Goal: Task Accomplishment & Management: Complete application form

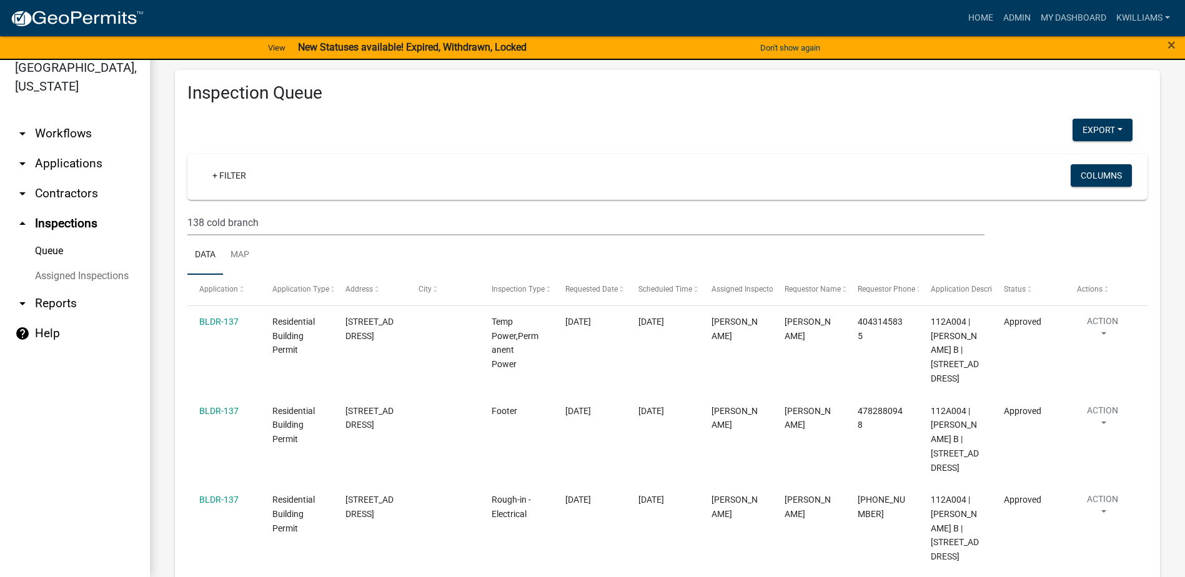
scroll to position [250, 0]
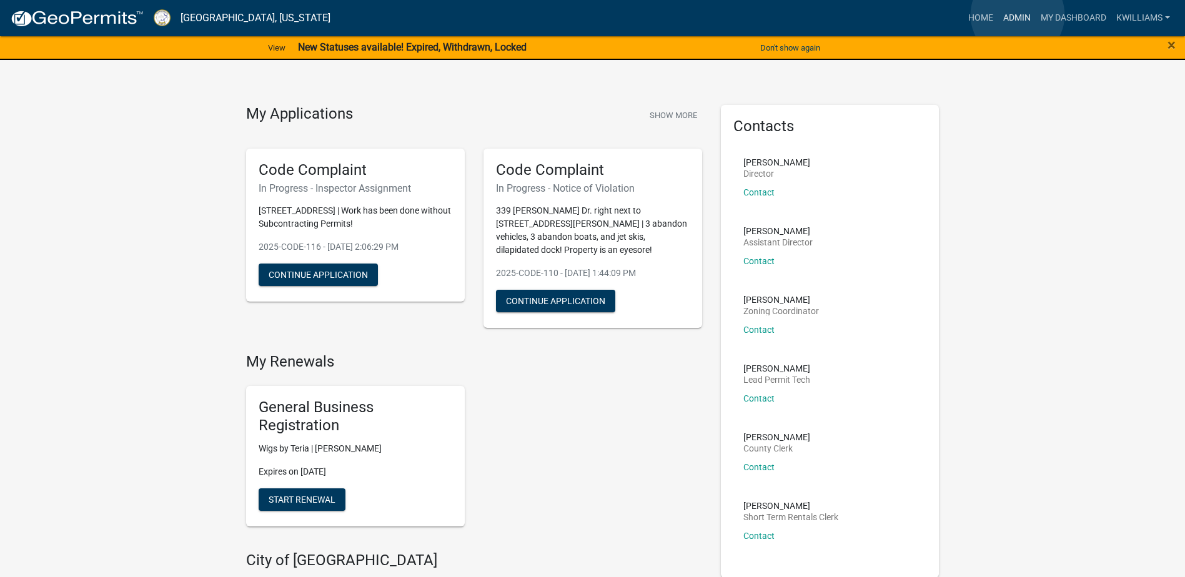
drag, startPoint x: 1017, startPoint y: 15, endPoint x: 1011, endPoint y: 16, distance: 6.9
click at [1016, 16] on link "Admin" at bounding box center [1016, 18] width 37 height 24
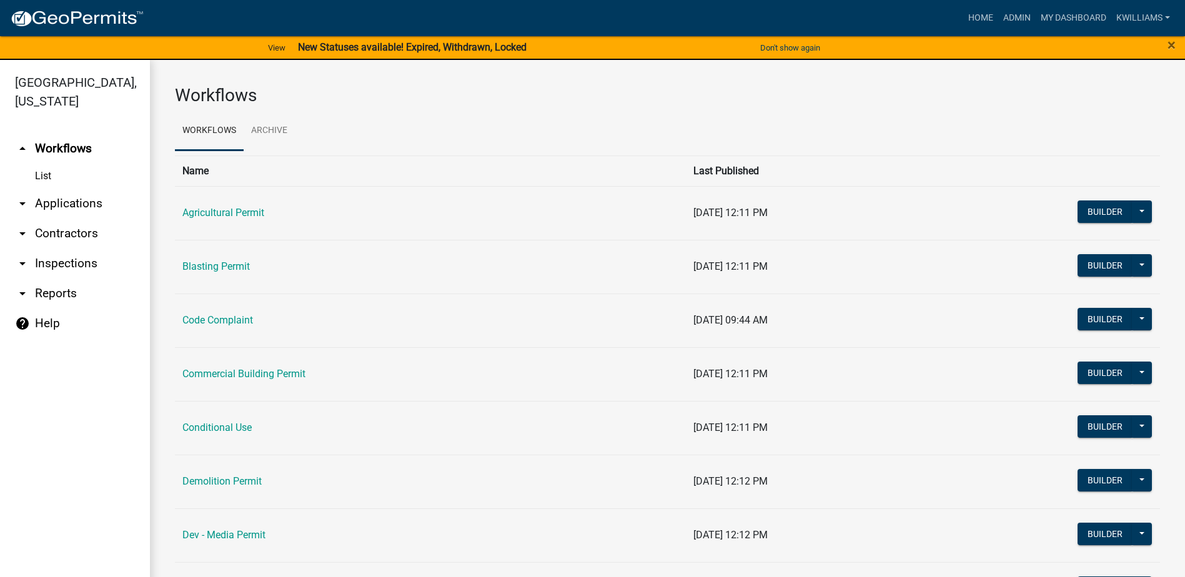
click at [71, 214] on link "arrow_drop_down Applications" at bounding box center [75, 204] width 150 height 30
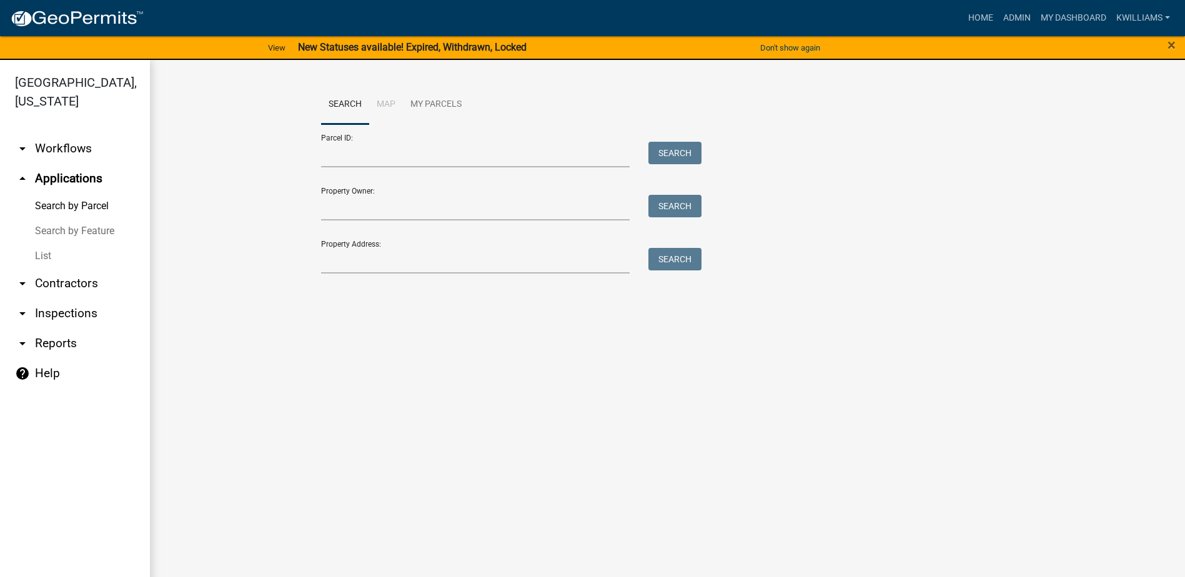
click at [67, 252] on link "List" at bounding box center [75, 256] width 150 height 25
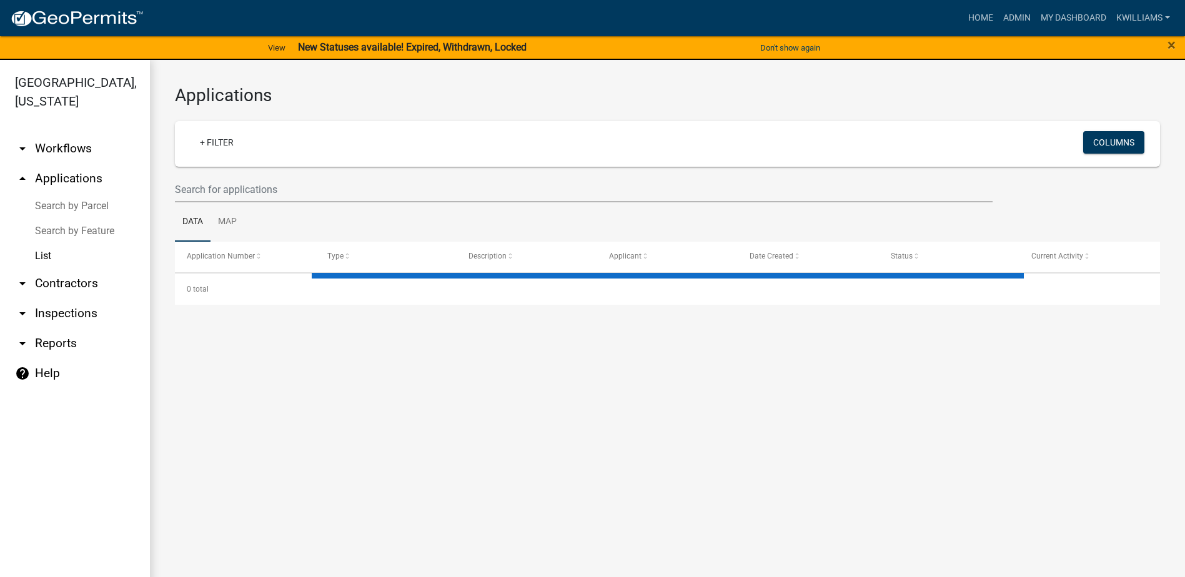
click at [263, 208] on ul "Data Map" at bounding box center [667, 221] width 985 height 39
click at [265, 190] on input "text" at bounding box center [584, 190] width 818 height 26
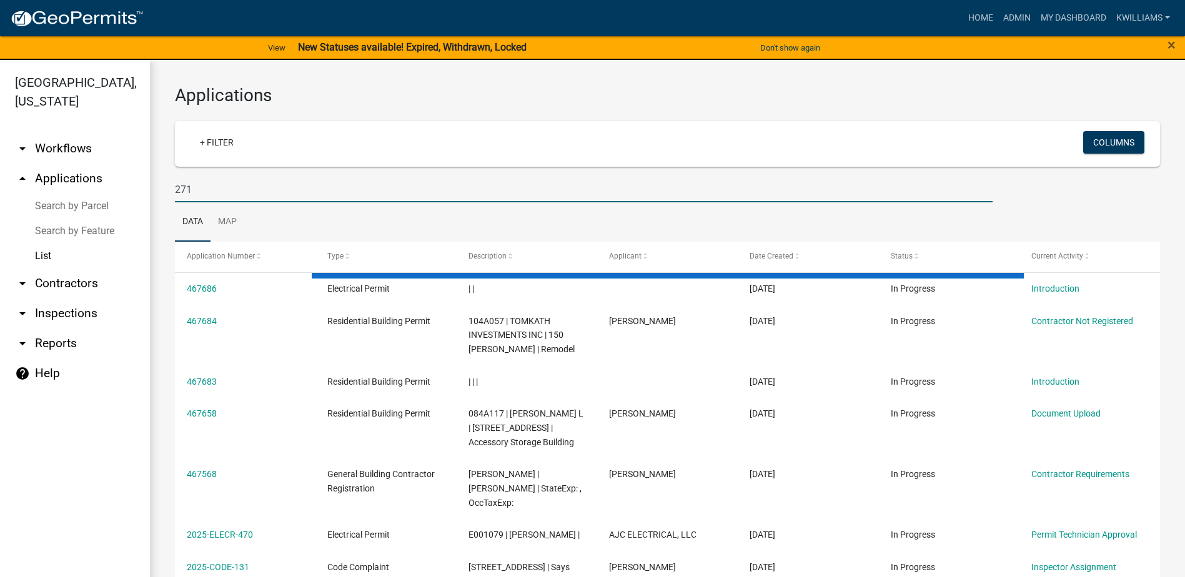
type input "271"
click at [57, 305] on link "arrow_drop_down Inspections" at bounding box center [75, 314] width 150 height 30
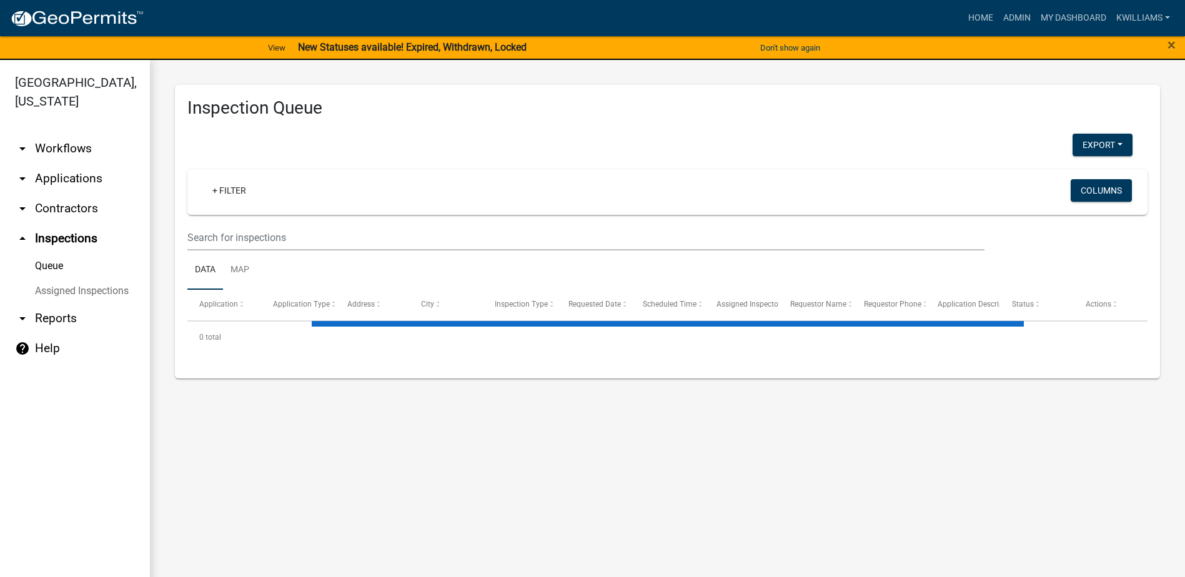
click at [232, 222] on wm-filter-builder "+ Filter Columns" at bounding box center [667, 209] width 960 height 81
click at [208, 247] on input "text" at bounding box center [585, 238] width 797 height 26
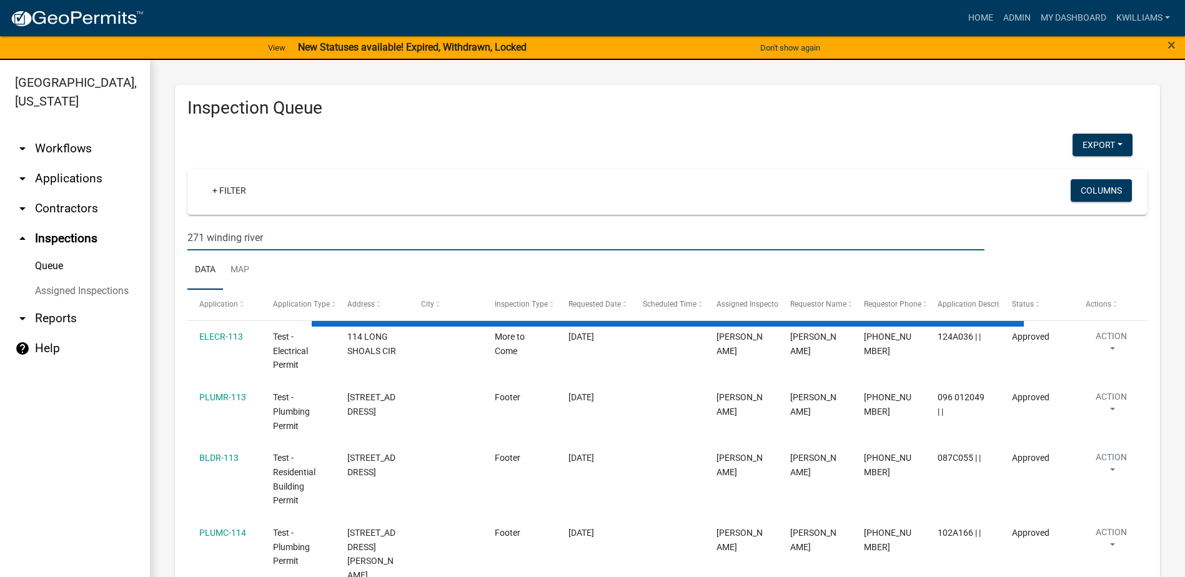
type input "271 winding river"
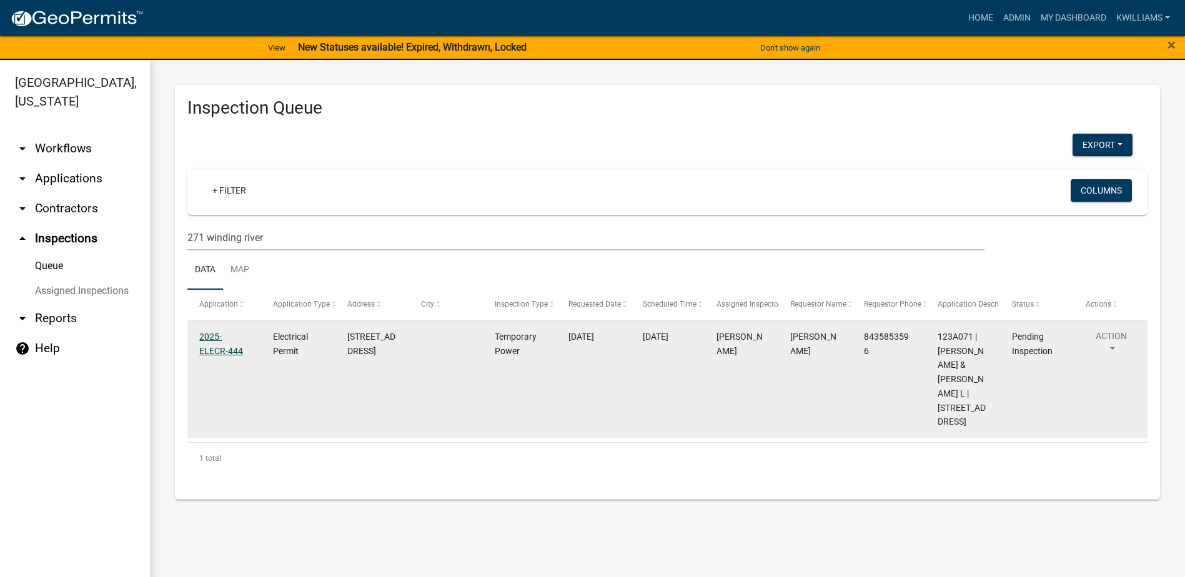
click at [210, 349] on link "2025-ELECR-444" at bounding box center [221, 344] width 44 height 24
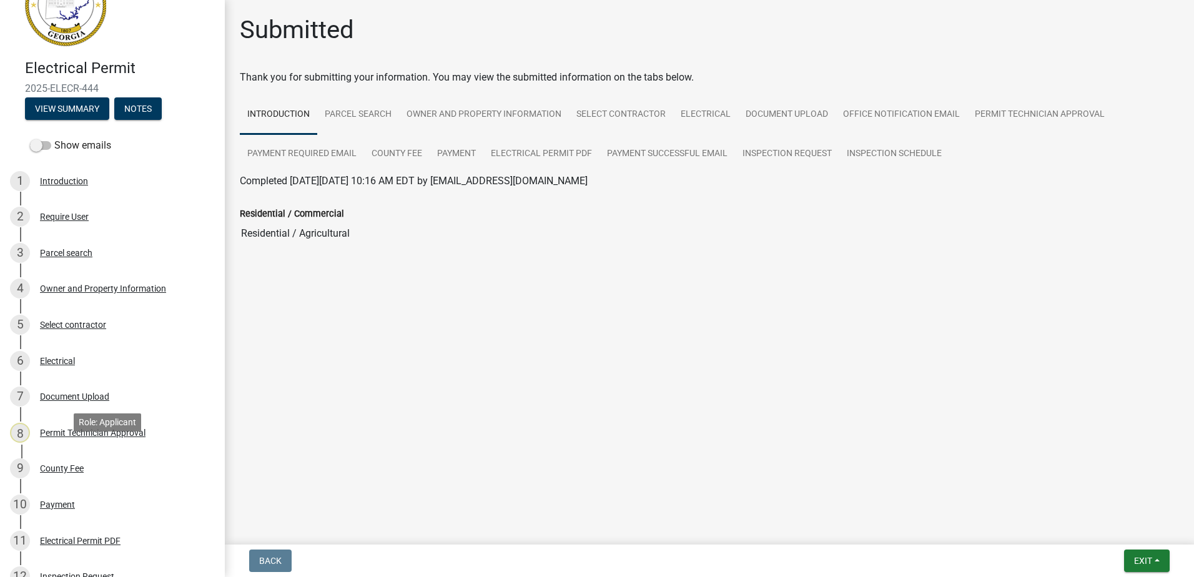
scroll to position [187, 0]
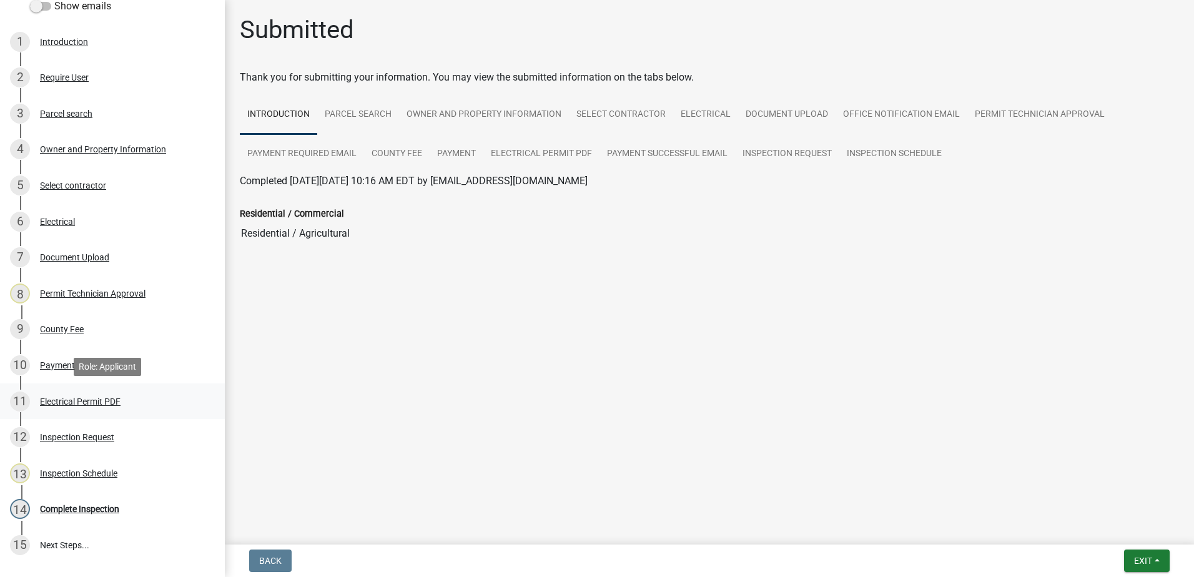
click at [89, 402] on div "Electrical Permit PDF" at bounding box center [80, 401] width 81 height 9
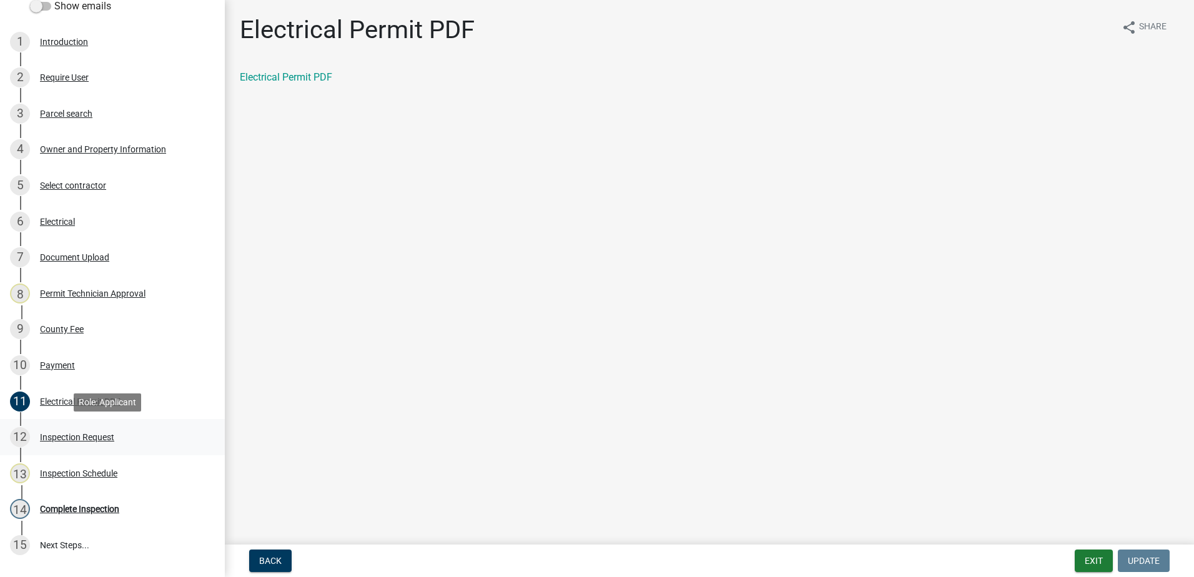
click at [92, 422] on link "12 Inspection Request" at bounding box center [112, 437] width 225 height 36
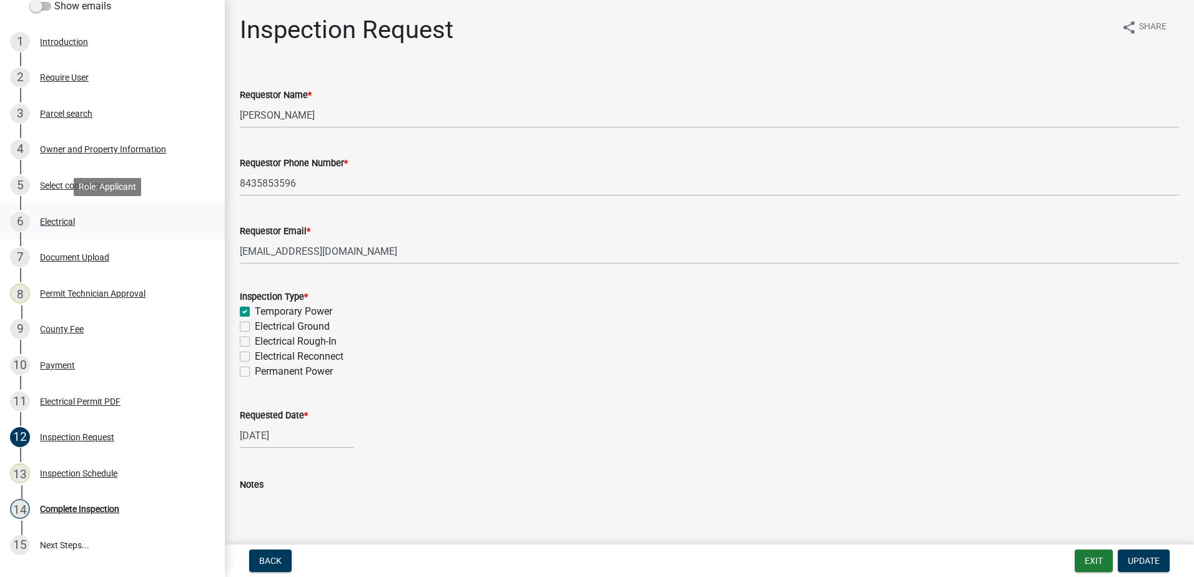
click at [63, 223] on div "Electrical" at bounding box center [57, 221] width 35 height 9
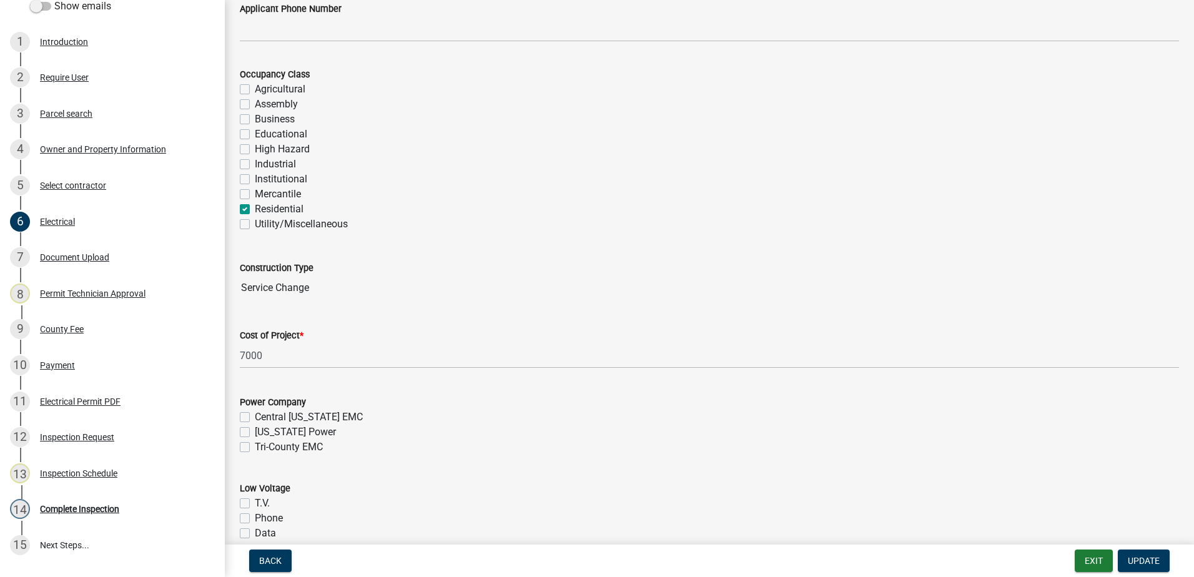
click at [289, 284] on input "Service Change" at bounding box center [709, 287] width 939 height 25
click at [316, 292] on input "Service Change" at bounding box center [709, 287] width 939 height 25
click at [59, 465] on div "13 Inspection Schedule" at bounding box center [107, 473] width 195 height 20
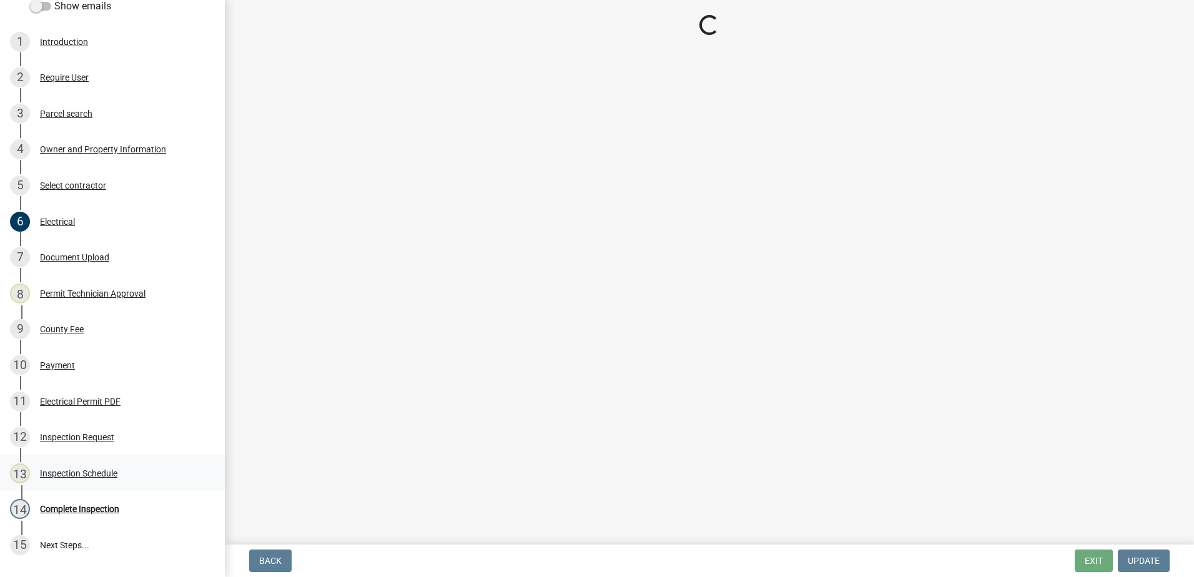
select select "a0ea4169-8540-4a2c-b9f4-cf4c1ffdeb95"
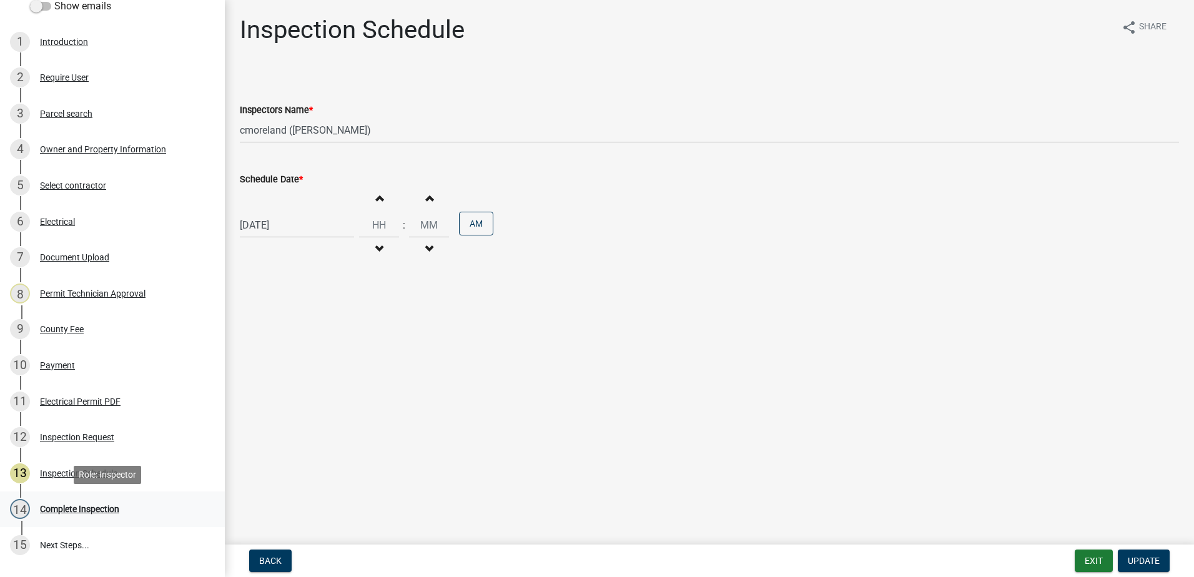
click at [55, 510] on div "Complete Inspection" at bounding box center [79, 509] width 79 height 9
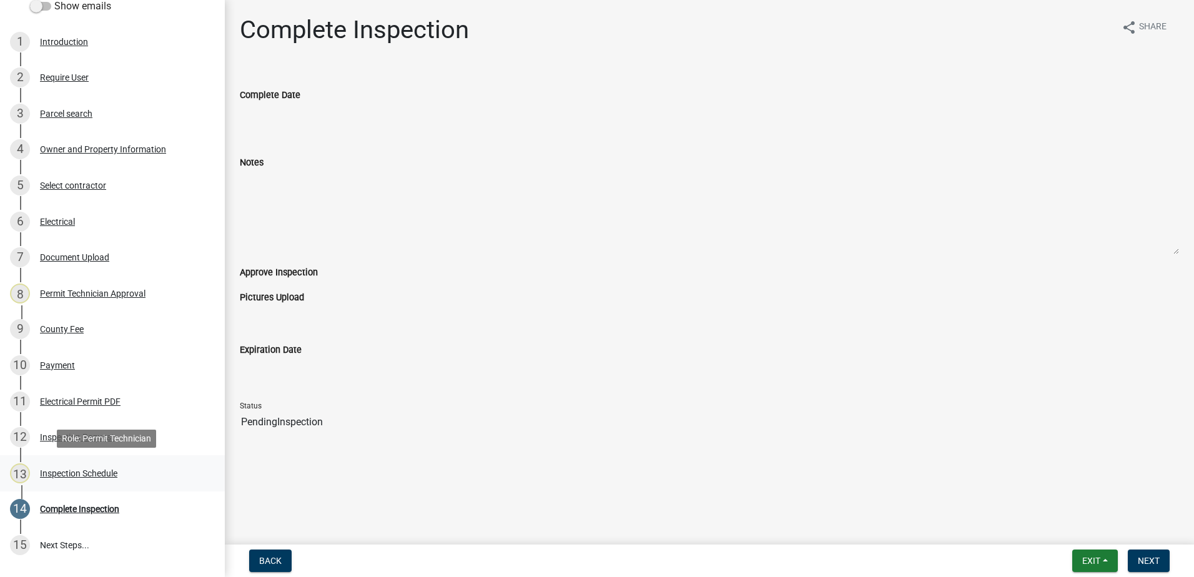
click at [68, 463] on div "13 Inspection Schedule" at bounding box center [107, 473] width 195 height 20
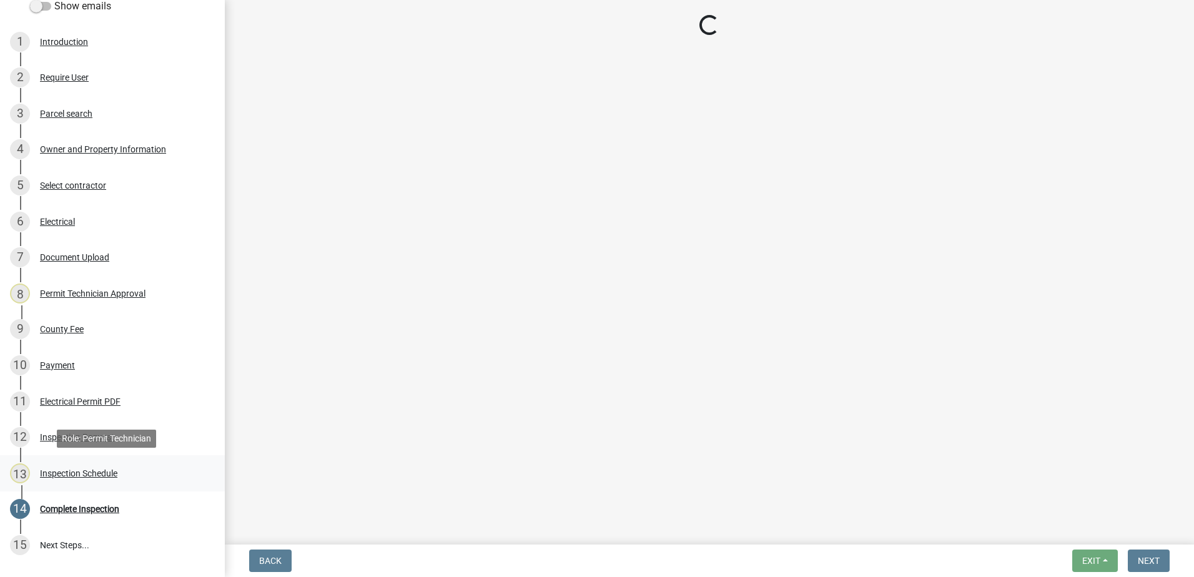
select select "a0ea4169-8540-4a2c-b9f4-cf4c1ffdeb95"
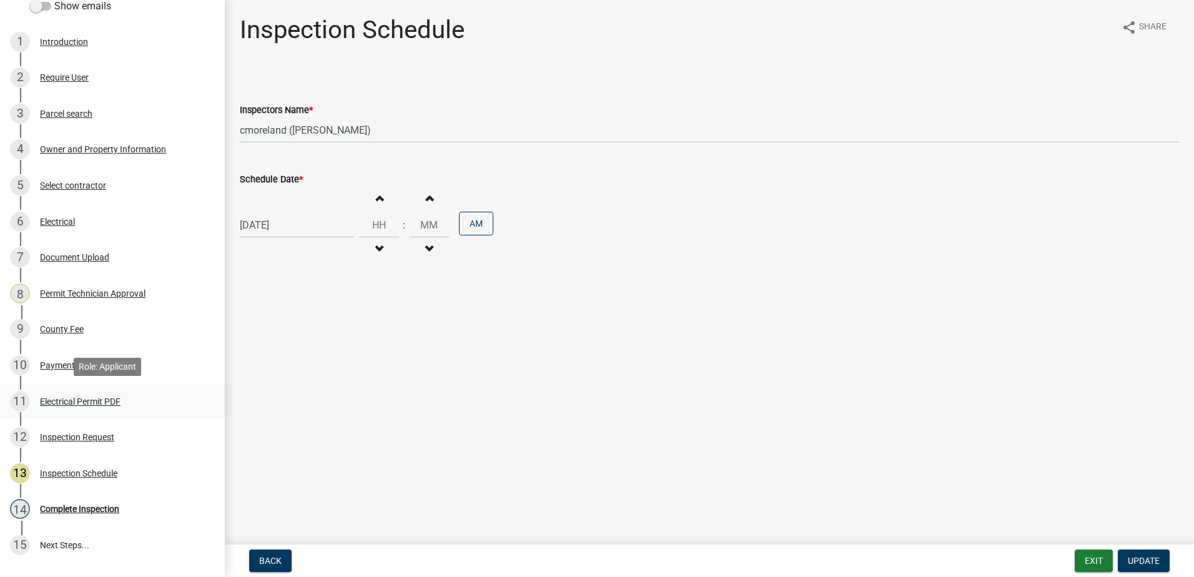
click at [68, 400] on div "Electrical Permit PDF" at bounding box center [80, 401] width 81 height 9
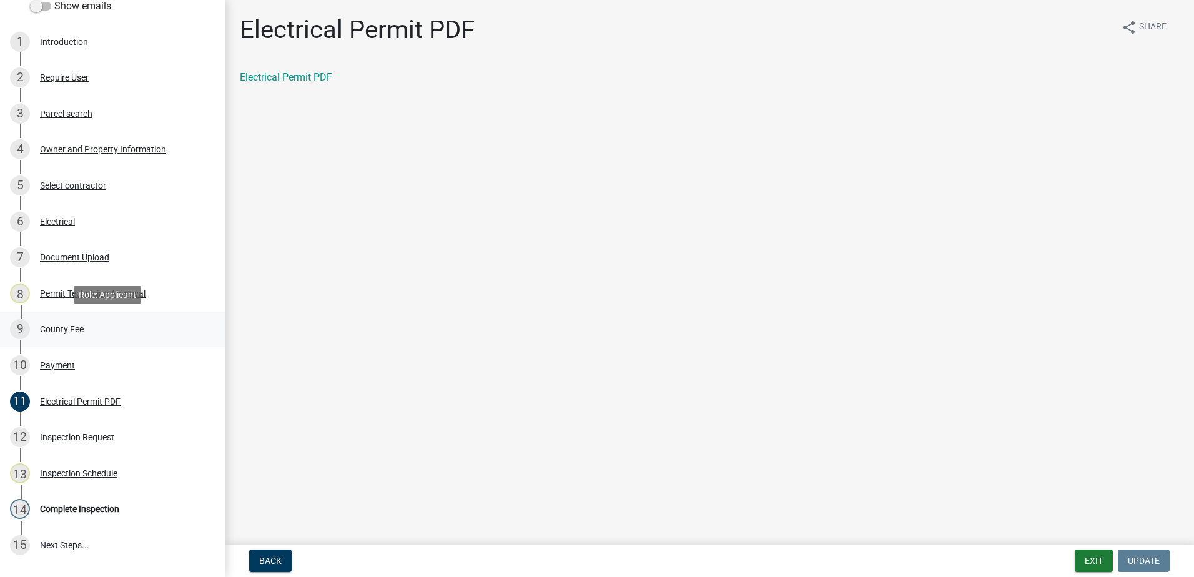
click at [69, 325] on div "9 County Fee" at bounding box center [107, 329] width 195 height 20
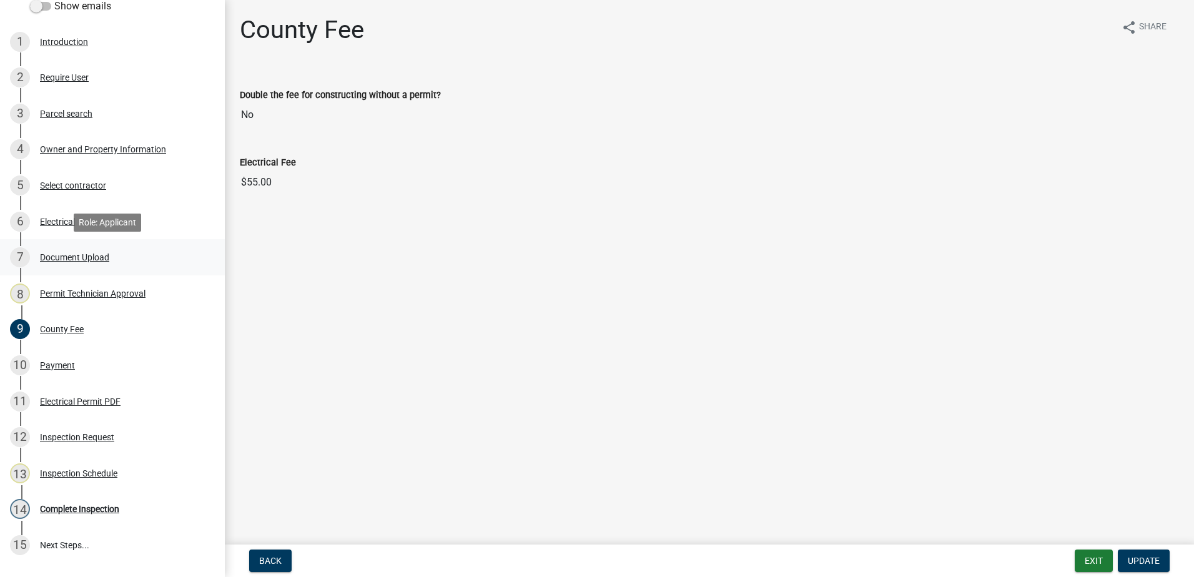
click at [102, 255] on div "Document Upload" at bounding box center [74, 257] width 69 height 9
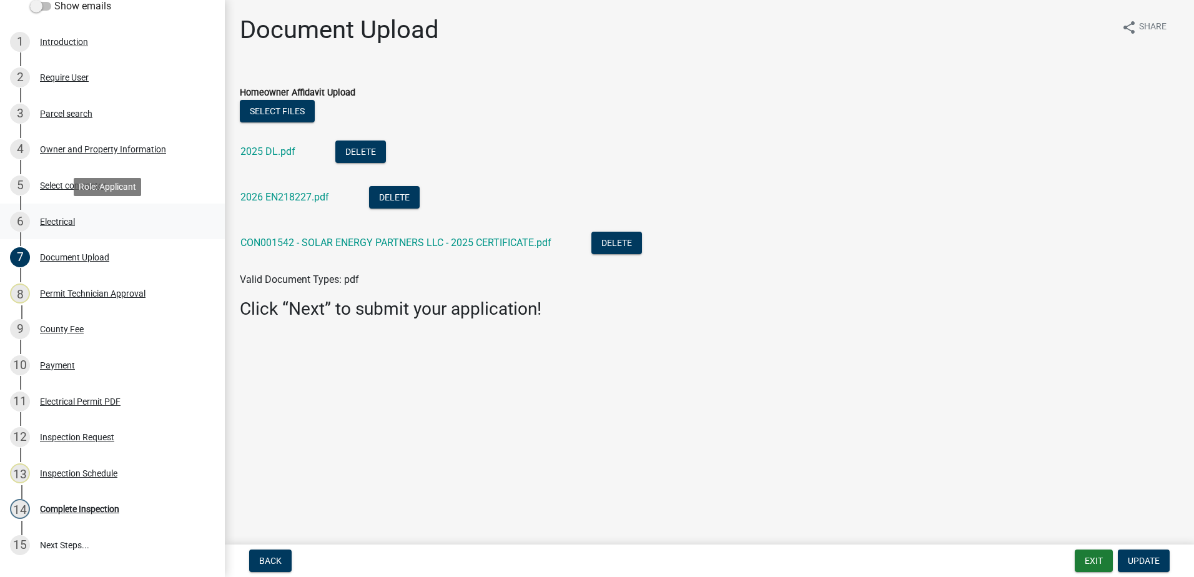
click at [63, 205] on link "6 Electrical" at bounding box center [112, 222] width 225 height 36
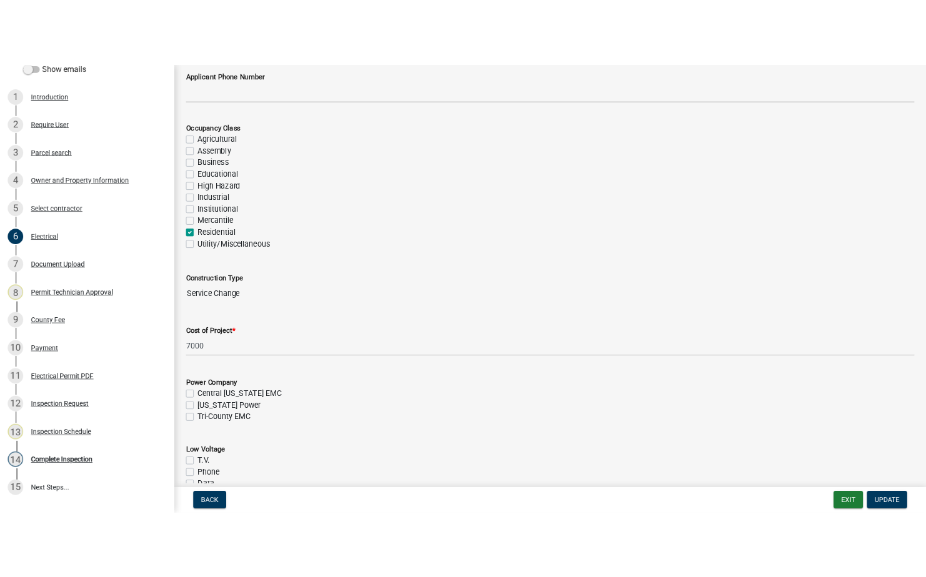
scroll to position [187, 0]
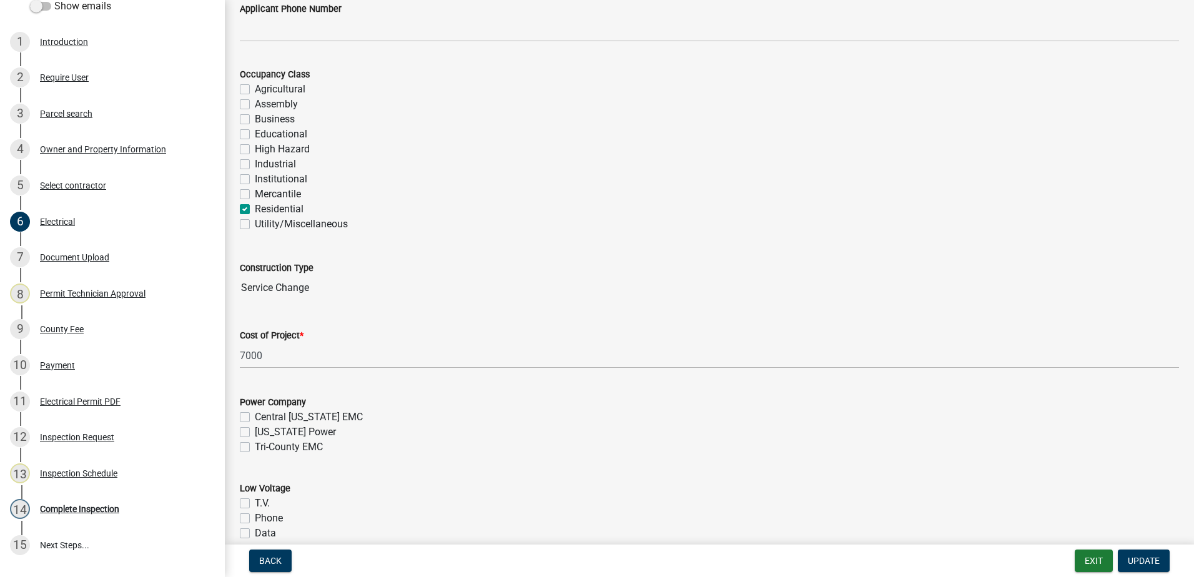
click at [312, 292] on input "Service Change" at bounding box center [709, 287] width 939 height 25
drag, startPoint x: 312, startPoint y: 292, endPoint x: 229, endPoint y: 312, distance: 85.4
click at [229, 312] on div "Electrical share Share Who is the Applicant Owner Architect/Engineer Contractor…" at bounding box center [709, 551] width 969 height 1447
drag, startPoint x: 229, startPoint y: 312, endPoint x: 279, endPoint y: 306, distance: 50.3
click at [279, 306] on wm-data-entity-input "Construction Type Service Change" at bounding box center [709, 276] width 939 height 67
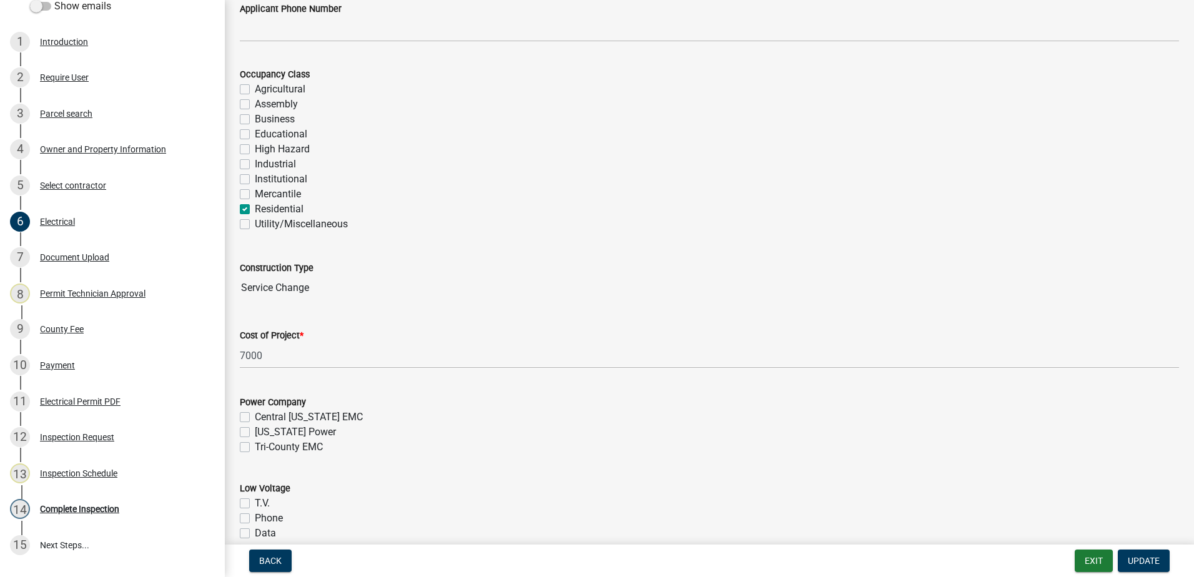
click at [323, 304] on wm-data-entity-input "Construction Type Service Change" at bounding box center [709, 276] width 939 height 67
click at [297, 297] on input "Service Change" at bounding box center [709, 287] width 939 height 25
click at [280, 297] on input "Service Change" at bounding box center [709, 287] width 939 height 25
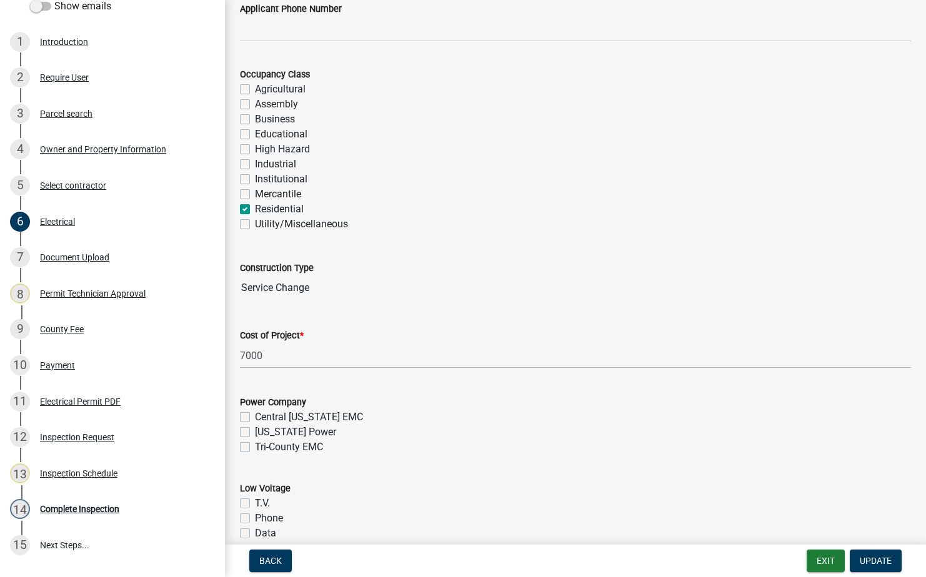
drag, startPoint x: 303, startPoint y: 292, endPoint x: 313, endPoint y: 292, distance: 10.0
click at [313, 292] on input "Service Change" at bounding box center [575, 287] width 671 height 25
click at [641, 227] on div "Utility/Miscellaneous" at bounding box center [575, 224] width 671 height 15
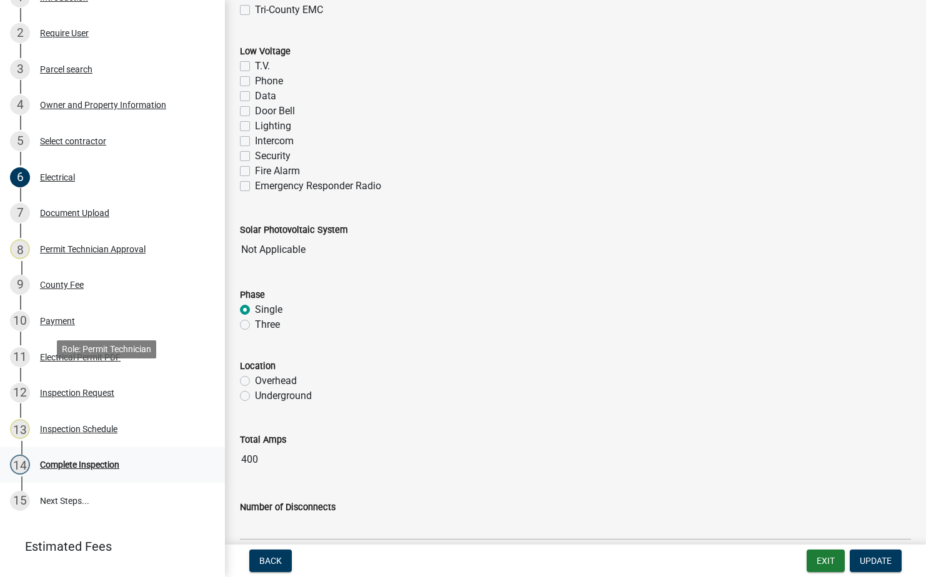
scroll to position [290, 0]
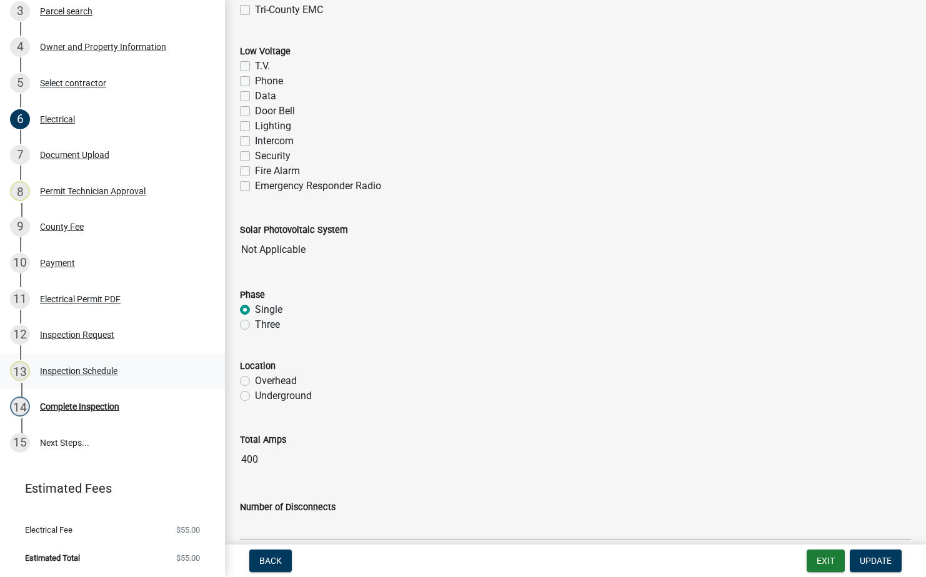
click at [37, 370] on div "13 Inspection Schedule" at bounding box center [107, 371] width 195 height 20
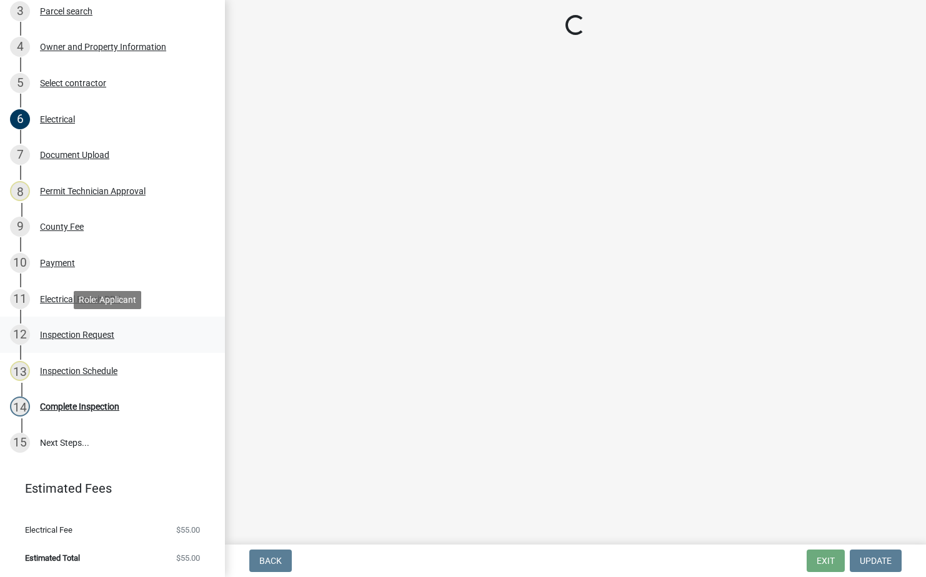
select select "a0ea4169-8540-4a2c-b9f4-cf4c1ffdeb95"
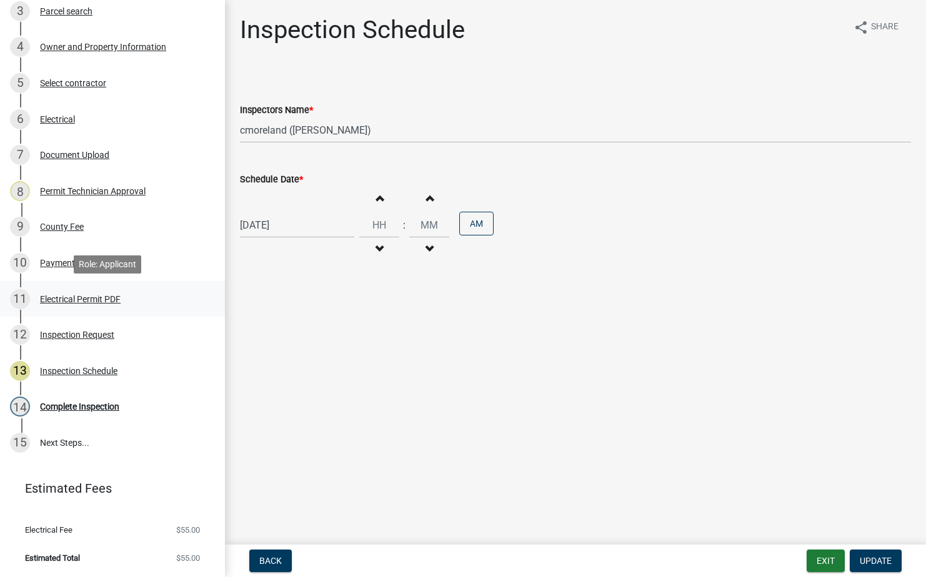
click at [83, 295] on div "Electrical Permit PDF" at bounding box center [80, 299] width 81 height 9
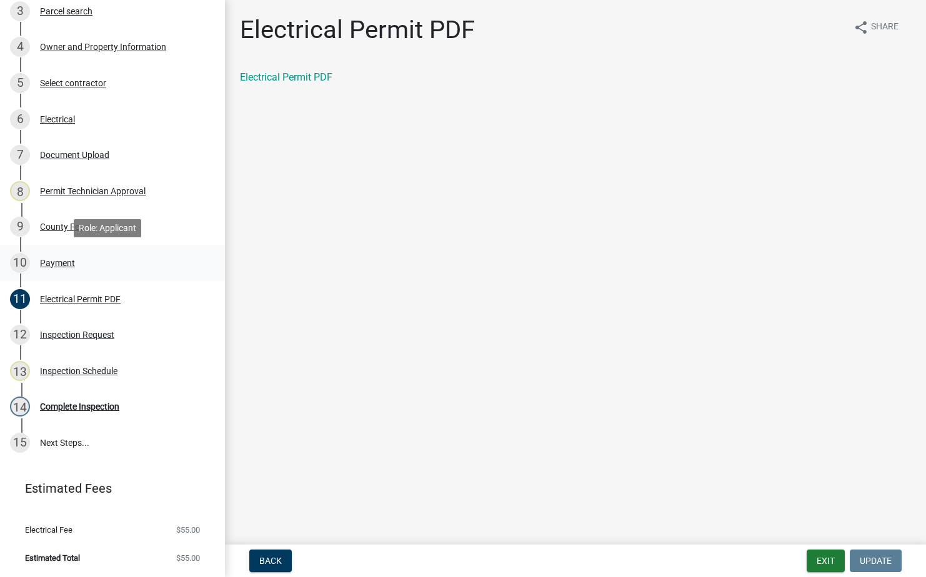
click at [57, 268] on div "10 Payment" at bounding box center [107, 263] width 195 height 20
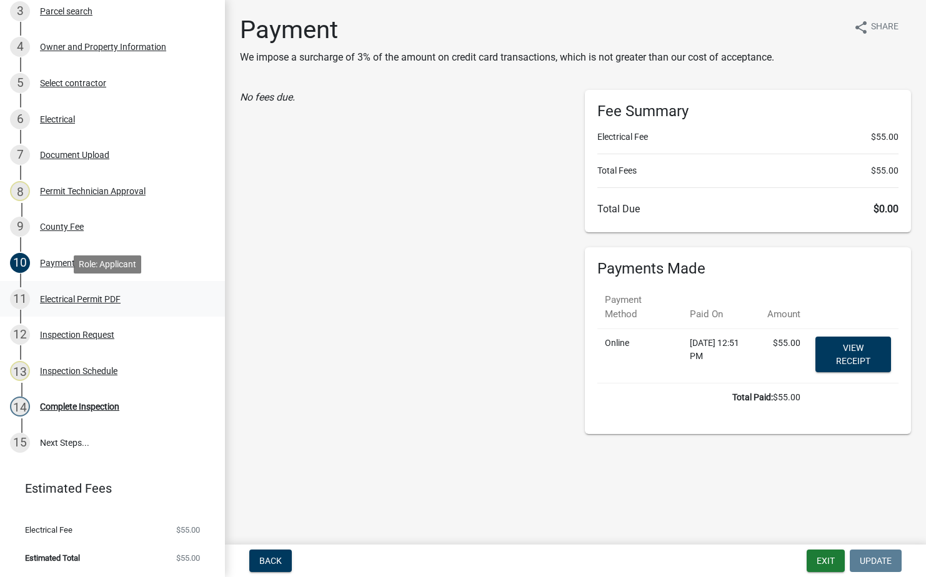
click at [77, 299] on div "Electrical Permit PDF" at bounding box center [80, 299] width 81 height 9
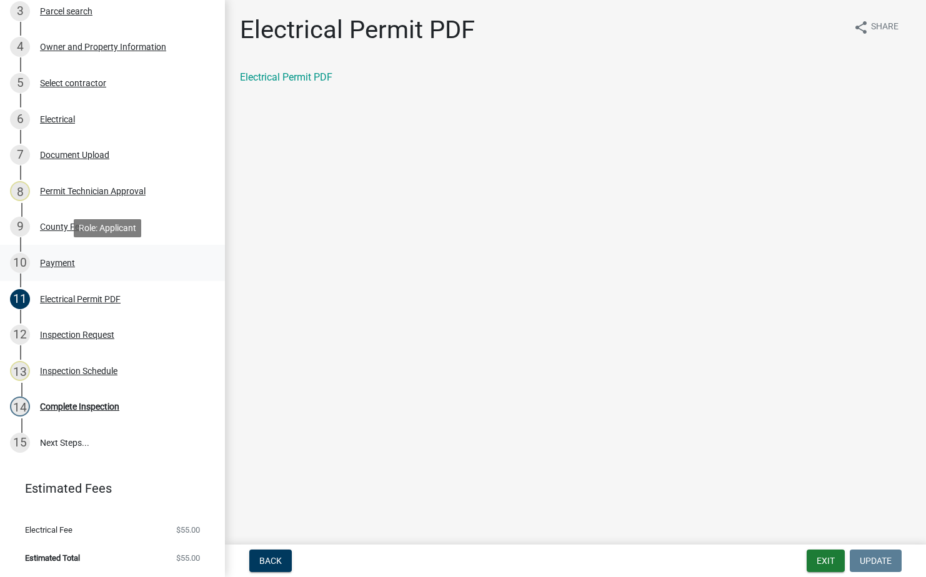
click at [62, 257] on div "10 Payment" at bounding box center [107, 263] width 195 height 20
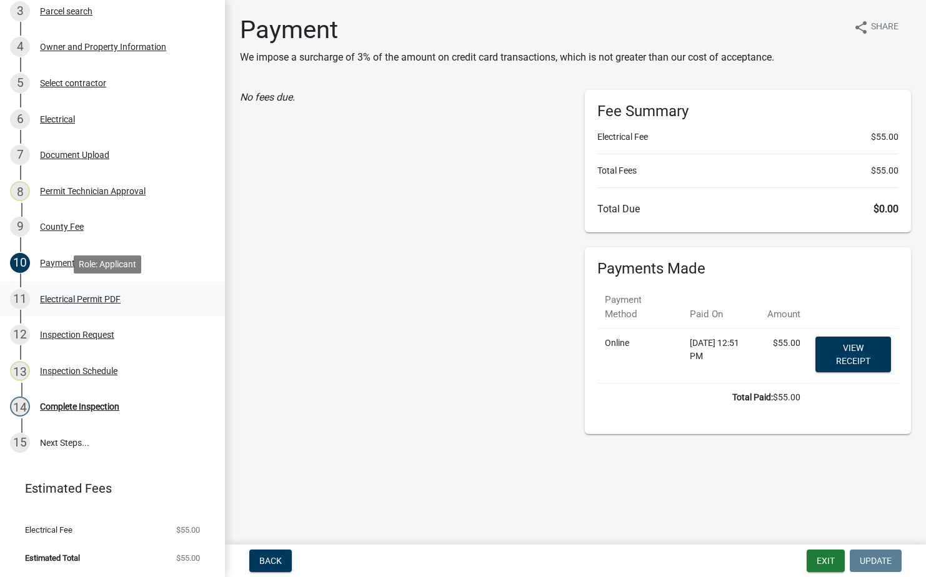
click at [99, 297] on div "Electrical Permit PDF" at bounding box center [80, 299] width 81 height 9
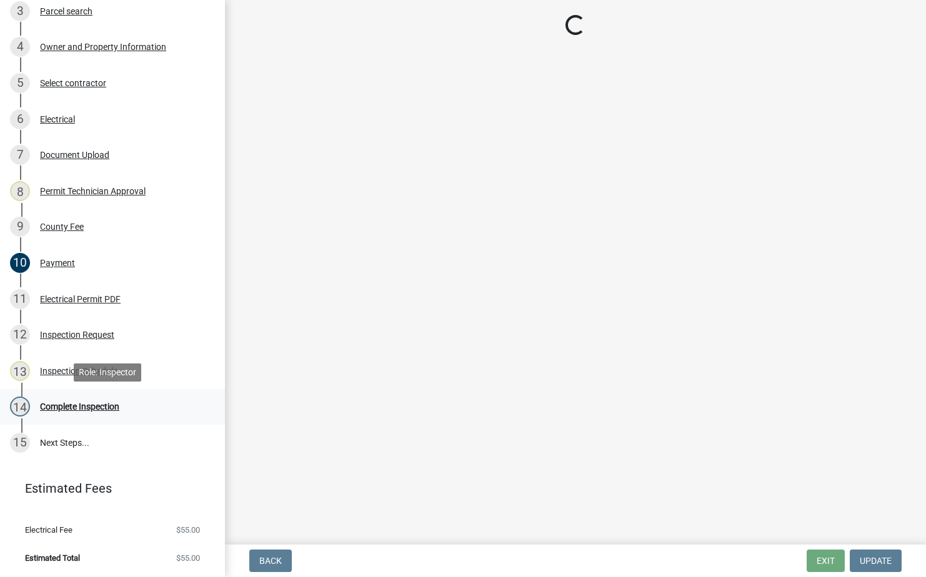
click at [82, 402] on div "Complete Inspection" at bounding box center [79, 406] width 79 height 9
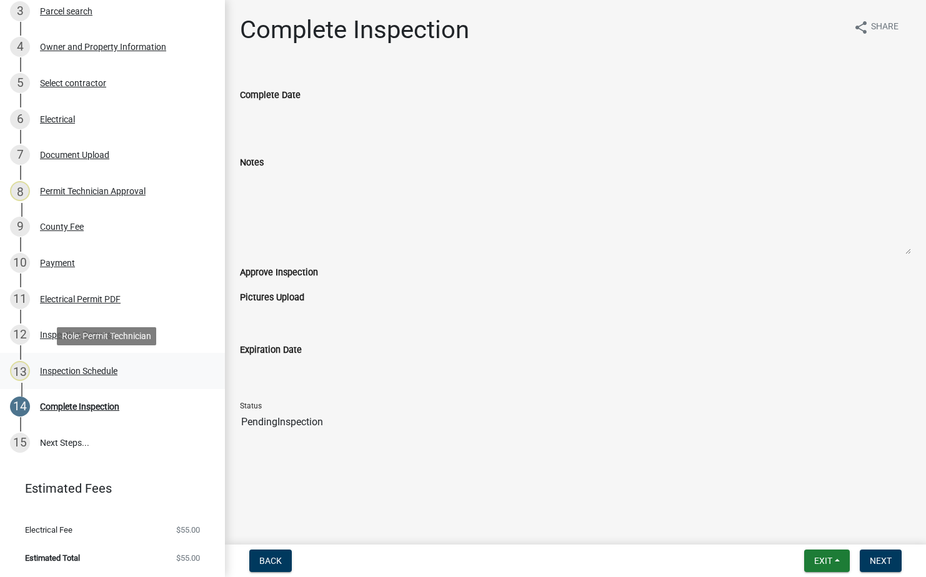
click at [91, 369] on div "Inspection Schedule" at bounding box center [78, 371] width 77 height 9
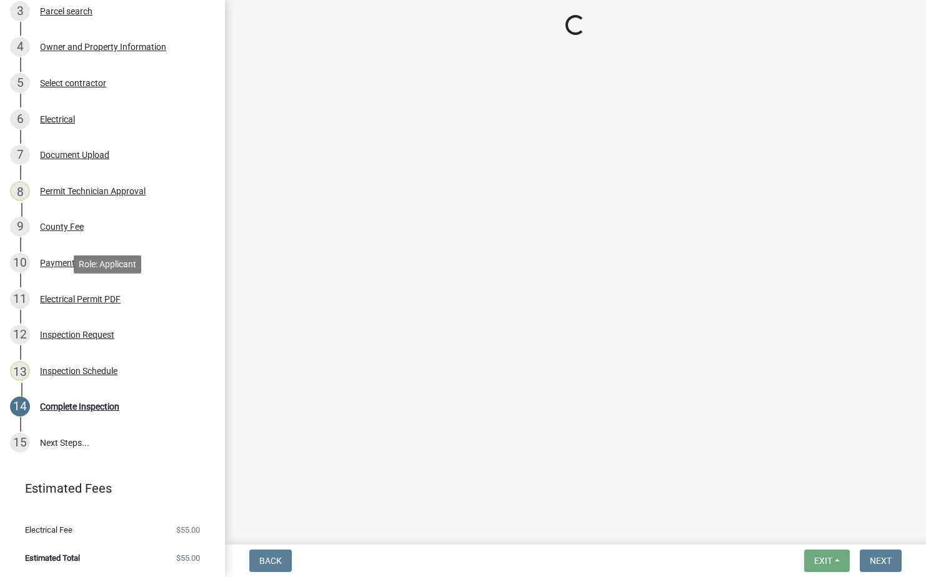
select select "a0ea4169-8540-4a2c-b9f4-cf4c1ffdeb95"
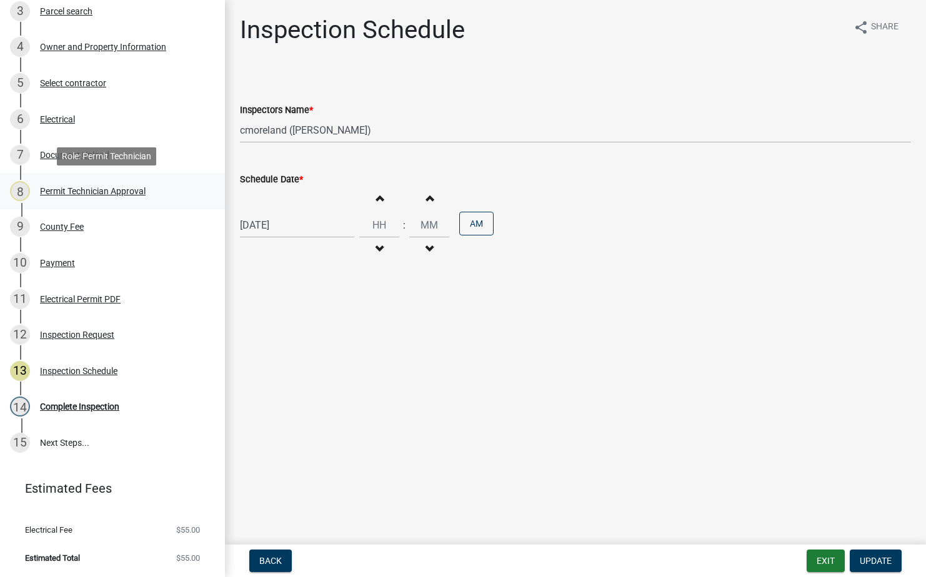
click at [65, 208] on link "8 Permit Technician Approval" at bounding box center [112, 191] width 225 height 36
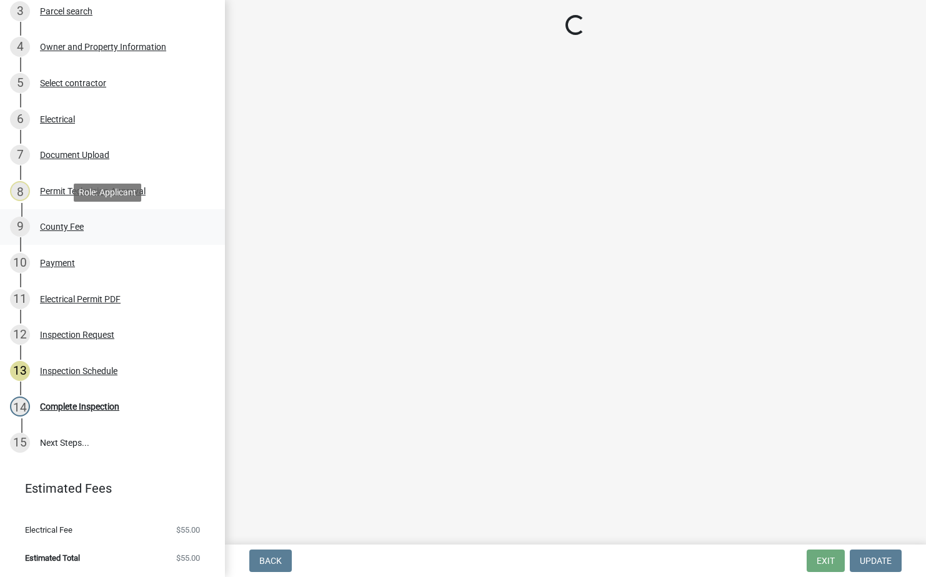
click at [61, 227] on div "County Fee" at bounding box center [62, 226] width 44 height 9
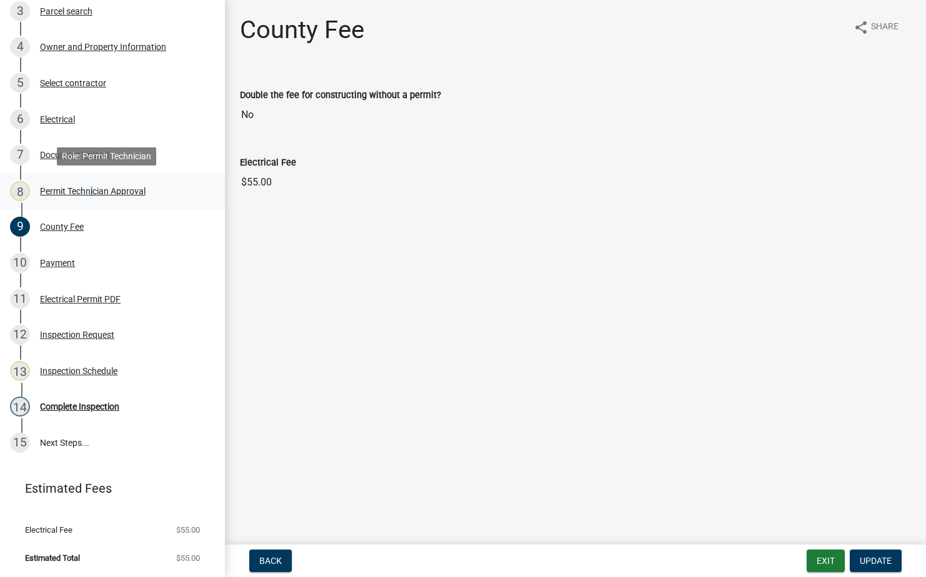
click at [89, 183] on div "8 Permit Technician Approval" at bounding box center [107, 191] width 195 height 20
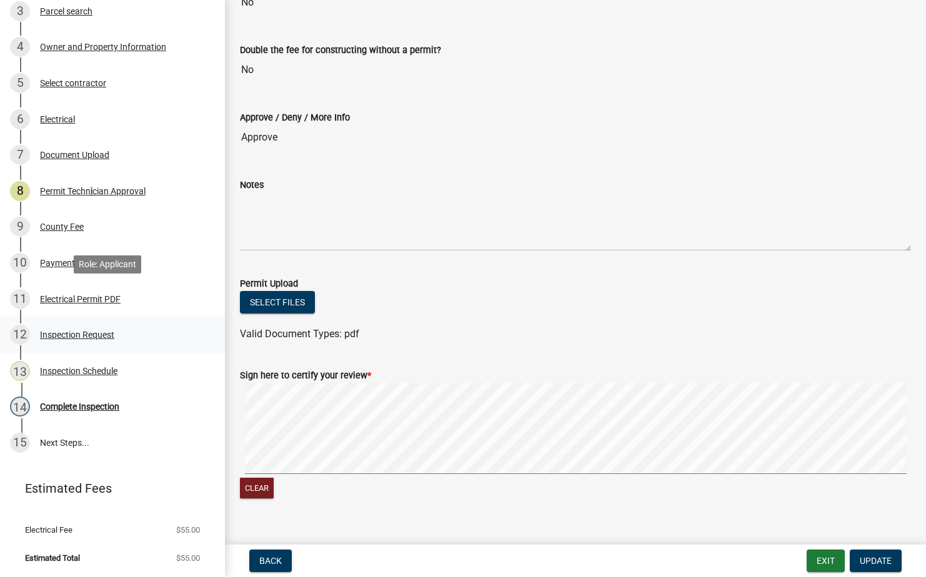
scroll to position [187, 0]
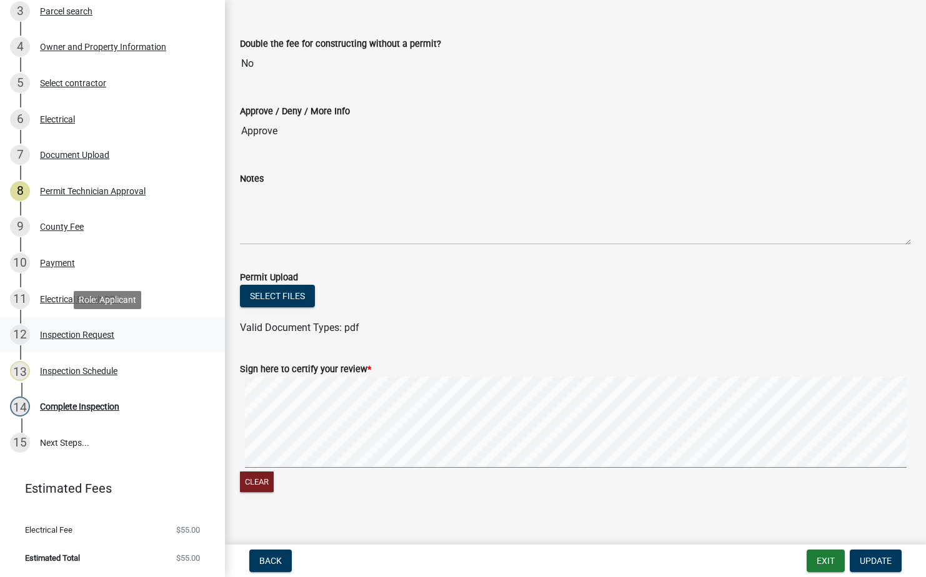
click at [89, 330] on div "Inspection Request" at bounding box center [77, 334] width 74 height 9
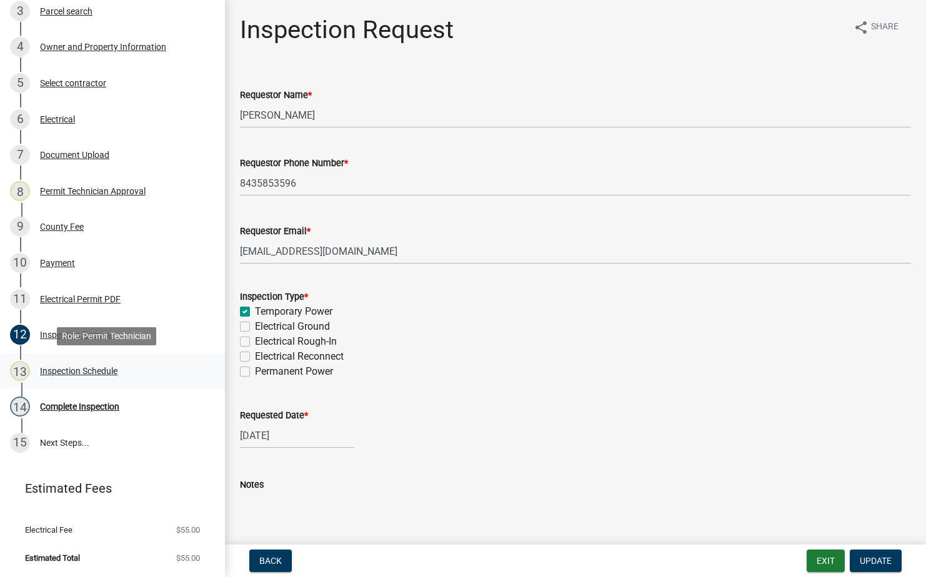
click at [96, 373] on div "Inspection Schedule" at bounding box center [78, 371] width 77 height 9
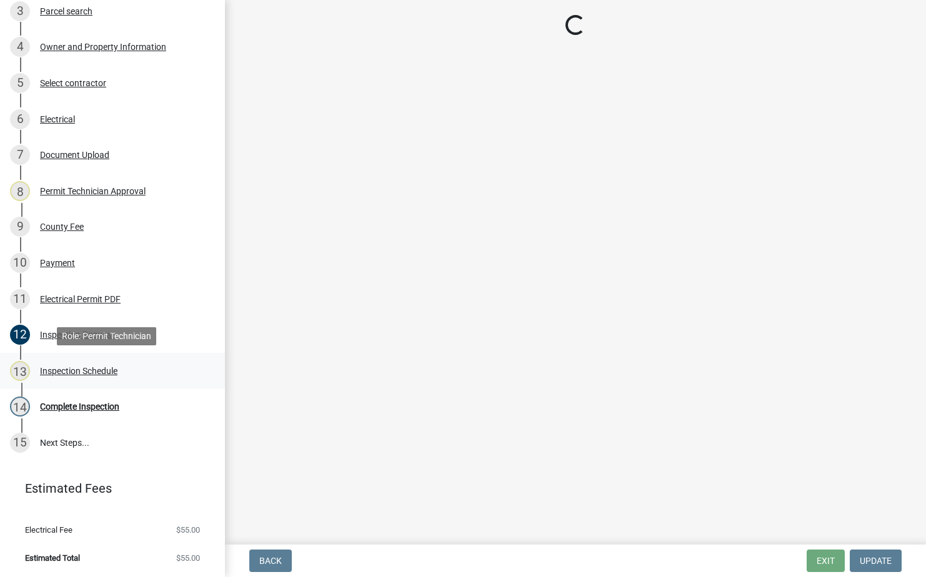
select select "a0ea4169-8540-4a2c-b9f4-cf4c1ffdeb95"
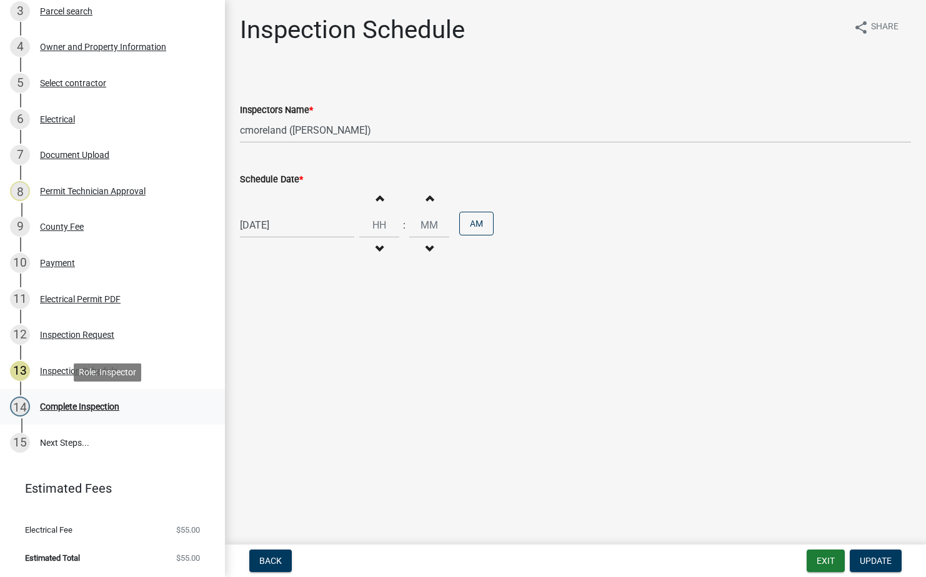
click at [95, 403] on div "Complete Inspection" at bounding box center [79, 406] width 79 height 9
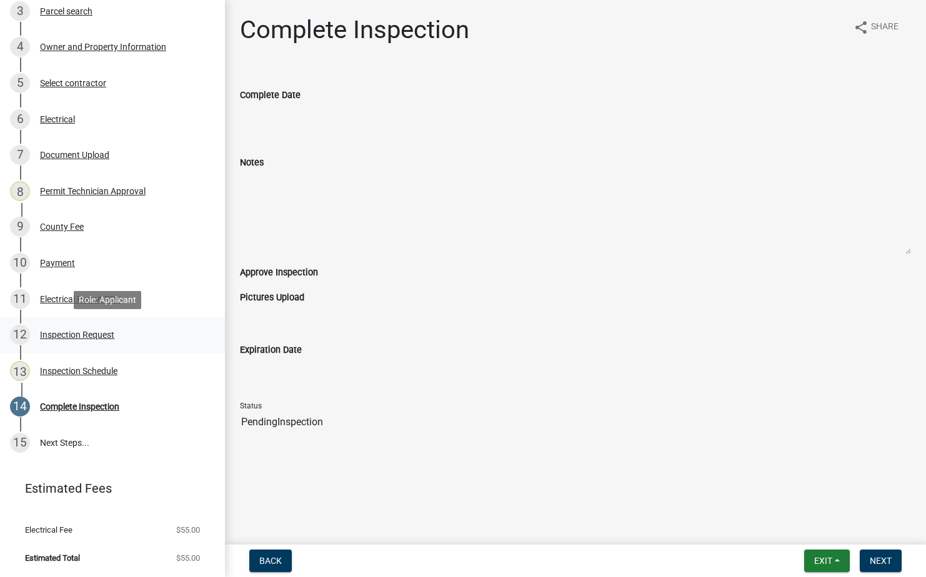
click at [100, 338] on div "Inspection Request" at bounding box center [77, 334] width 74 height 9
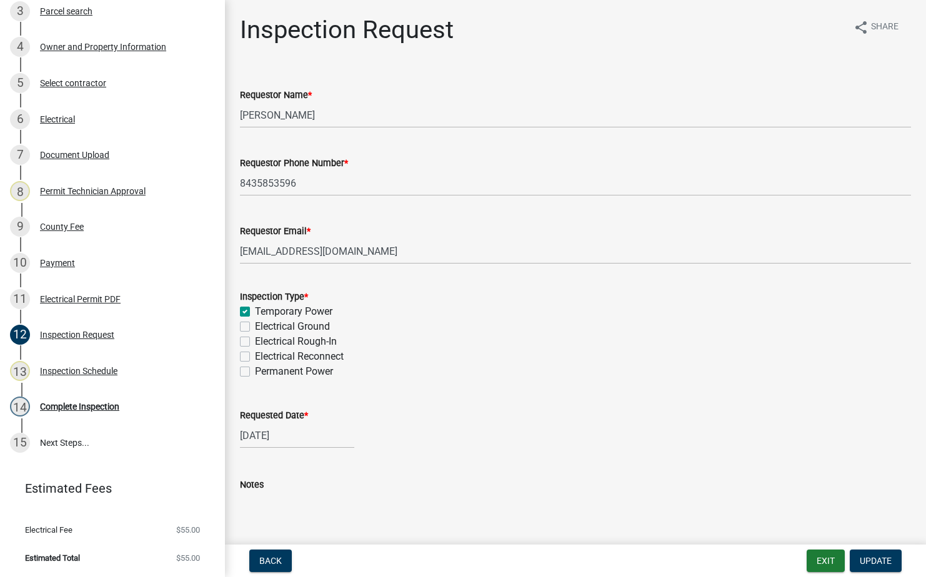
click at [255, 357] on label "Electrical Reconnect" at bounding box center [299, 356] width 89 height 15
click at [255, 357] on input "Electrical Reconnect" at bounding box center [259, 353] width 8 height 8
checkbox input "true"
checkbox input "false"
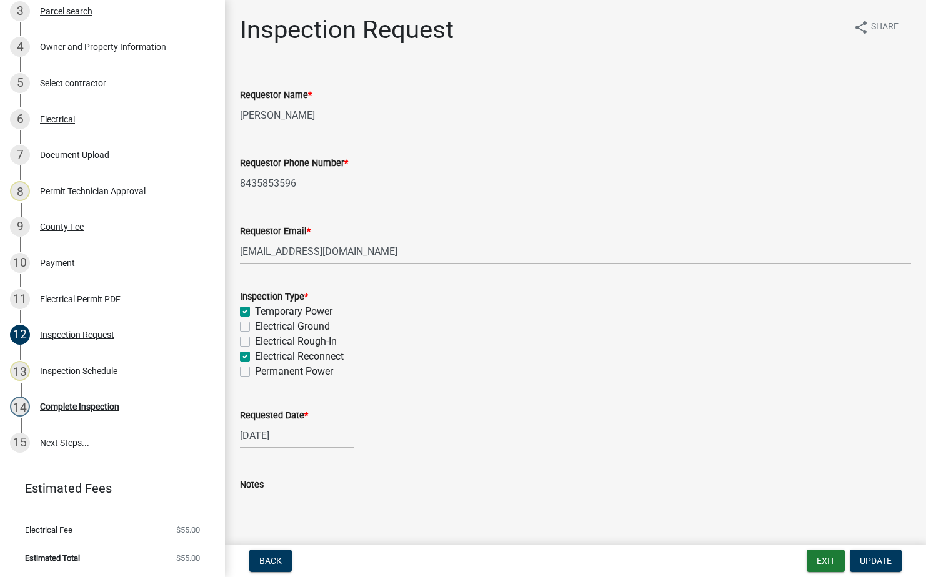
checkbox input "false"
checkbox input "true"
checkbox input "false"
click at [255, 312] on label "Temporary Power" at bounding box center [293, 311] width 77 height 15
click at [255, 312] on input "Temporary Power" at bounding box center [259, 308] width 8 height 8
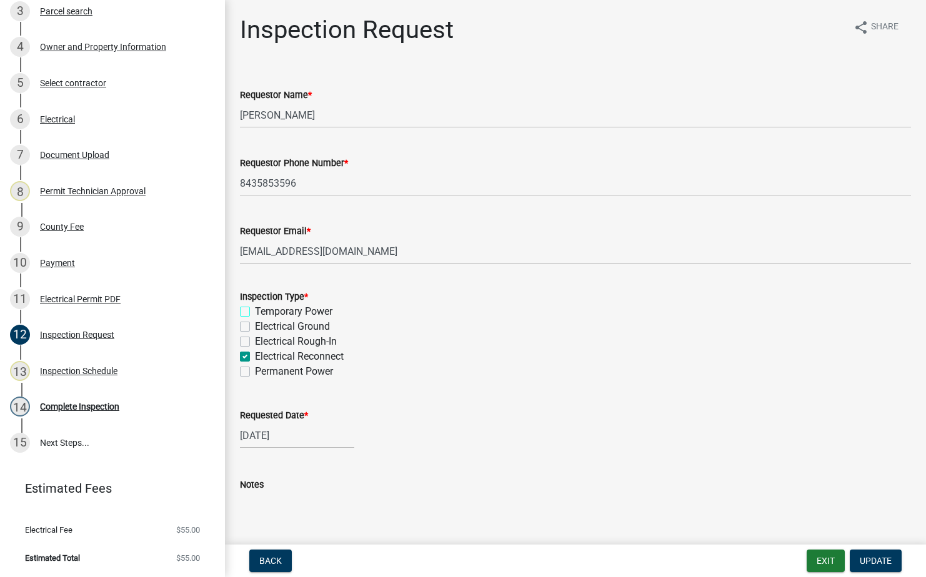
checkbox input "false"
checkbox input "true"
checkbox input "false"
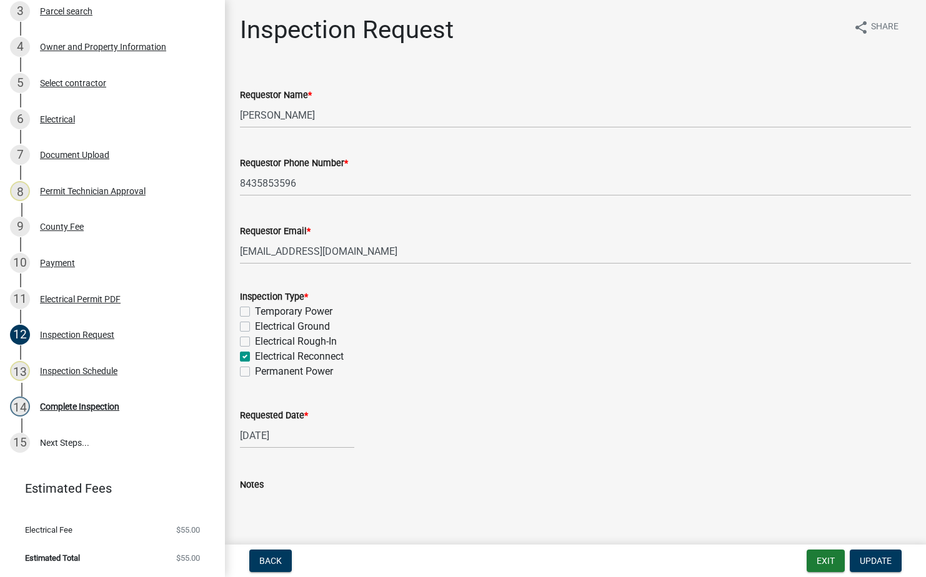
click at [255, 353] on label "Electrical Reconnect" at bounding box center [299, 356] width 89 height 15
click at [255, 353] on input "Electrical Reconnect" at bounding box center [259, 353] width 8 height 8
checkbox input "false"
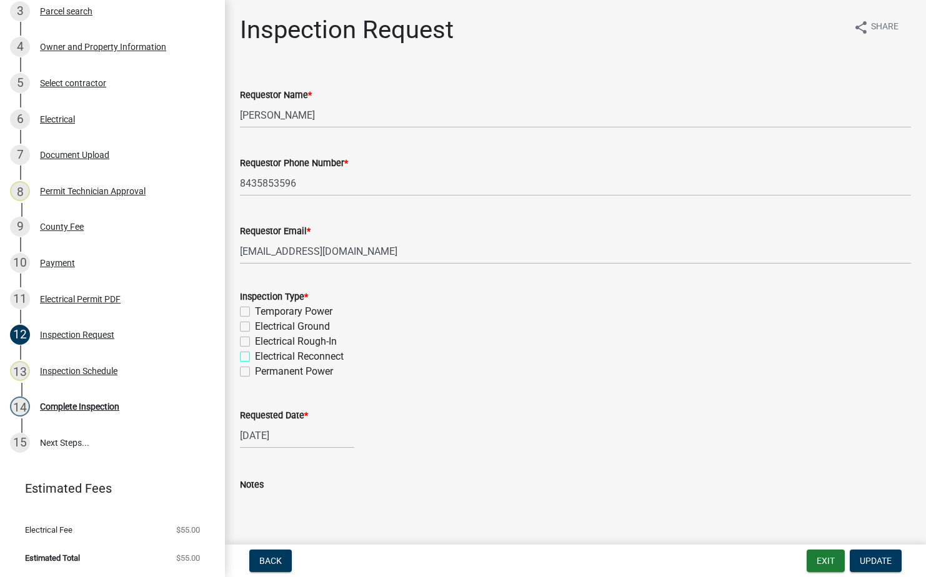
checkbox input "false"
click at [248, 349] on div "Inspection Type * Temporary Power Electrical Ground Electrical Rough-In Electri…" at bounding box center [575, 334] width 671 height 90
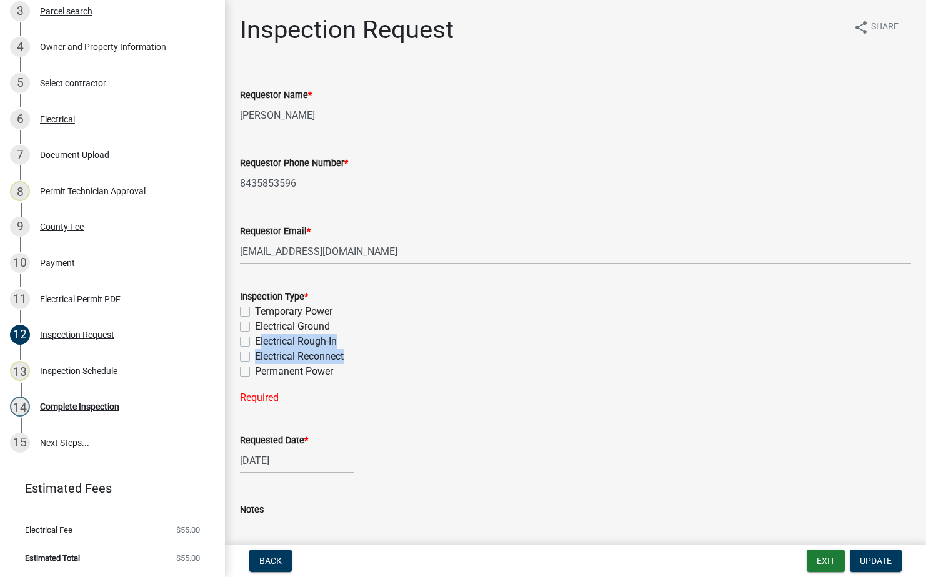
drag, startPoint x: 248, startPoint y: 349, endPoint x: 246, endPoint y: 360, distance: 11.4
click at [255, 360] on label "Electrical Reconnect" at bounding box center [299, 356] width 89 height 15
click at [255, 357] on input "Electrical Reconnect" at bounding box center [259, 353] width 8 height 8
checkbox input "true"
checkbox input "false"
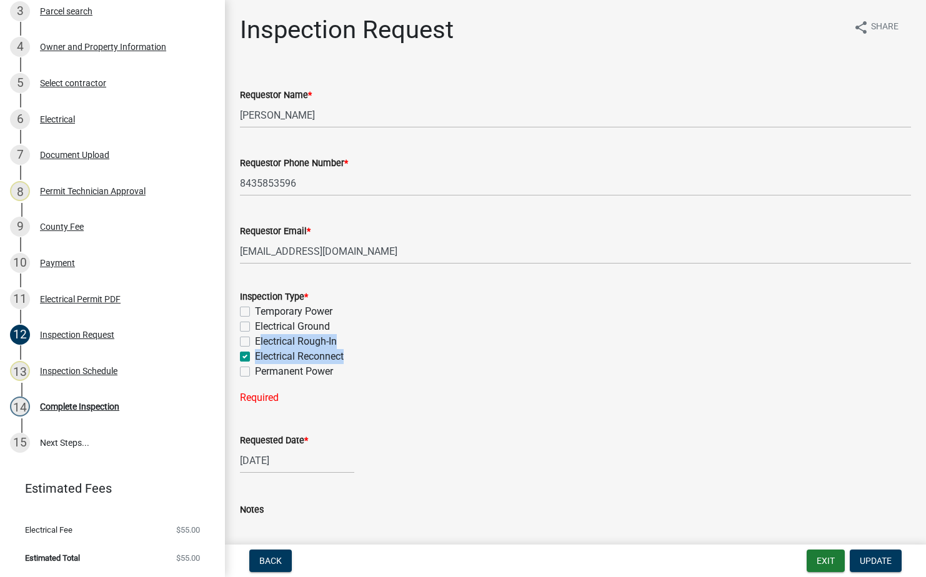
checkbox input "false"
checkbox input "true"
checkbox input "false"
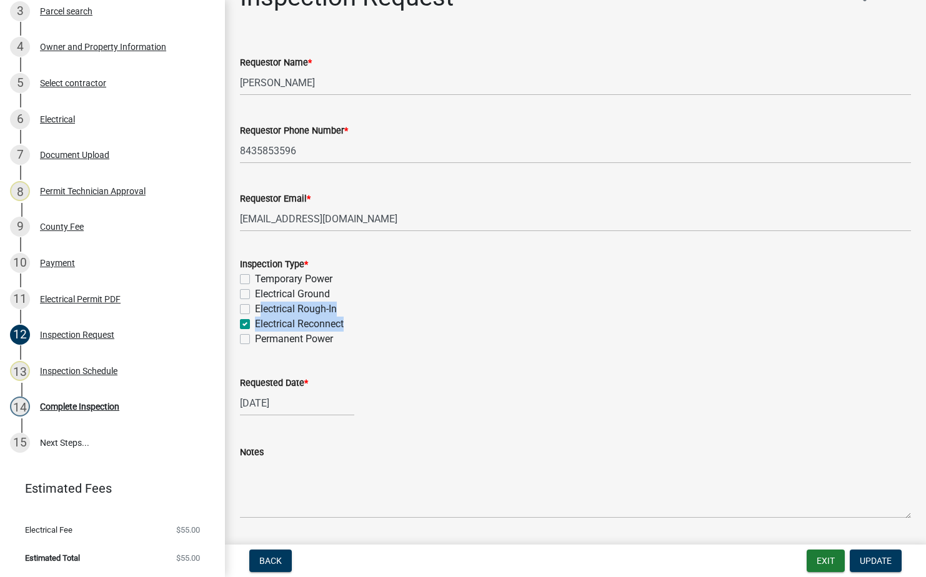
scroll to position [56, 0]
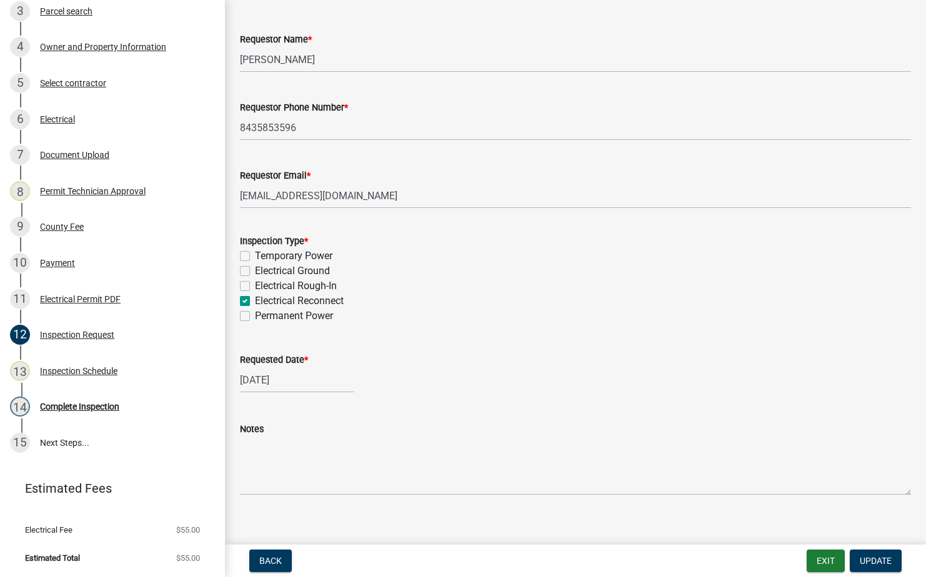
click at [357, 363] on div "Requested Date *" at bounding box center [575, 359] width 671 height 15
click at [242, 307] on div "Electrical Reconnect" at bounding box center [575, 301] width 671 height 15
click at [255, 302] on label "Electrical Reconnect" at bounding box center [299, 301] width 89 height 15
click at [255, 302] on input "Electrical Reconnect" at bounding box center [259, 298] width 8 height 8
checkbox input "false"
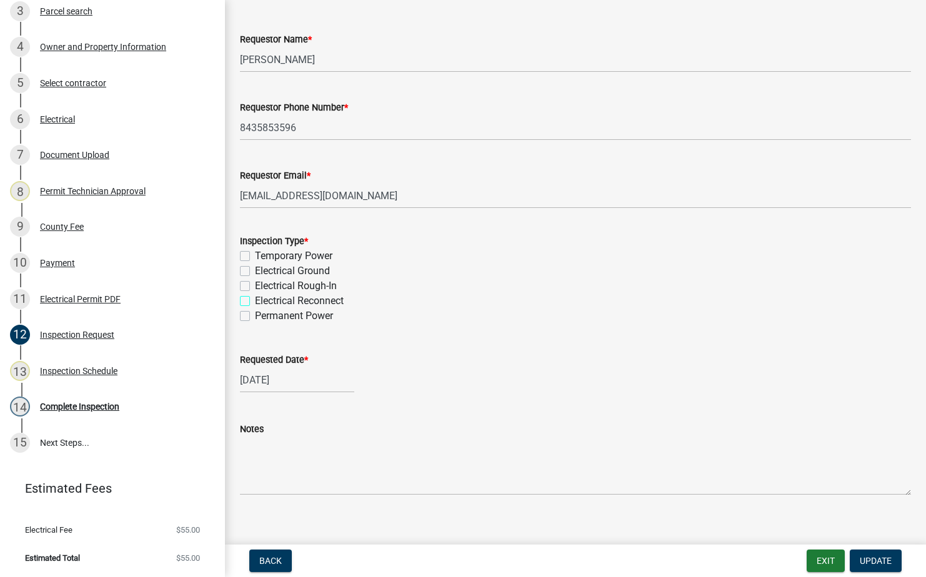
checkbox input "false"
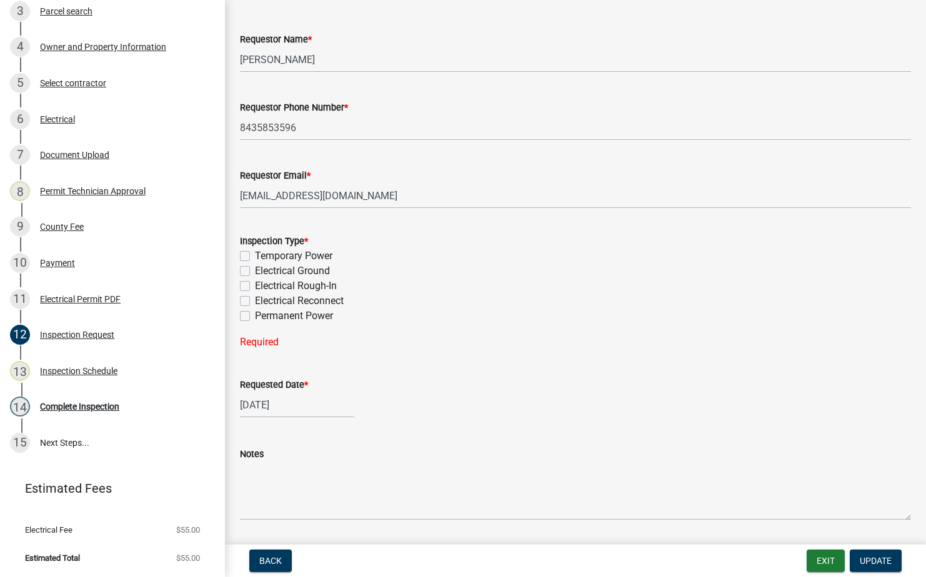
click at [255, 302] on label "Electrical Reconnect" at bounding box center [299, 301] width 89 height 15
click at [255, 302] on input "Electrical Reconnect" at bounding box center [259, 298] width 8 height 8
checkbox input "true"
checkbox input "false"
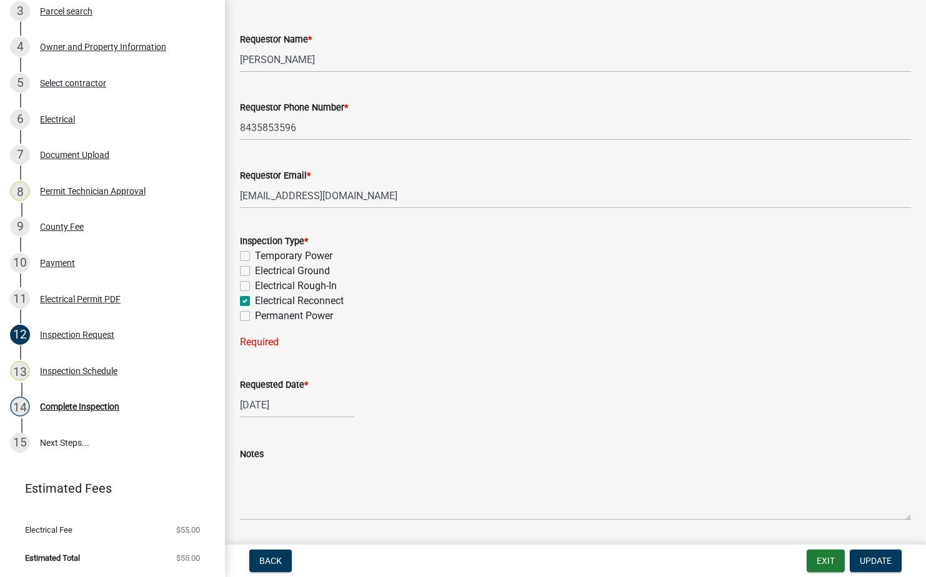
checkbox input "false"
checkbox input "true"
checkbox input "false"
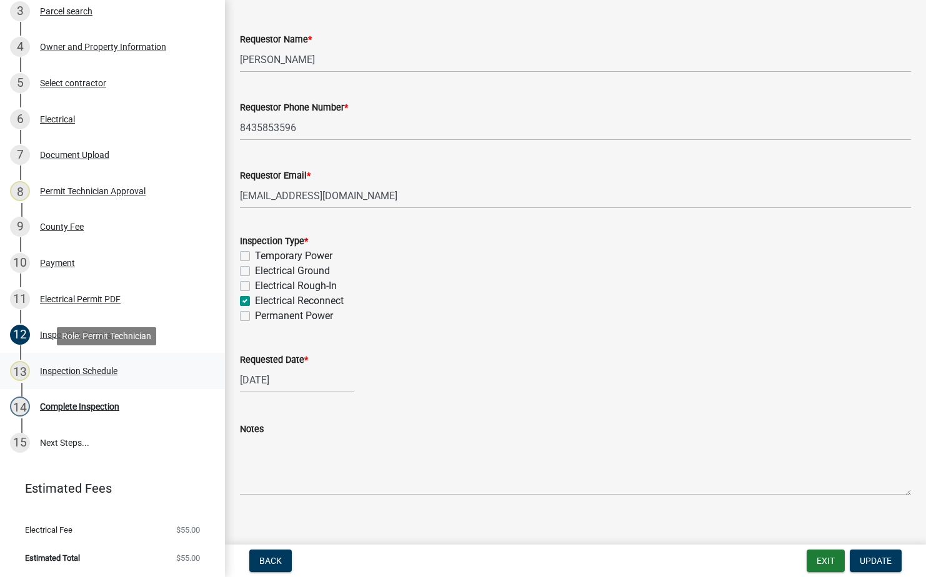
click at [96, 369] on div "Inspection Schedule" at bounding box center [78, 371] width 77 height 9
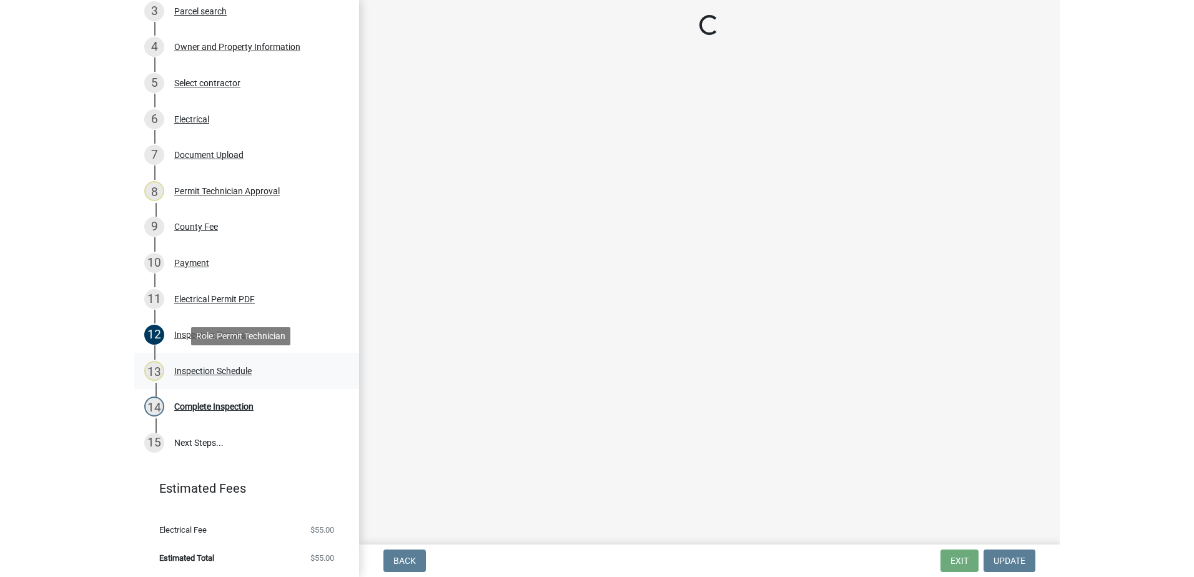
scroll to position [0, 0]
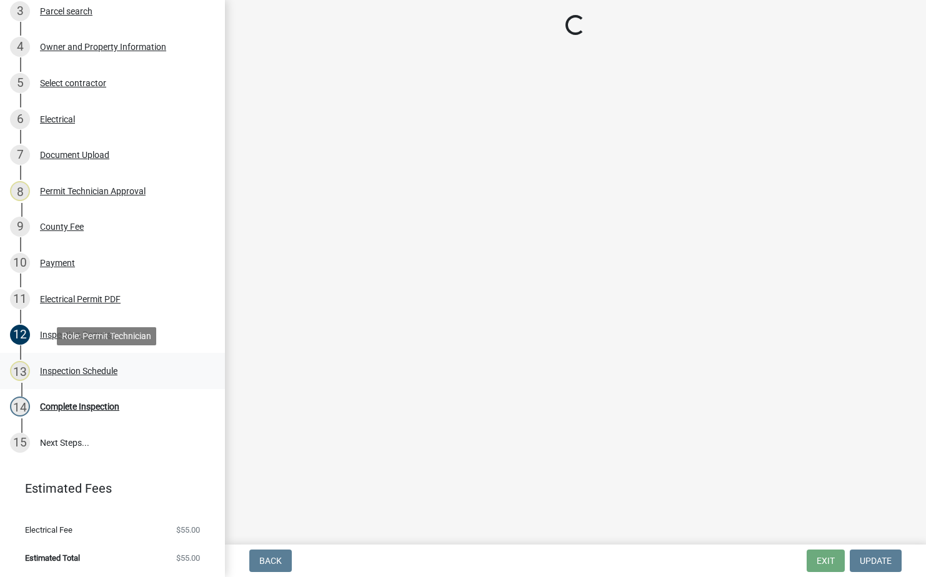
select select "a0ea4169-8540-4a2c-b9f4-cf4c1ffdeb95"
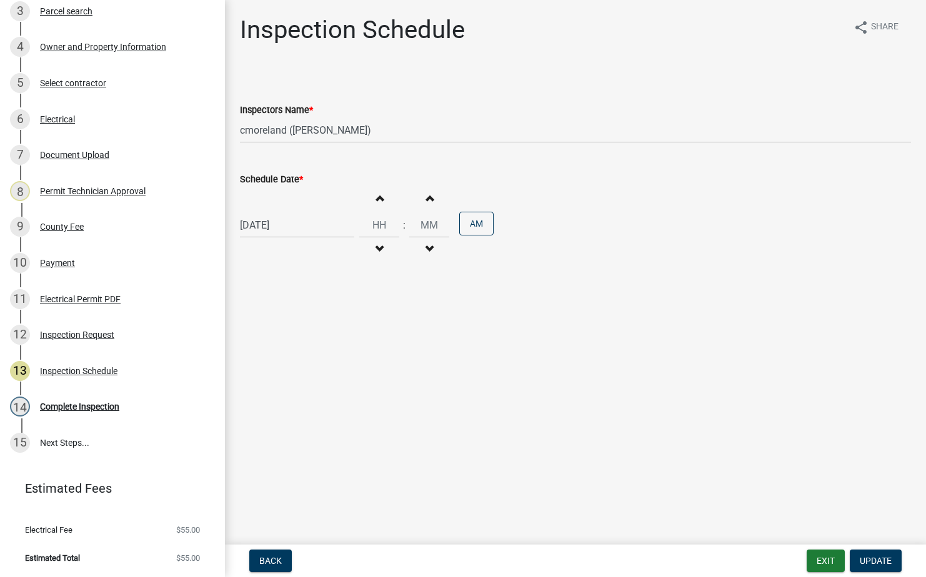
select select "8"
select select "2025"
click at [272, 235] on div "08/21/2025 Jan Feb Mar Apr May Jun Jul Aug Sep Oct Nov Dec 1525 1526 1527 1528 …" at bounding box center [297, 225] width 114 height 26
click at [331, 354] on div "22" at bounding box center [332, 352] width 20 height 20
type input "[DATE]"
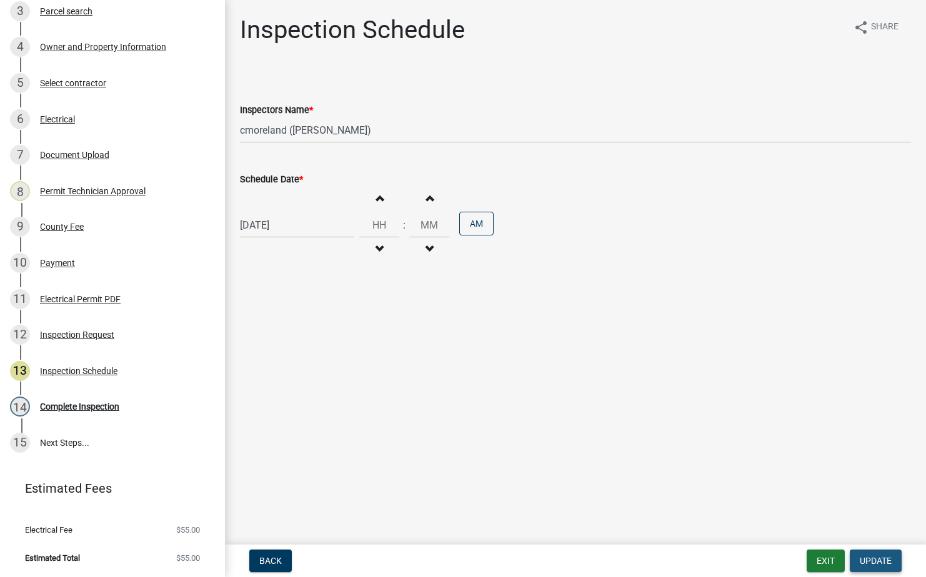
click at [883, 560] on span "Update" at bounding box center [875, 561] width 32 height 10
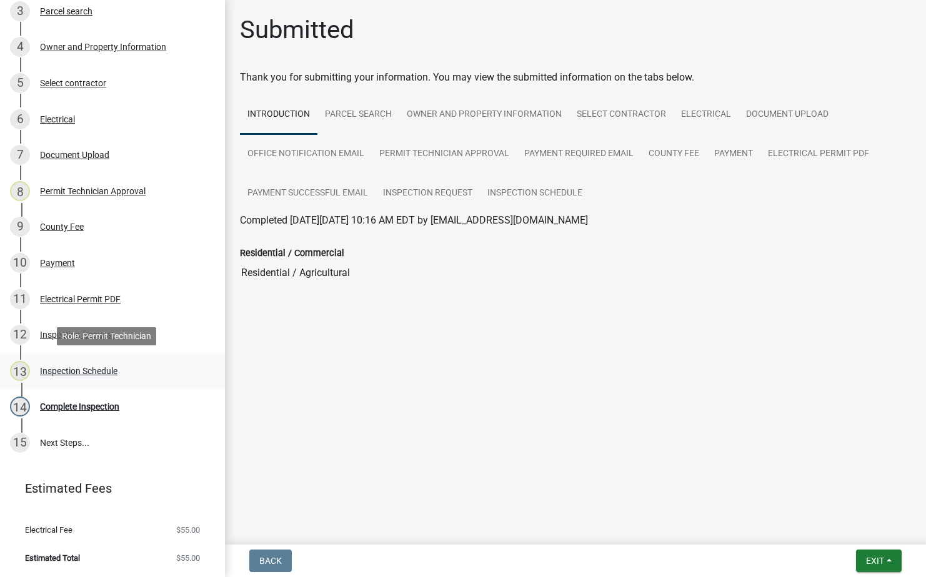
click at [91, 368] on div "Inspection Schedule" at bounding box center [78, 371] width 77 height 9
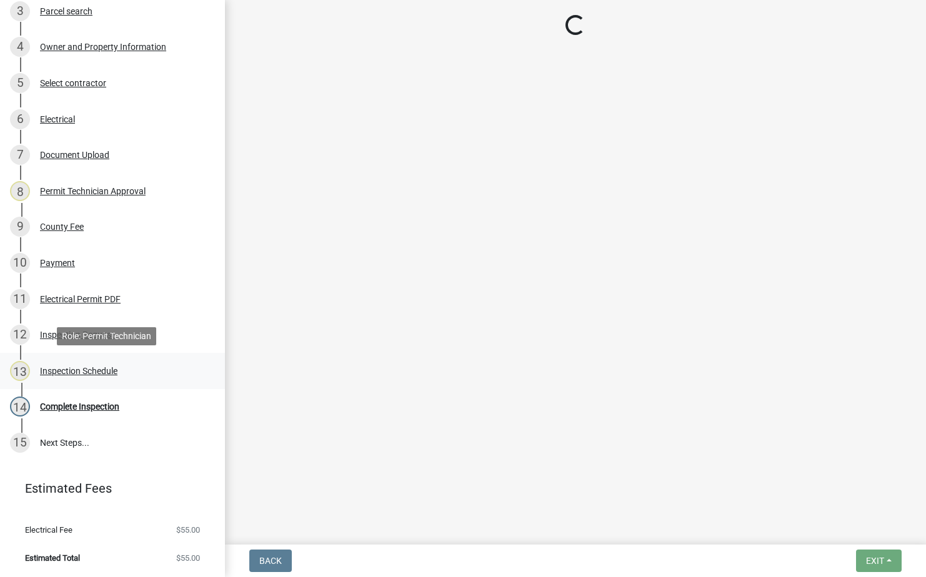
select select "a0ea4169-8540-4a2c-b9f4-cf4c1ffdeb95"
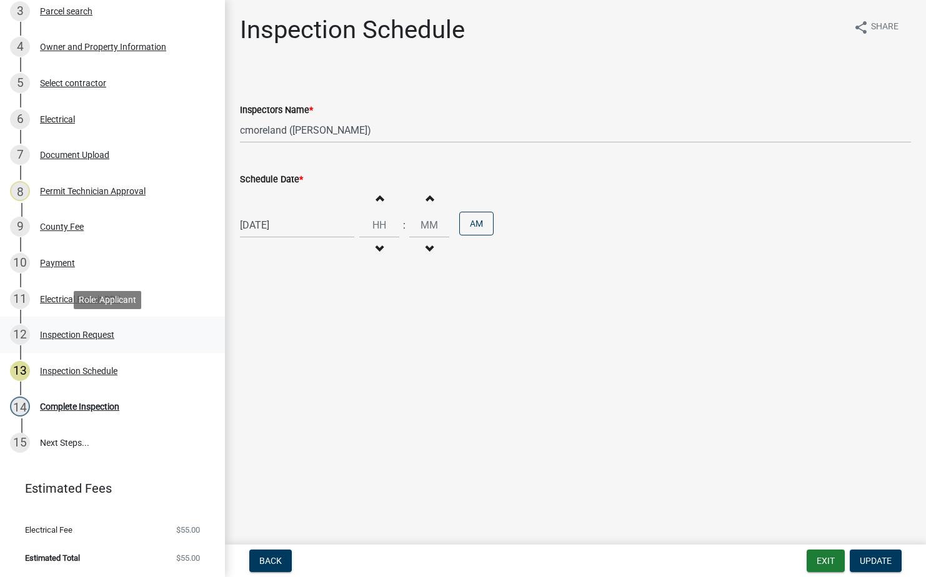
click at [82, 332] on div "Inspection Request" at bounding box center [77, 334] width 74 height 9
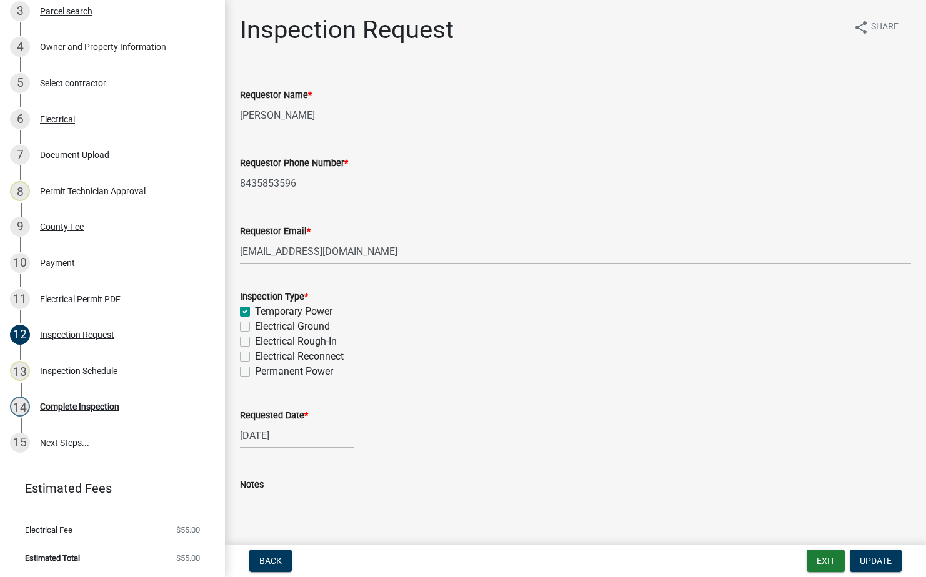
click at [255, 356] on label "Electrical Reconnect" at bounding box center [299, 356] width 89 height 15
click at [255, 356] on input "Electrical Reconnect" at bounding box center [259, 353] width 8 height 8
checkbox input "true"
checkbox input "false"
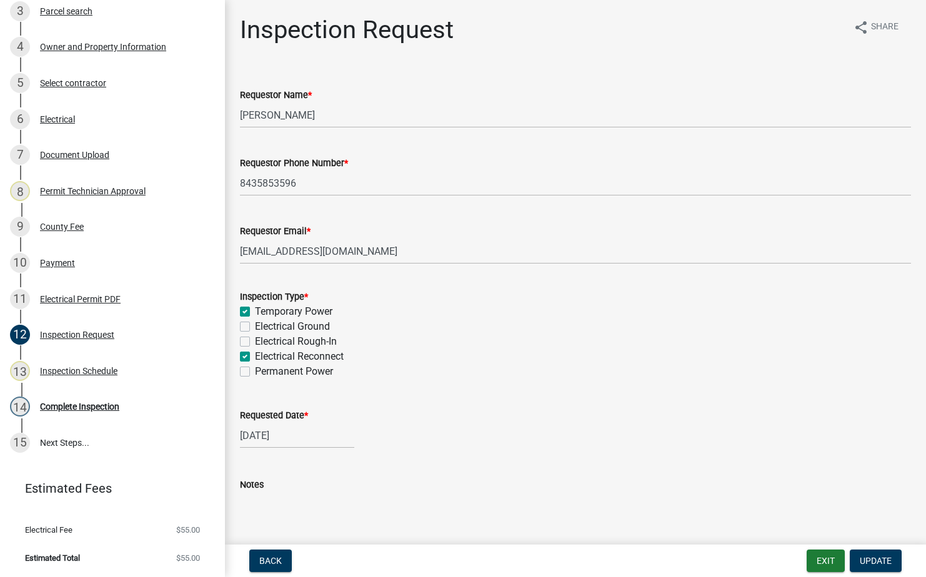
checkbox input "false"
checkbox input "true"
checkbox input "false"
drag, startPoint x: 246, startPoint y: 311, endPoint x: 362, endPoint y: 324, distance: 116.9
click at [255, 311] on label "Temporary Power" at bounding box center [293, 311] width 77 height 15
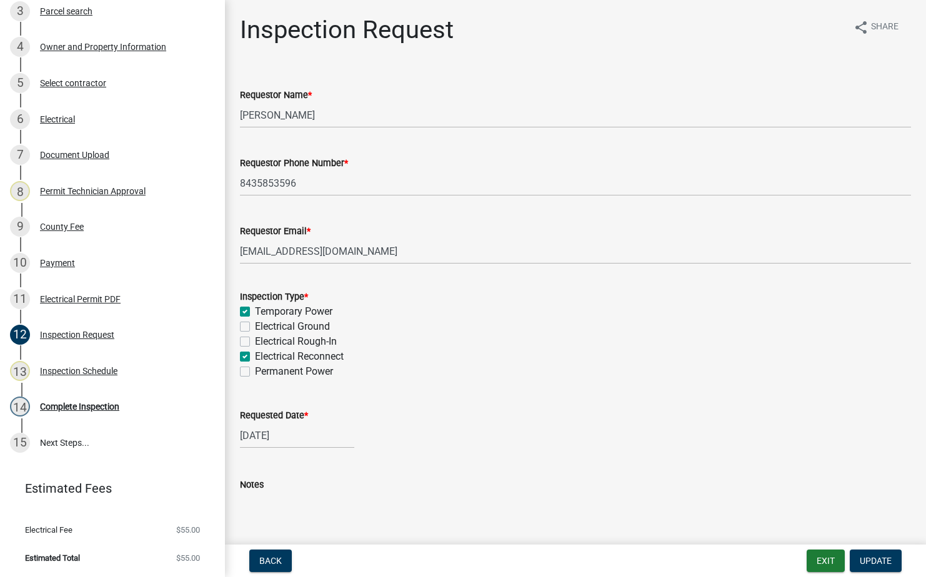
click at [255, 311] on input "Temporary Power" at bounding box center [259, 308] width 8 height 8
checkbox input "false"
checkbox input "true"
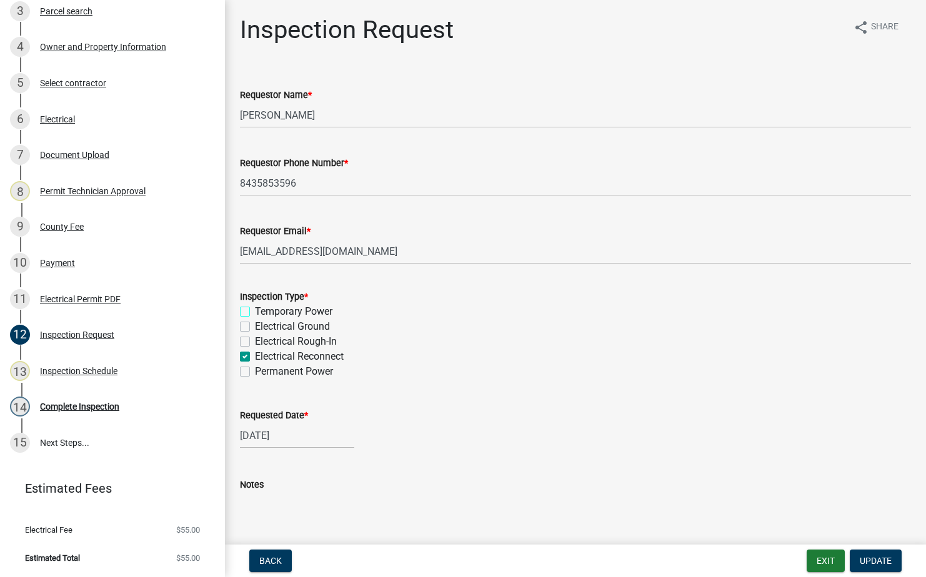
checkbox input "false"
click at [885, 561] on span "Update" at bounding box center [875, 561] width 32 height 10
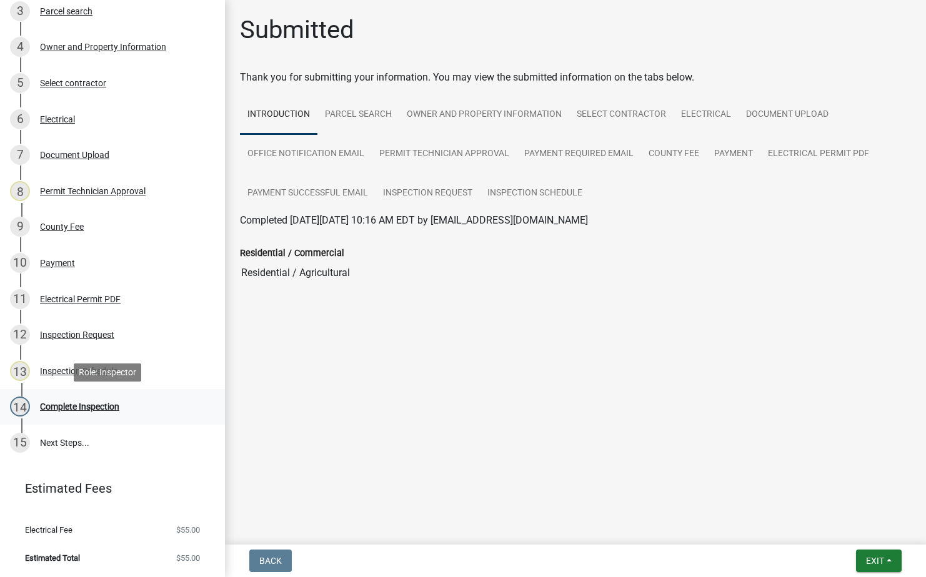
click at [57, 407] on div "Complete Inspection" at bounding box center [79, 406] width 79 height 9
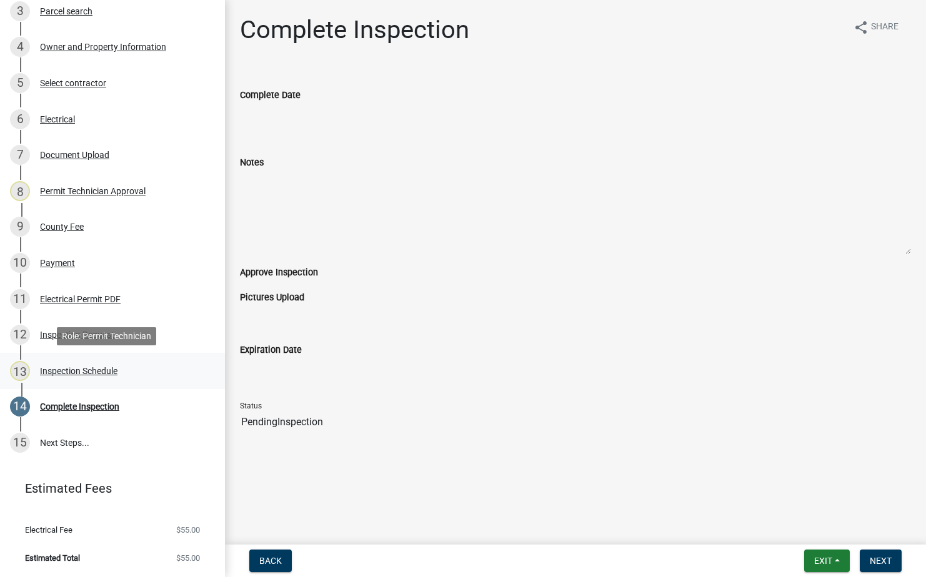
click at [64, 384] on link "13 Inspection Schedule" at bounding box center [112, 371] width 225 height 36
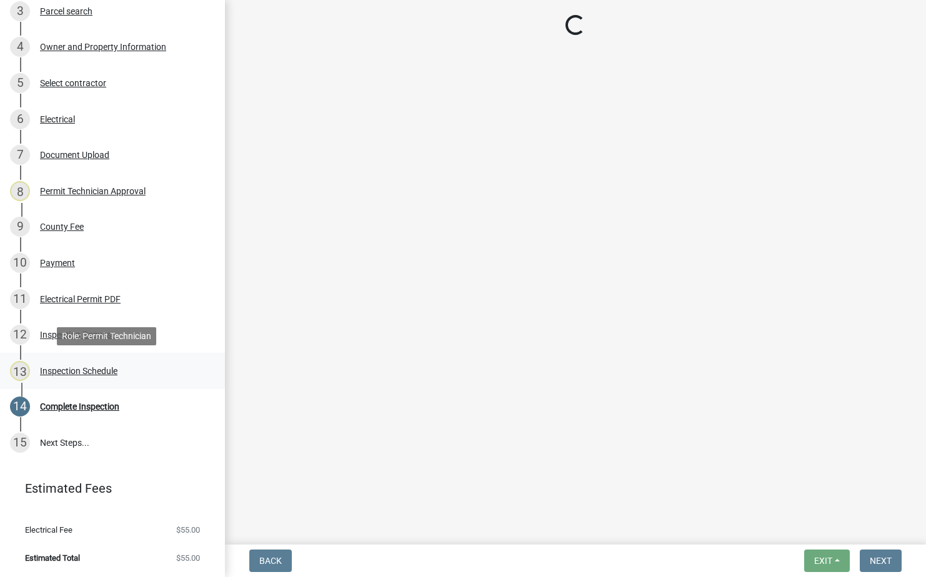
select select "a0ea4169-8540-4a2c-b9f4-cf4c1ffdeb95"
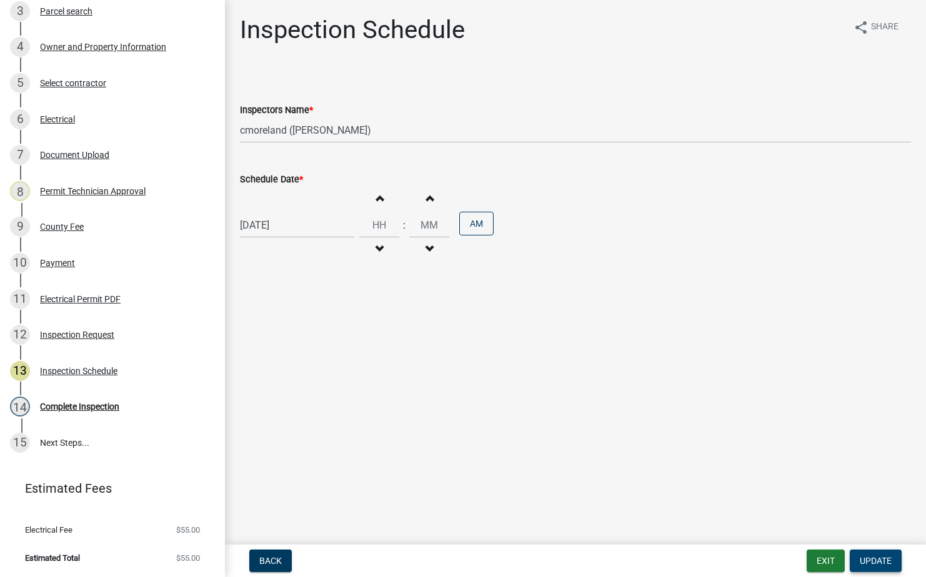
click at [887, 565] on span "Update" at bounding box center [875, 561] width 32 height 10
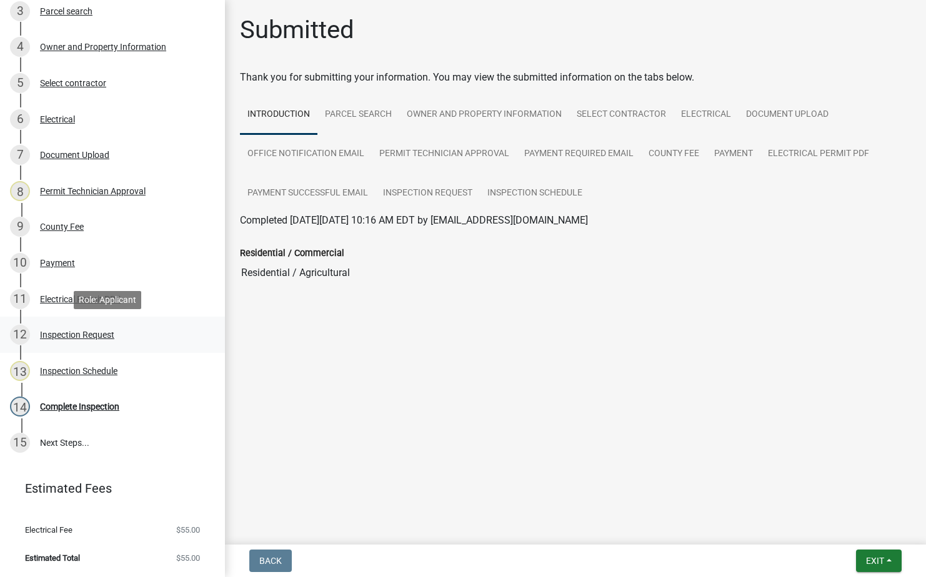
click at [76, 335] on div "Inspection Request" at bounding box center [77, 334] width 74 height 9
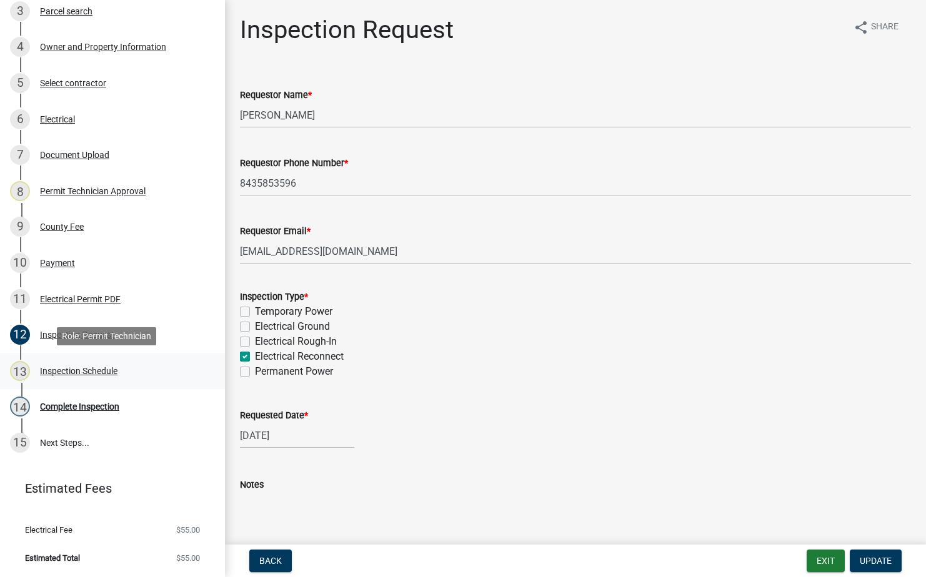
click at [30, 359] on link "13 Inspection Schedule" at bounding box center [112, 371] width 225 height 36
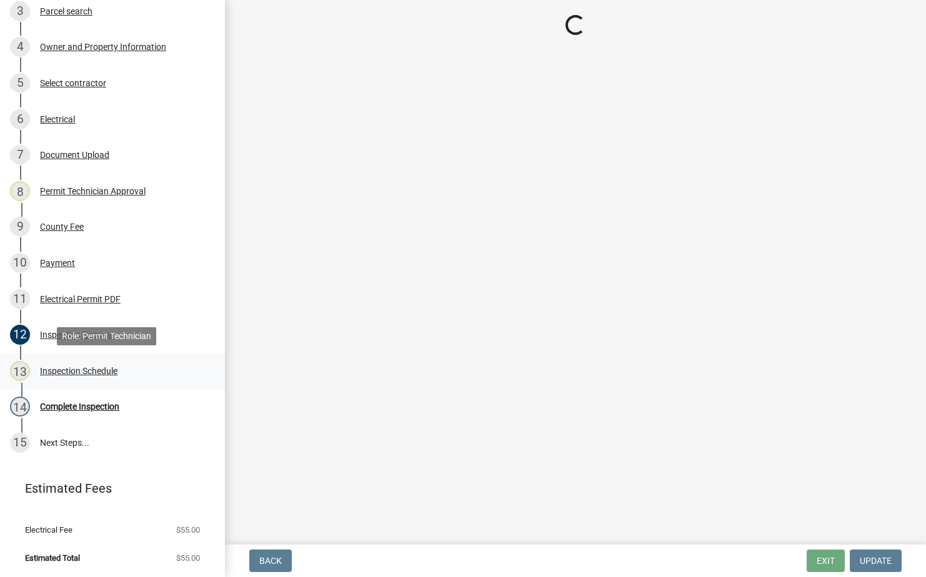
select select "a0ea4169-8540-4a2c-b9f4-cf4c1ffdeb95"
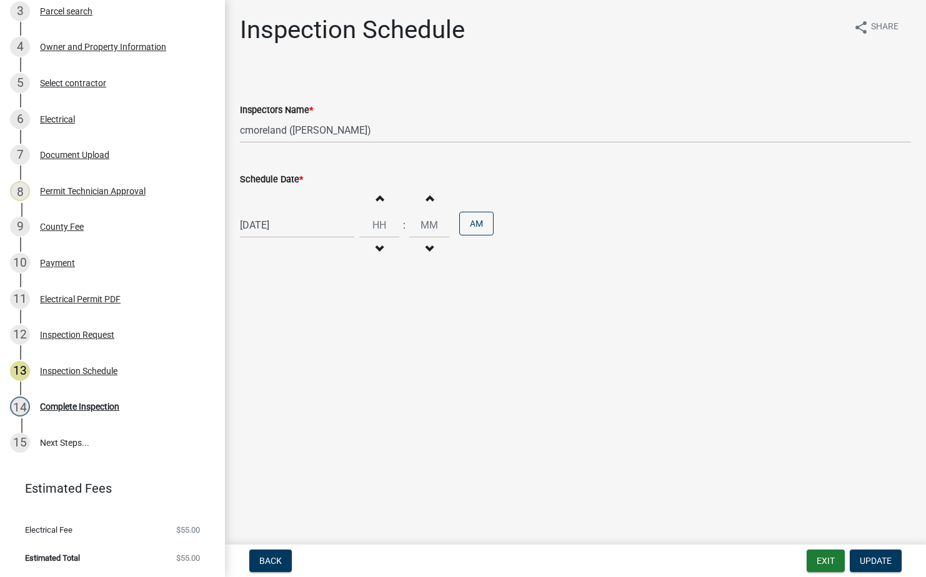
click at [281, 239] on div "08/22/2025 Increment hours Decrement hours : Increment minutes Decrement minute…" at bounding box center [575, 225] width 671 height 77
select select "8"
select select "2025"
click at [292, 222] on div "08/22/2025 Jan Feb Mar Apr May Jun Jul Aug Sep Oct Nov Dec 1525 1526 1527 1528 …" at bounding box center [297, 225] width 114 height 26
click at [310, 350] on div "21" at bounding box center [312, 352] width 20 height 20
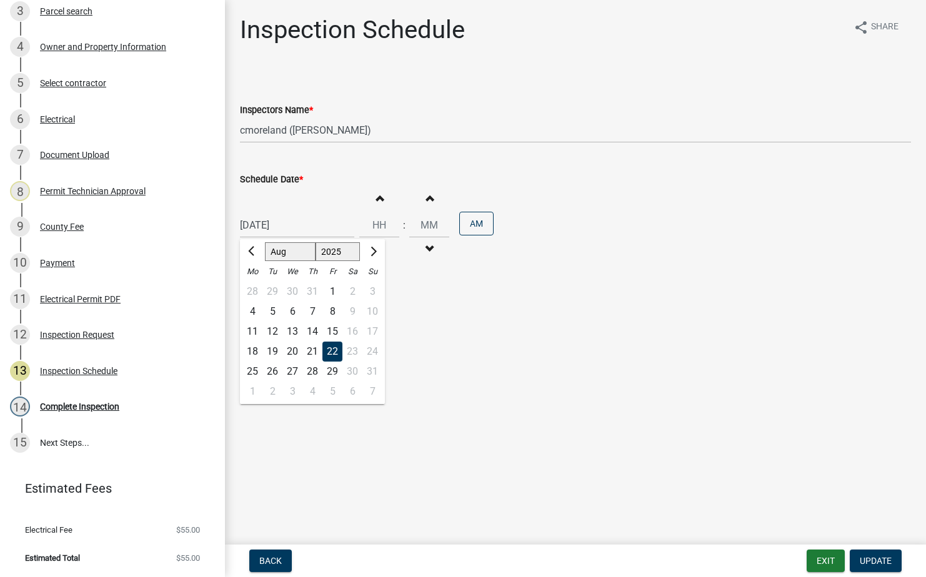
type input "[DATE]"
click at [875, 563] on span "Update" at bounding box center [875, 561] width 32 height 10
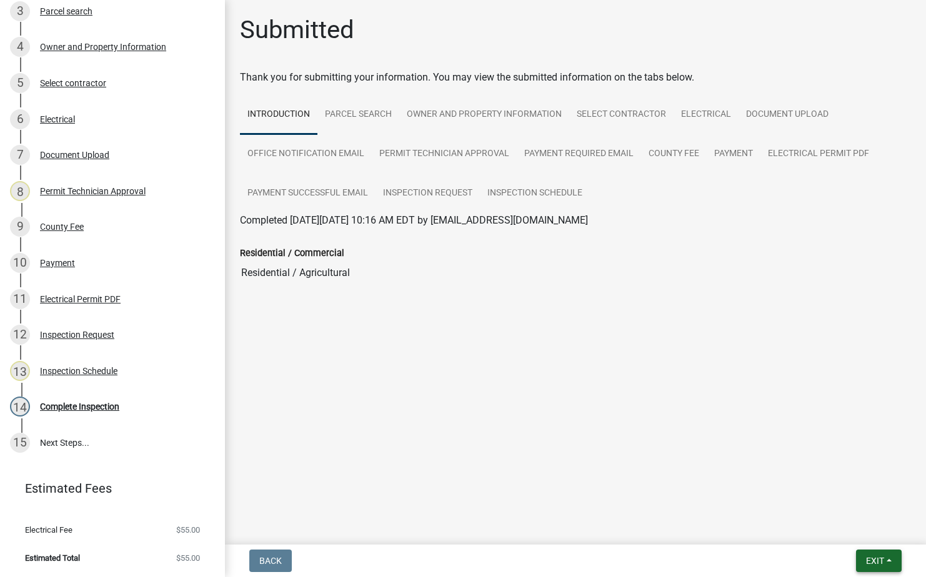
click at [878, 557] on span "Exit" at bounding box center [875, 561] width 18 height 10
click at [868, 530] on button "Save & Exit" at bounding box center [851, 528] width 100 height 30
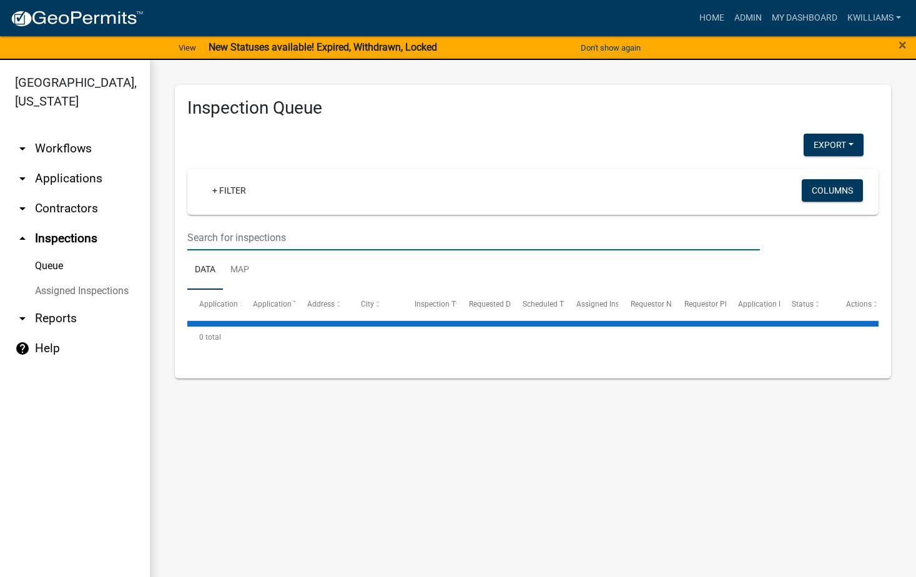
click at [242, 244] on input "text" at bounding box center [473, 238] width 573 height 26
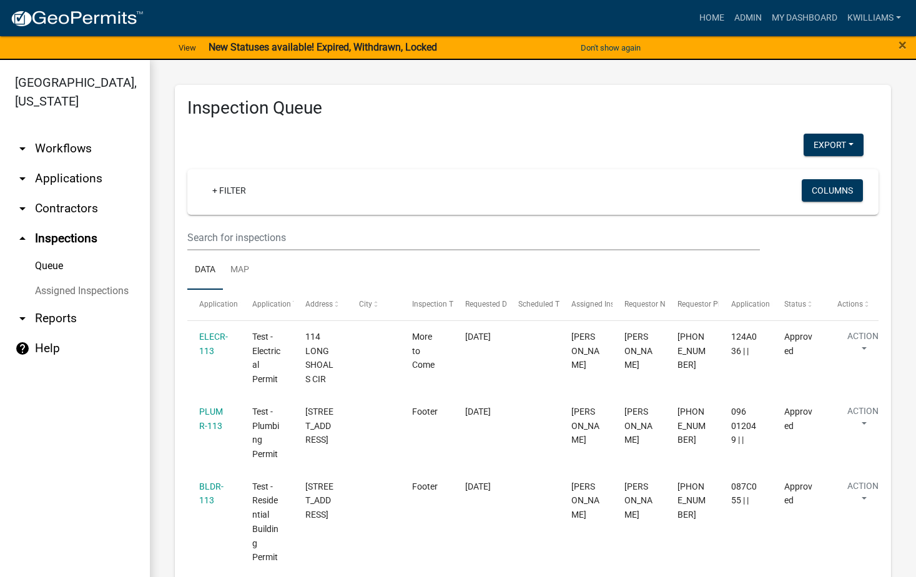
click at [84, 176] on link "arrow_drop_down Applications" at bounding box center [75, 179] width 150 height 30
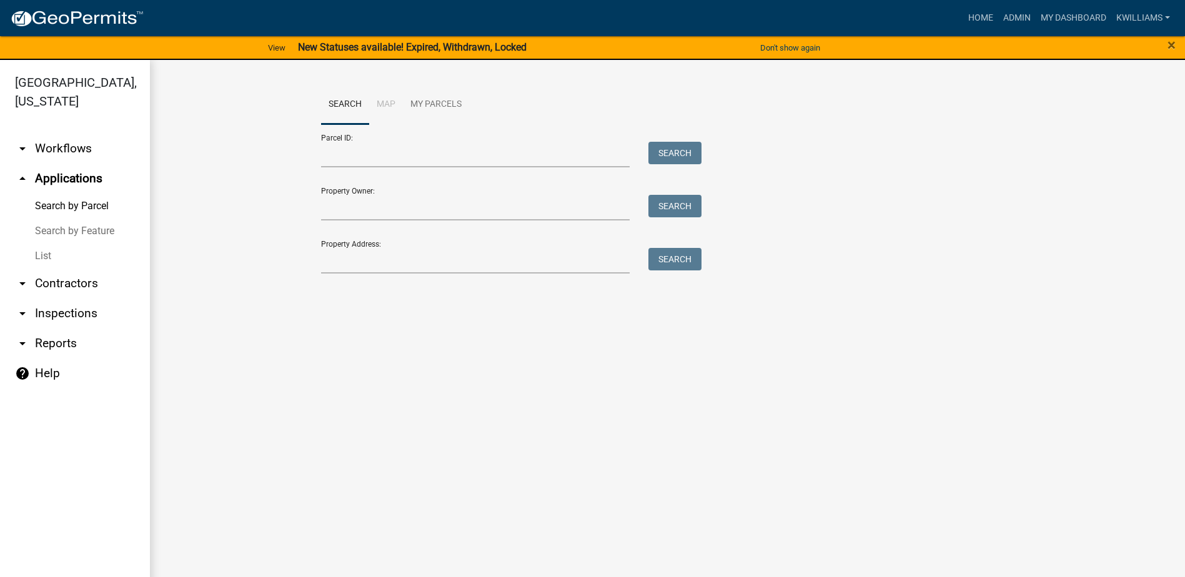
click at [40, 258] on link "List" at bounding box center [75, 256] width 150 height 25
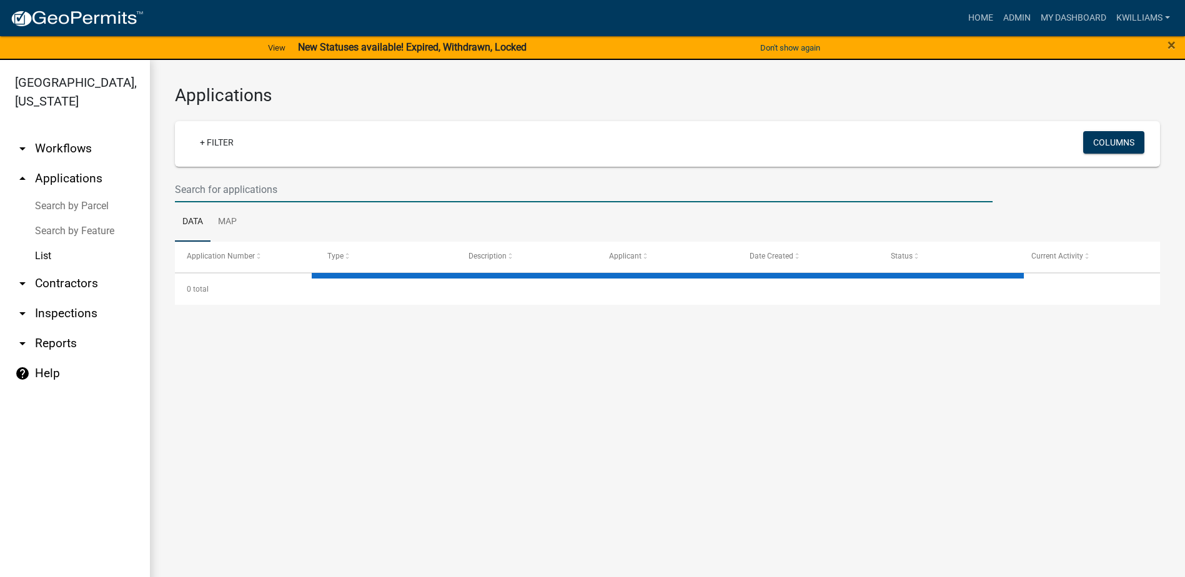
drag, startPoint x: 207, startPoint y: 183, endPoint x: 200, endPoint y: 188, distance: 9.0
click at [200, 188] on input "text" at bounding box center [584, 190] width 818 height 26
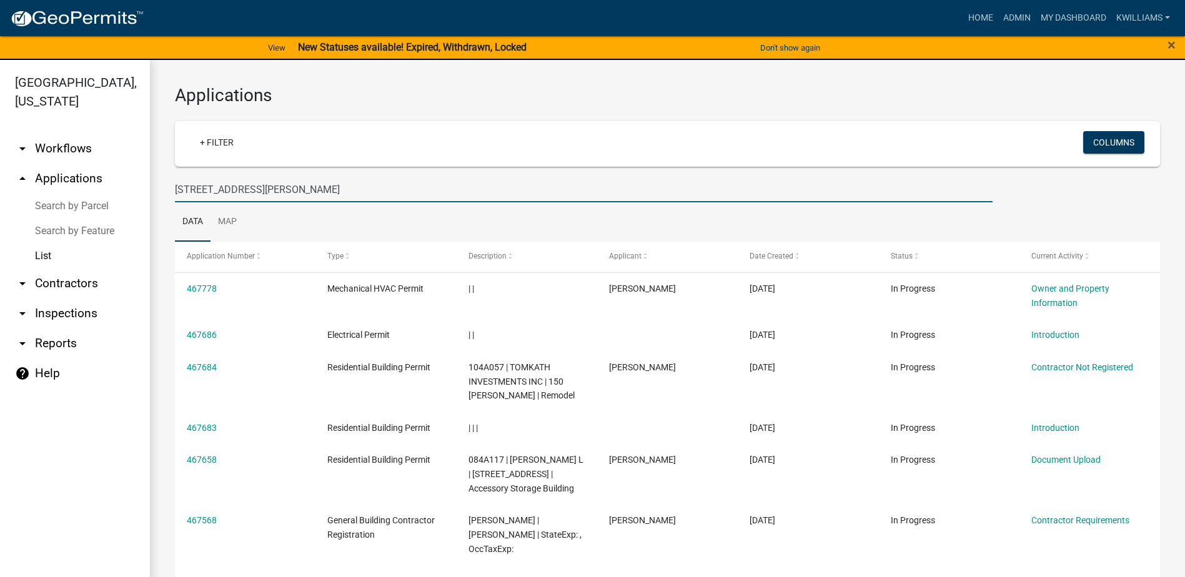
type input "205 alexander rd"
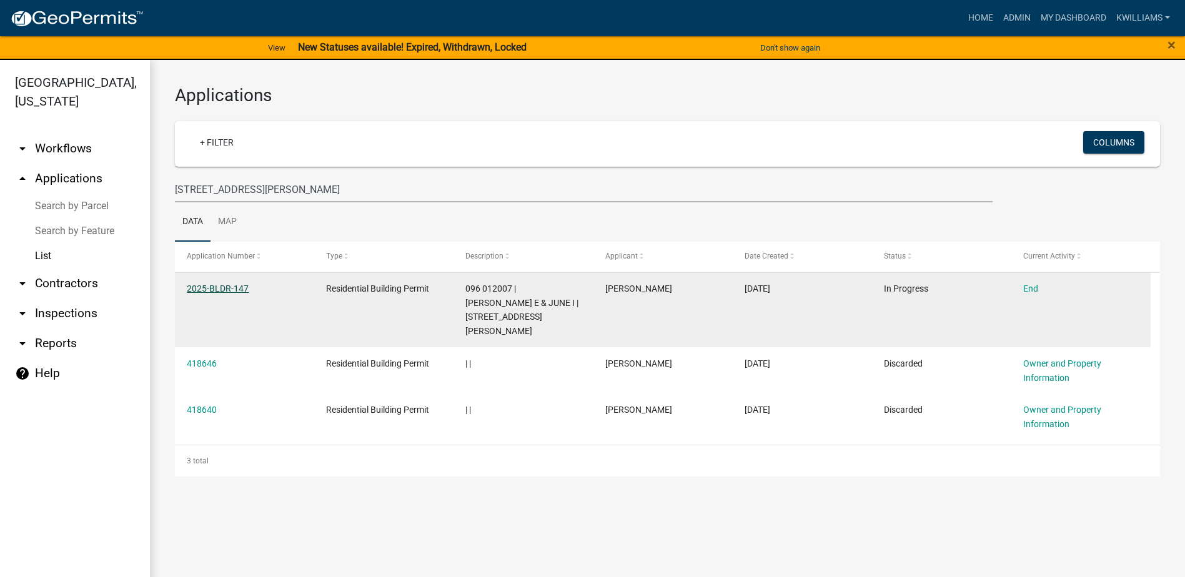
click at [213, 288] on link "2025-BLDR-147" at bounding box center [218, 289] width 62 height 10
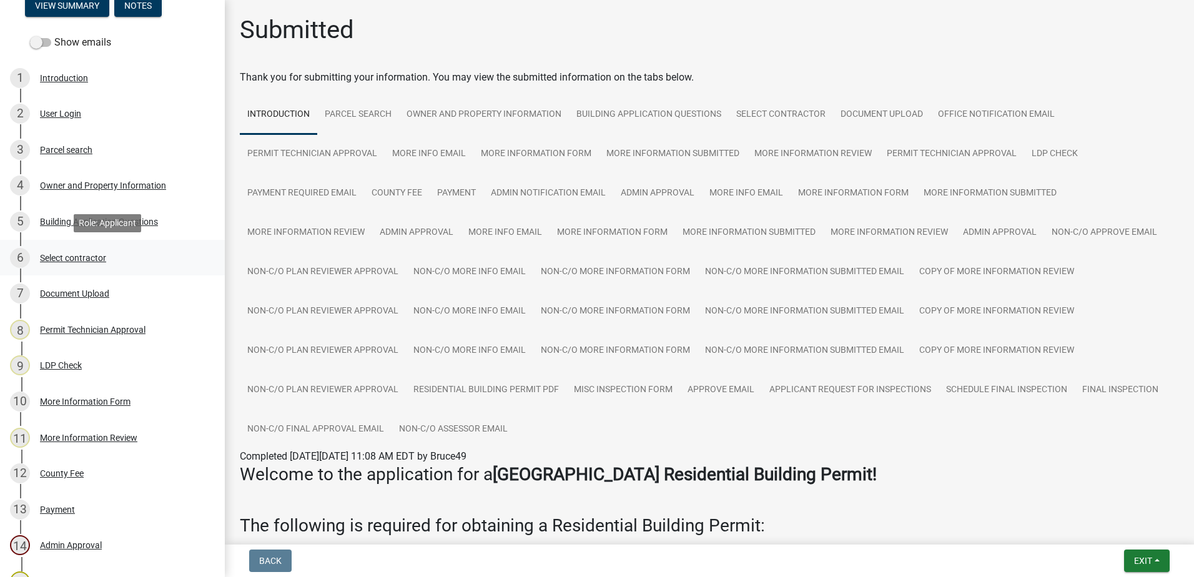
scroll to position [150, 0]
click at [84, 230] on div "5 Building Application Questions" at bounding box center [107, 223] width 195 height 20
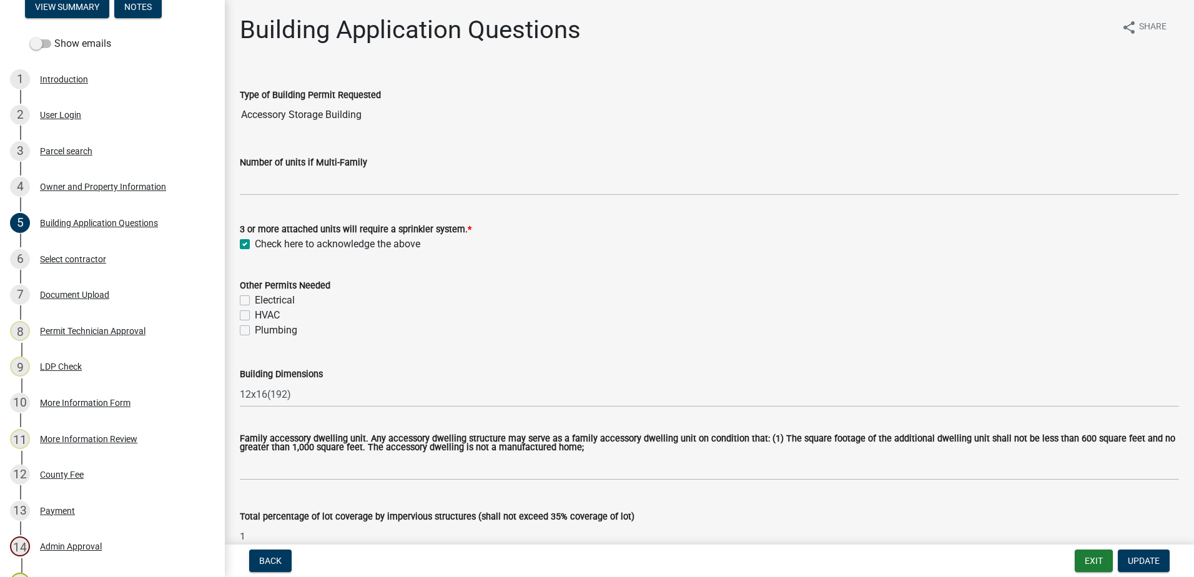
drag, startPoint x: 212, startPoint y: 183, endPoint x: 219, endPoint y: 169, distance: 15.7
click at [219, 169] on div "Residential Building Permit 2025-BLDR-147 View Summary Notes Show emails 1 Intr…" at bounding box center [112, 288] width 225 height 577
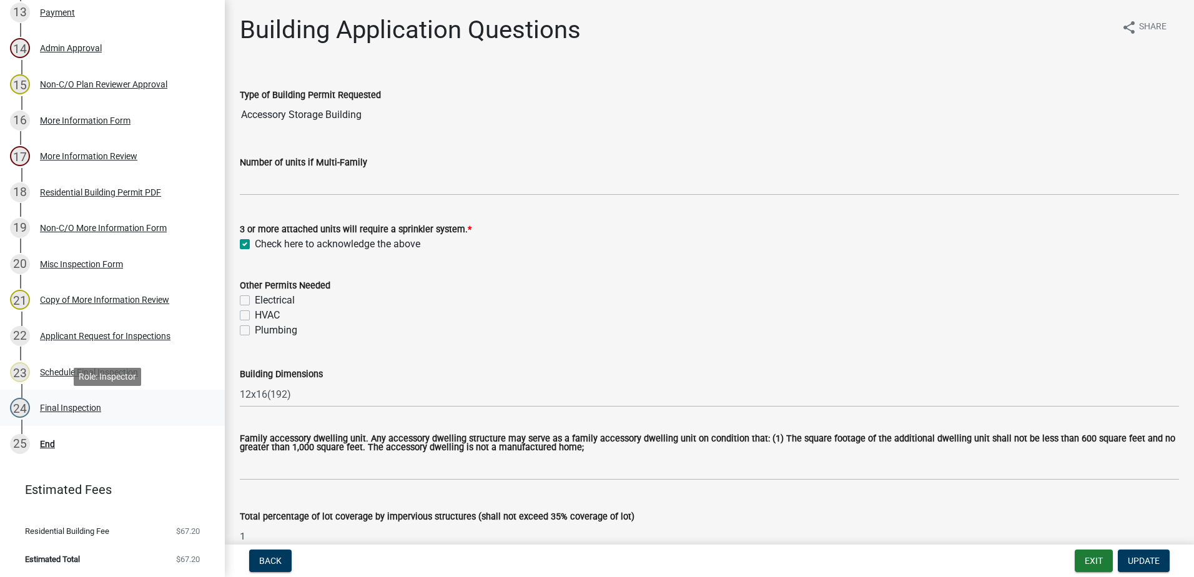
scroll to position [650, 0]
click at [1089, 567] on button "Exit" at bounding box center [1094, 561] width 38 height 22
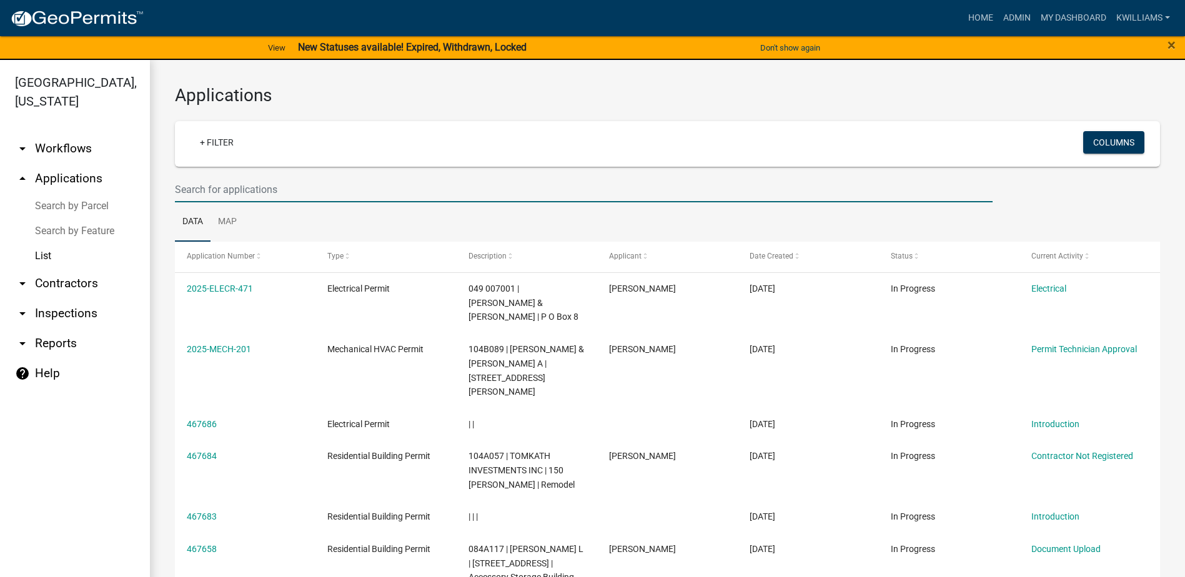
click at [260, 197] on input "text" at bounding box center [584, 190] width 818 height 26
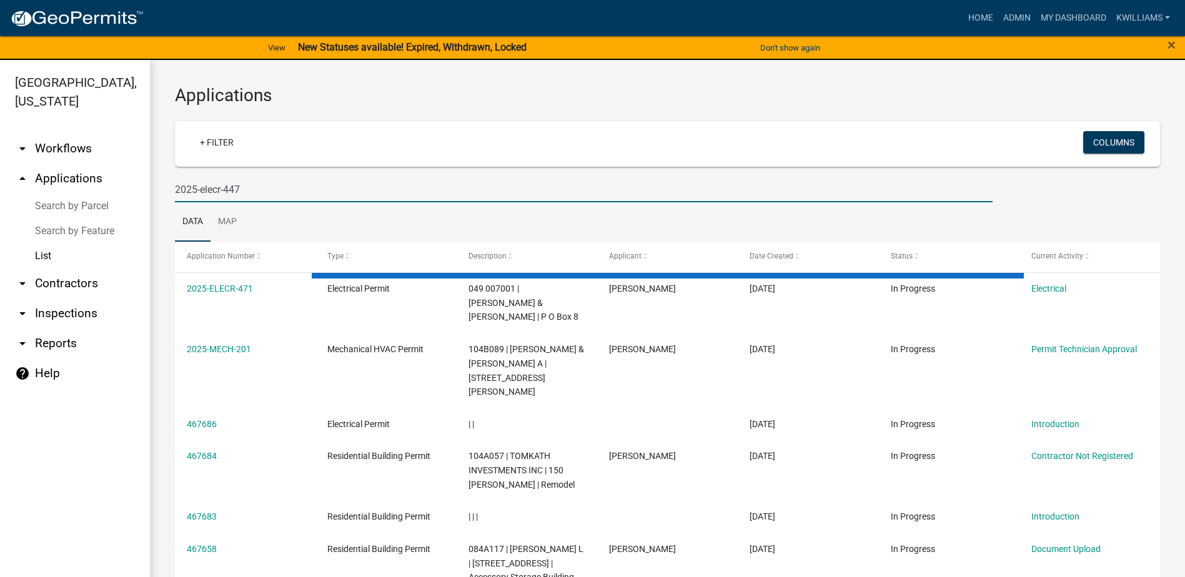
type input "2025-elecr-447"
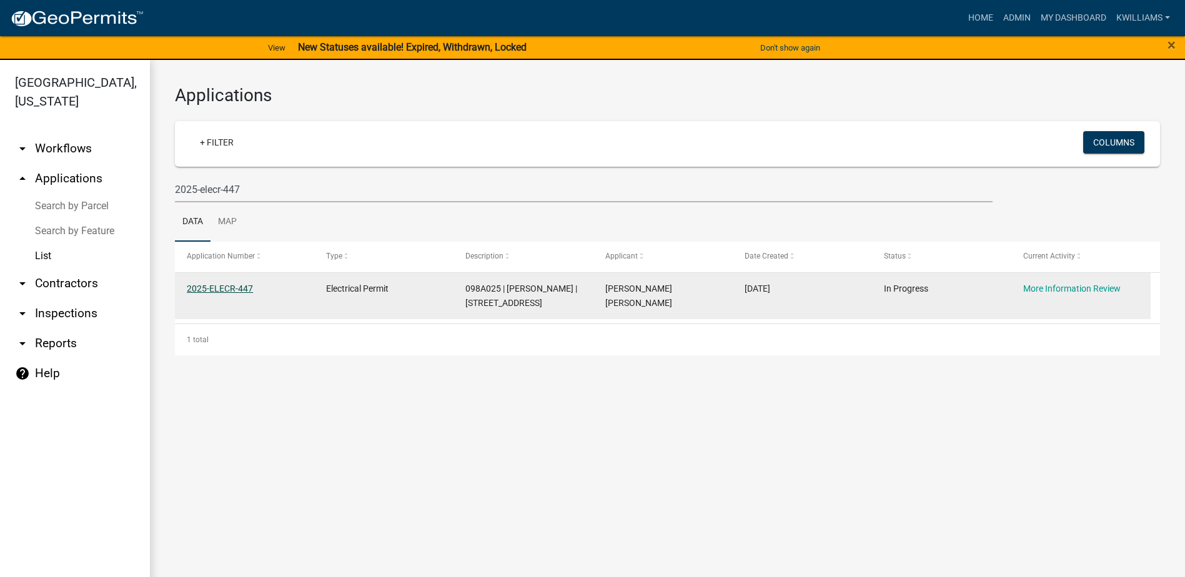
click at [215, 285] on link "2025-ELECR-447" at bounding box center [220, 289] width 66 height 10
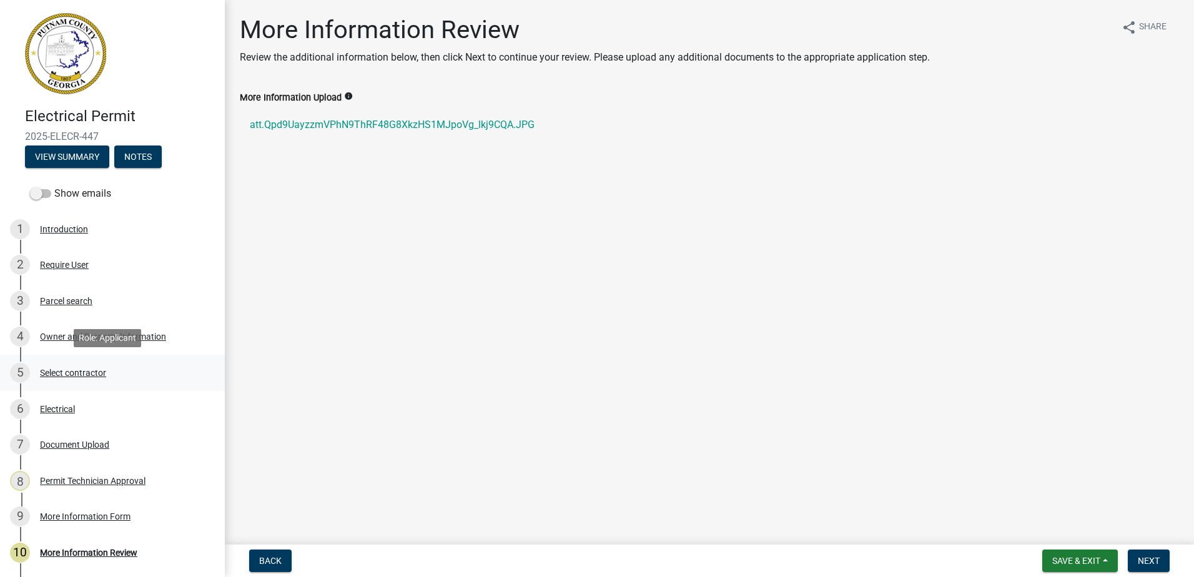
click at [85, 372] on div "Select contractor" at bounding box center [73, 373] width 66 height 9
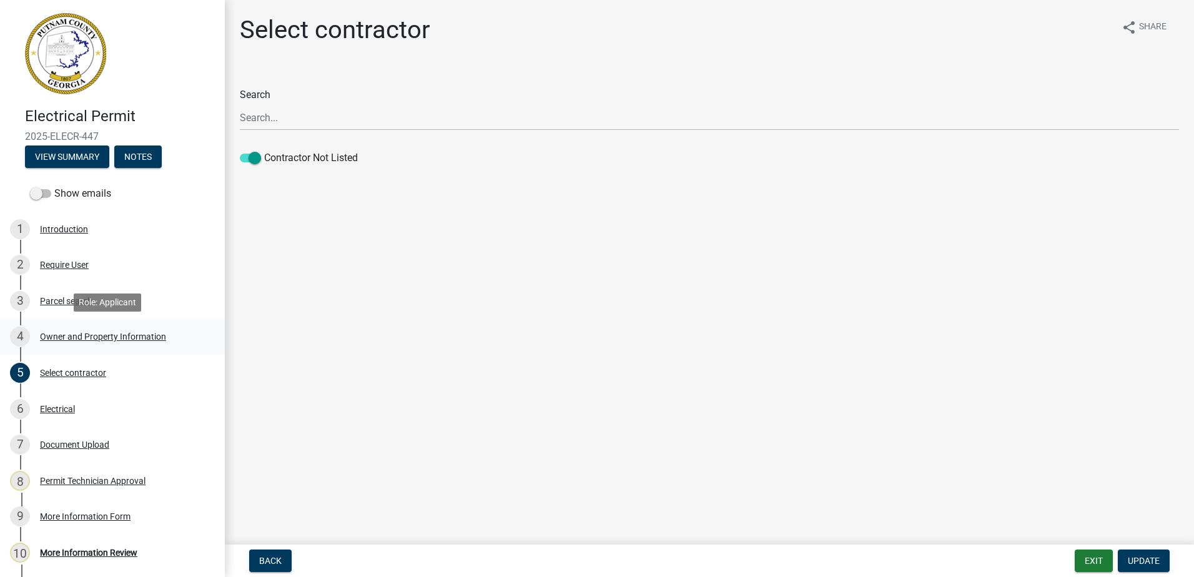
click at [94, 337] on div "Owner and Property Information" at bounding box center [103, 336] width 126 height 9
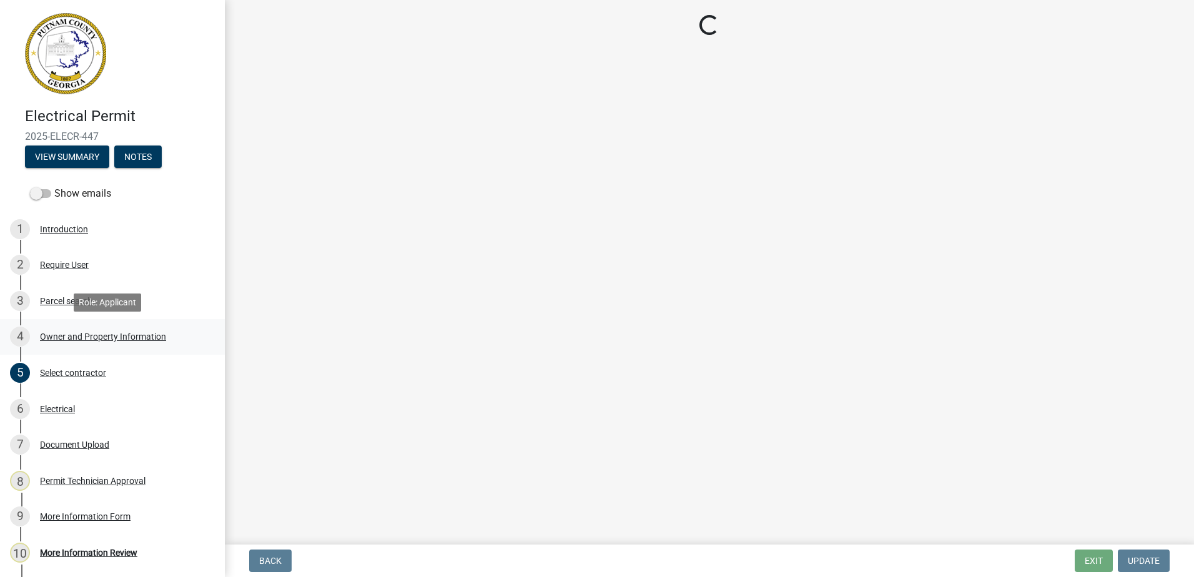
select select "34fe85c2-5f76-4343-b6bb-8ca387e0bed7"
select select "83394b22-4a11-496c-8e5c-75ade2e72faf"
select select "469c5908-2854-42d5-89ed-bee7fc26529e"
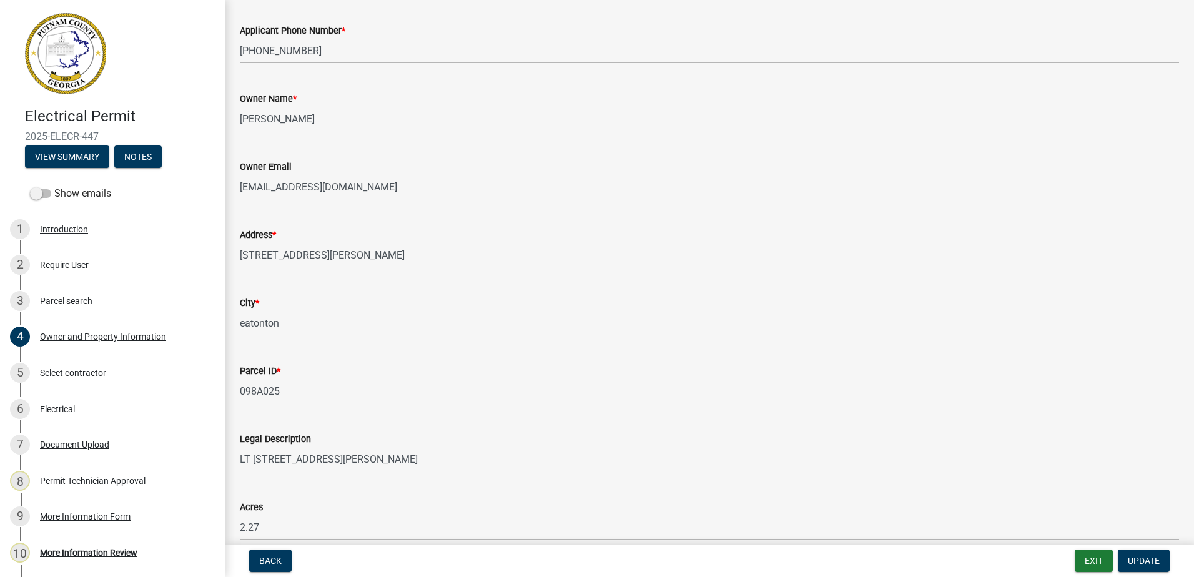
scroll to position [250, 0]
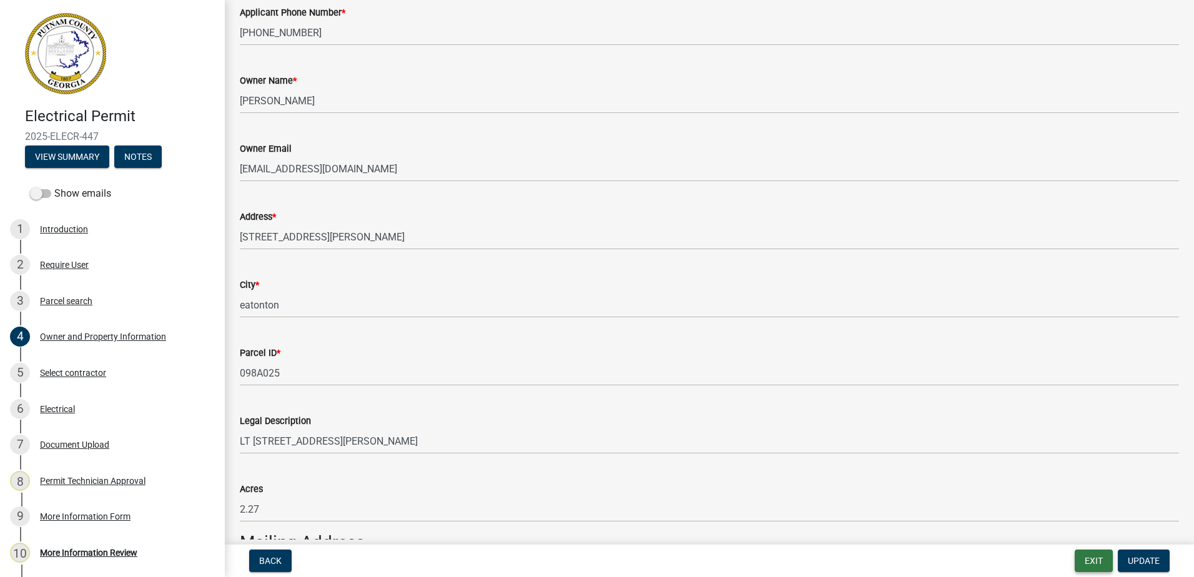
click at [1092, 565] on button "Exit" at bounding box center [1094, 561] width 38 height 22
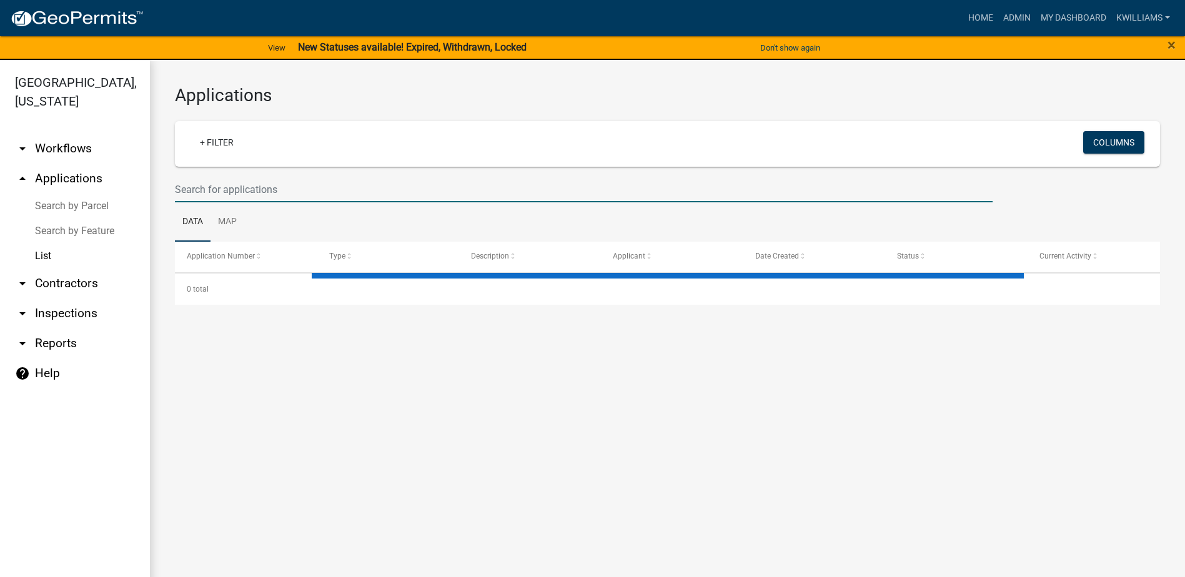
click at [286, 192] on input "text" at bounding box center [584, 190] width 818 height 26
type input "2025-bldr-248"
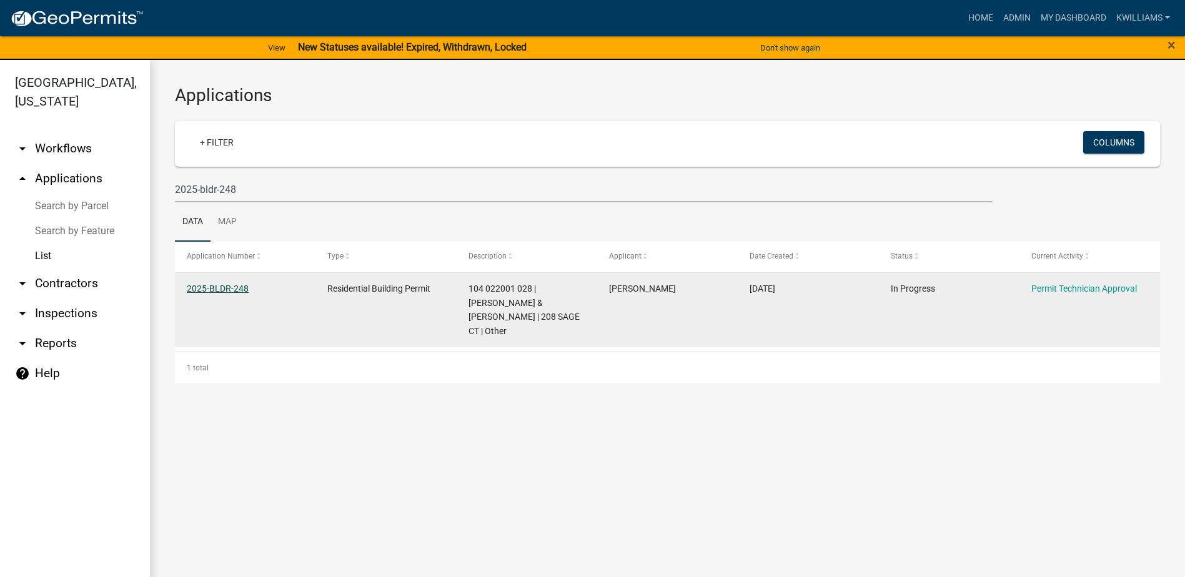
click at [223, 284] on link "2025-BLDR-248" at bounding box center [218, 289] width 62 height 10
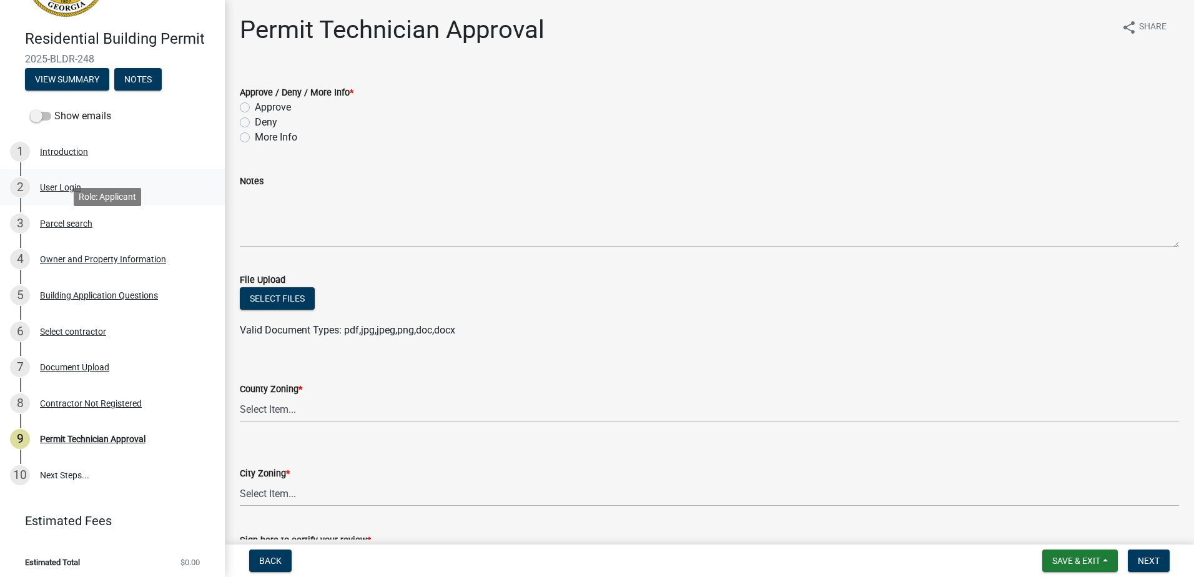
scroll to position [82, 0]
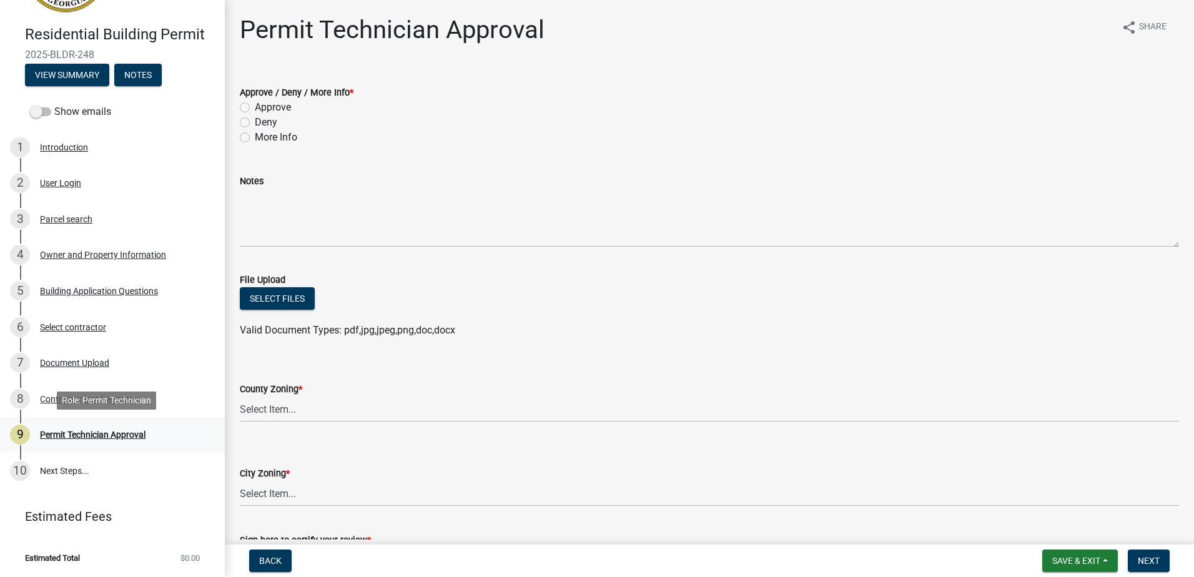
click at [79, 432] on div "Permit Technician Approval" at bounding box center [93, 434] width 106 height 9
click at [78, 217] on div "Parcel search" at bounding box center [66, 219] width 52 height 9
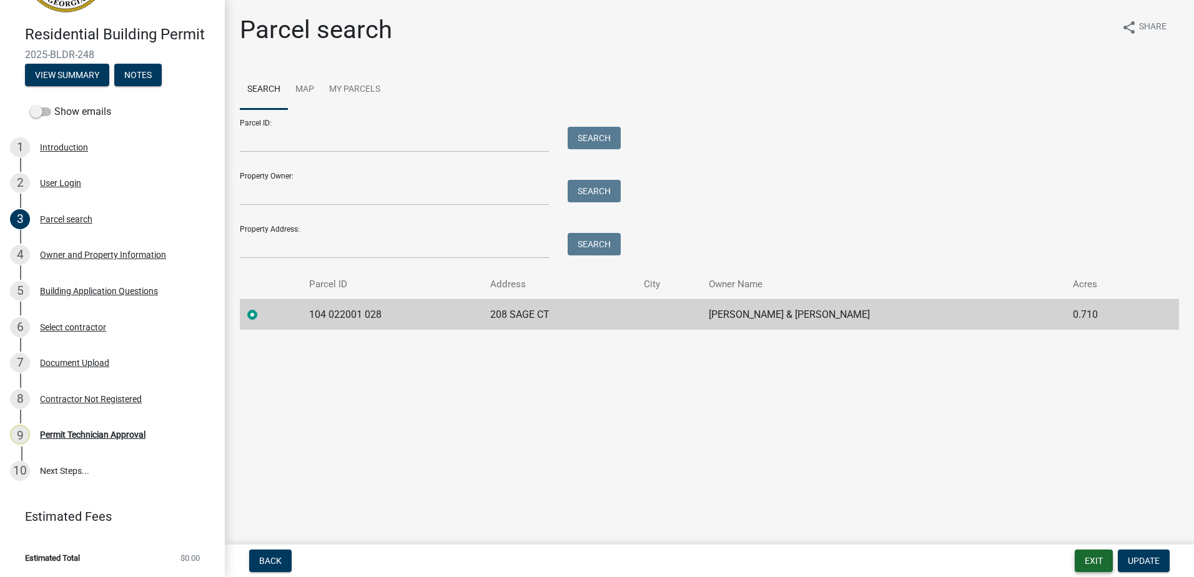
click at [1094, 568] on button "Exit" at bounding box center [1094, 561] width 38 height 22
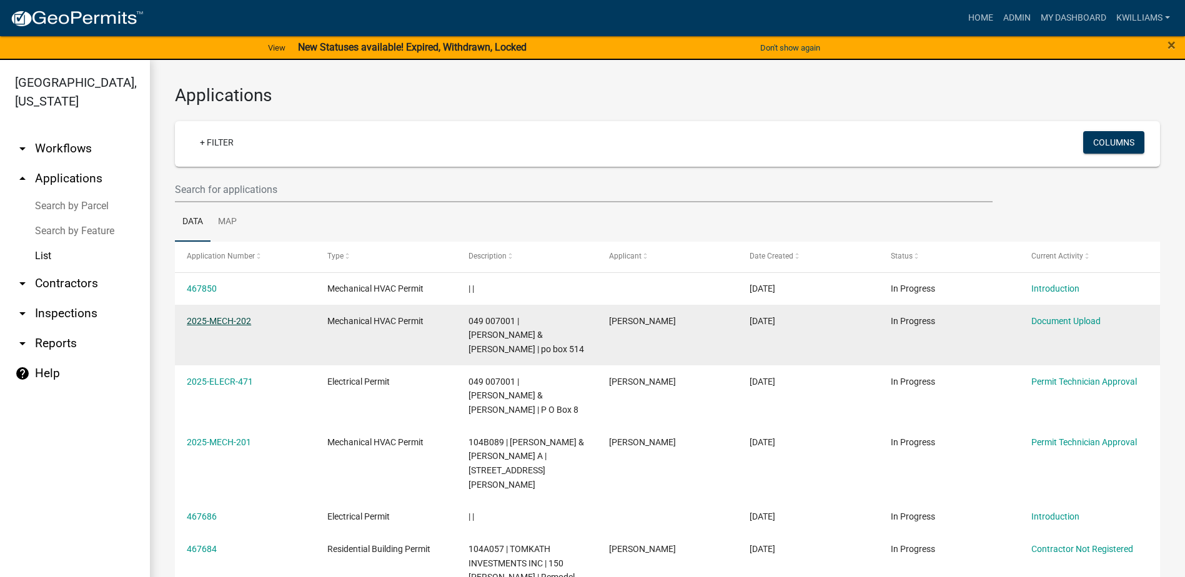
click at [224, 325] on link "2025-MECH-202" at bounding box center [219, 321] width 64 height 10
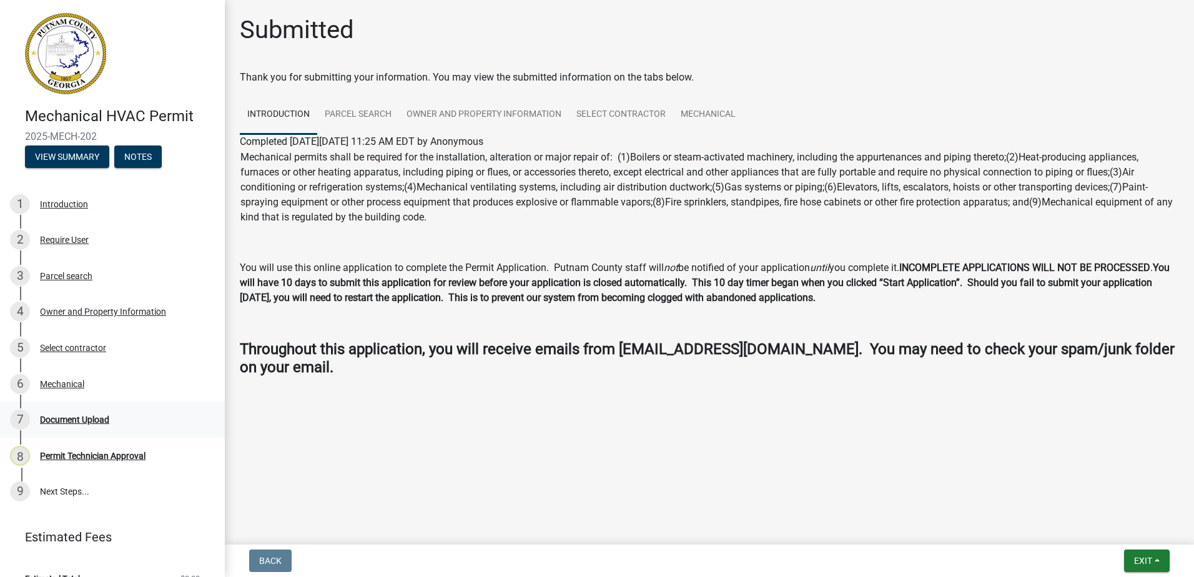
click at [85, 415] on div "Document Upload" at bounding box center [74, 419] width 69 height 9
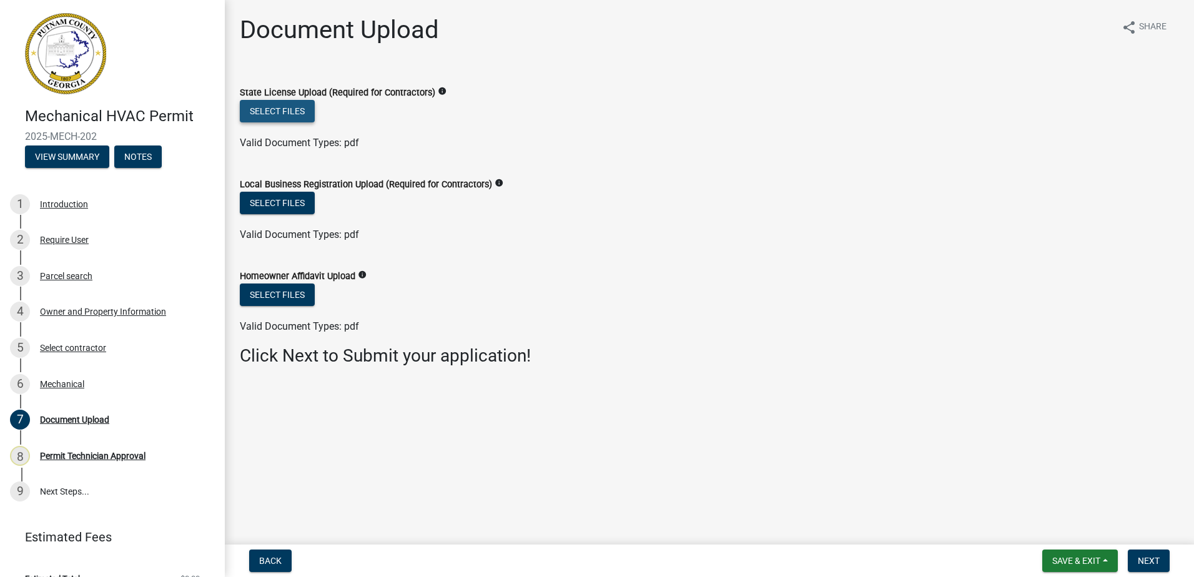
click at [267, 116] on button "Select files" at bounding box center [277, 111] width 75 height 22
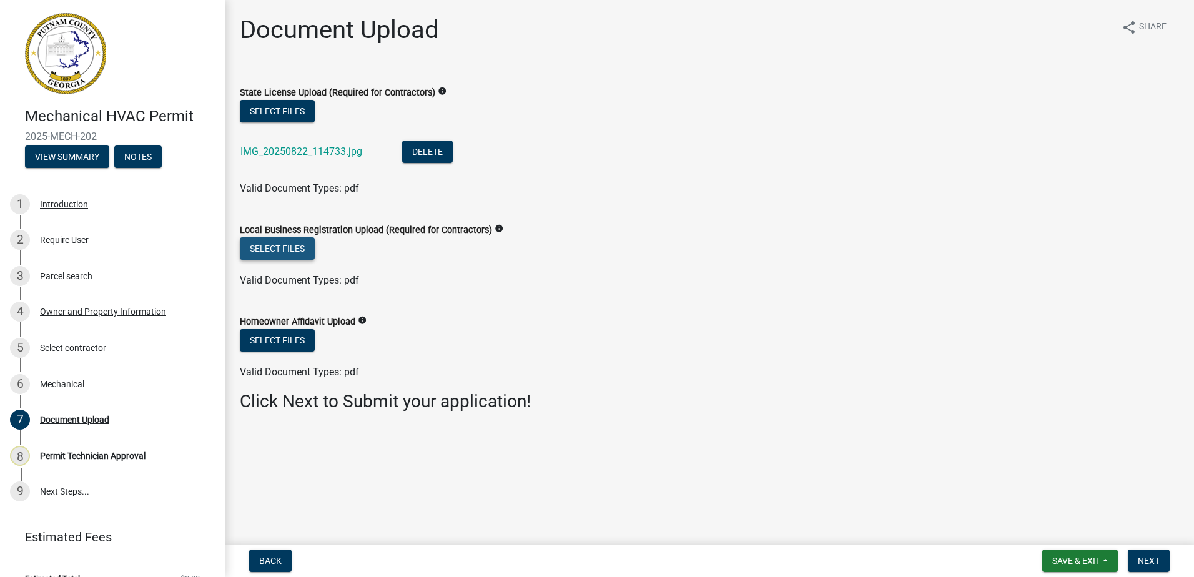
click at [259, 240] on button "Select files" at bounding box center [277, 248] width 75 height 22
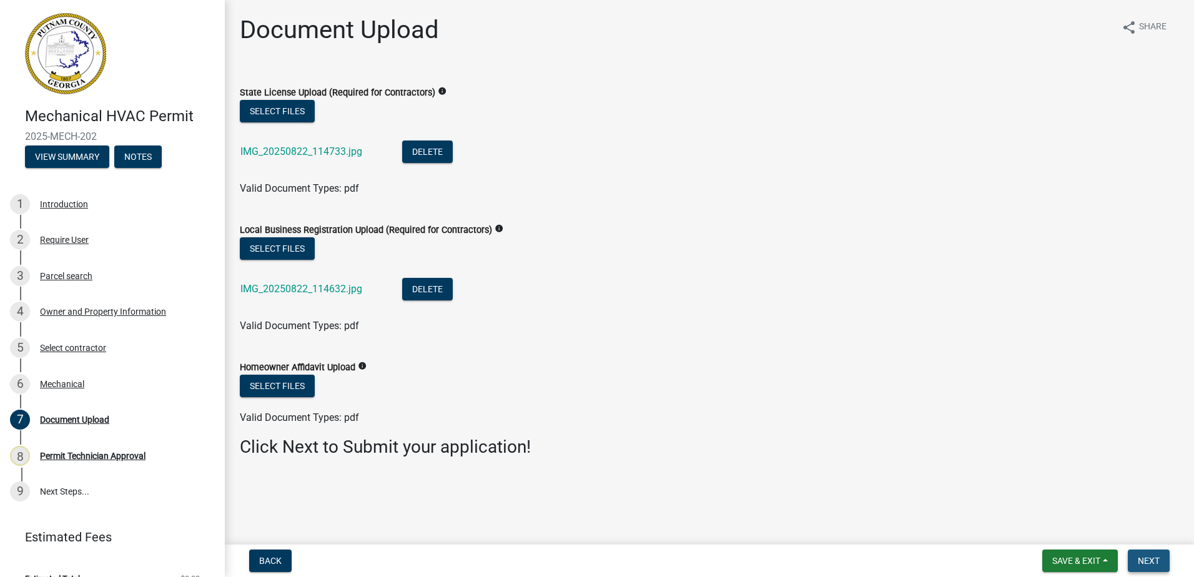
click at [1152, 567] on button "Next" at bounding box center [1149, 561] width 42 height 22
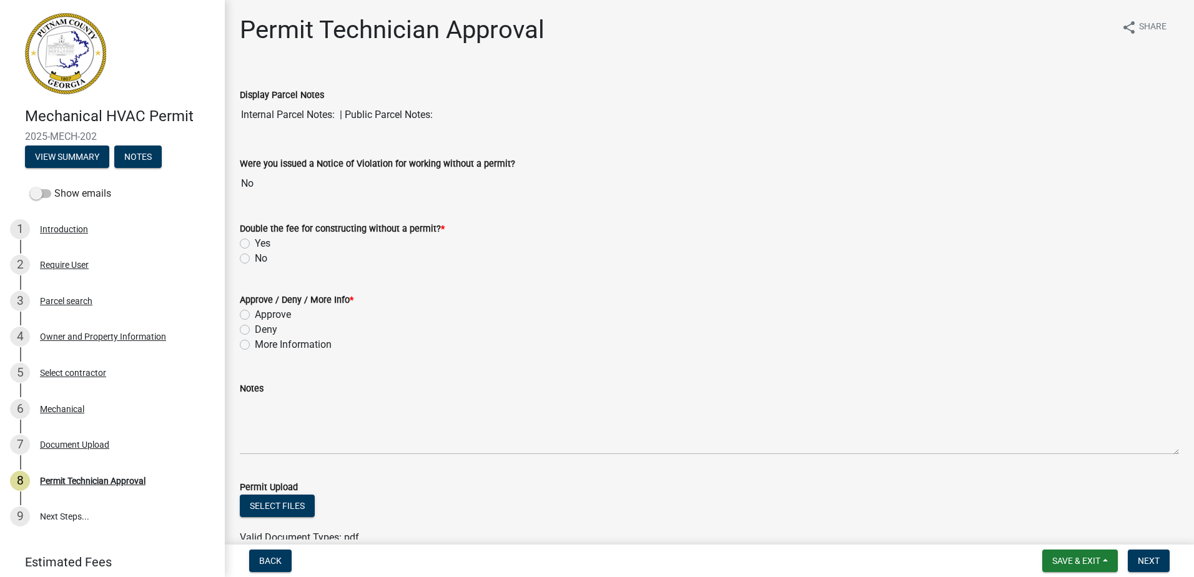
click at [78, 262] on div "Require User" at bounding box center [64, 264] width 49 height 9
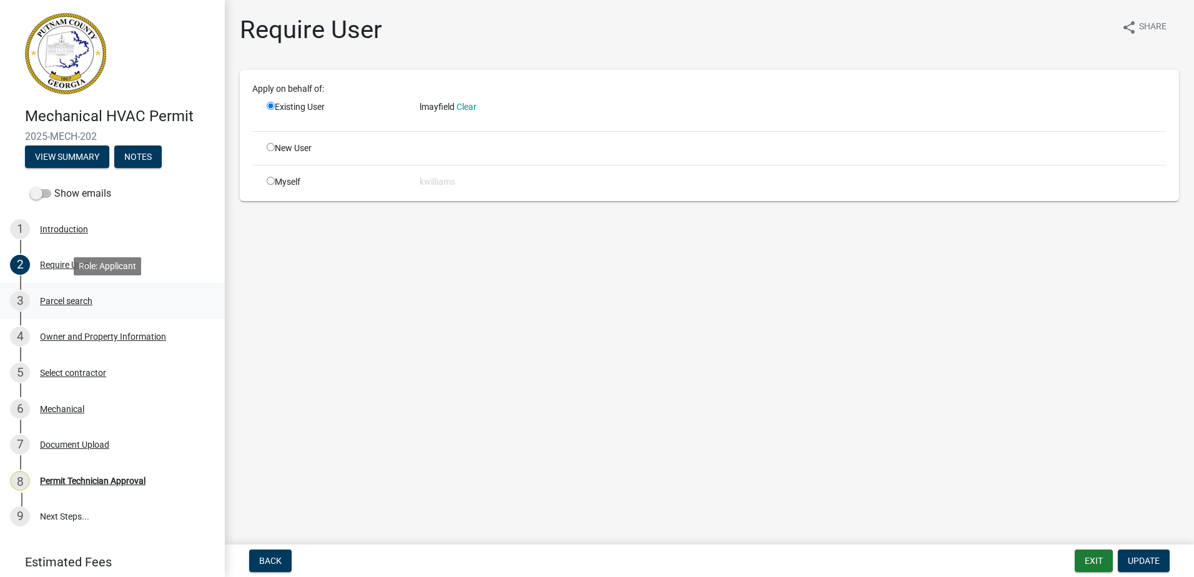
click at [62, 298] on div "Parcel search" at bounding box center [66, 301] width 52 height 9
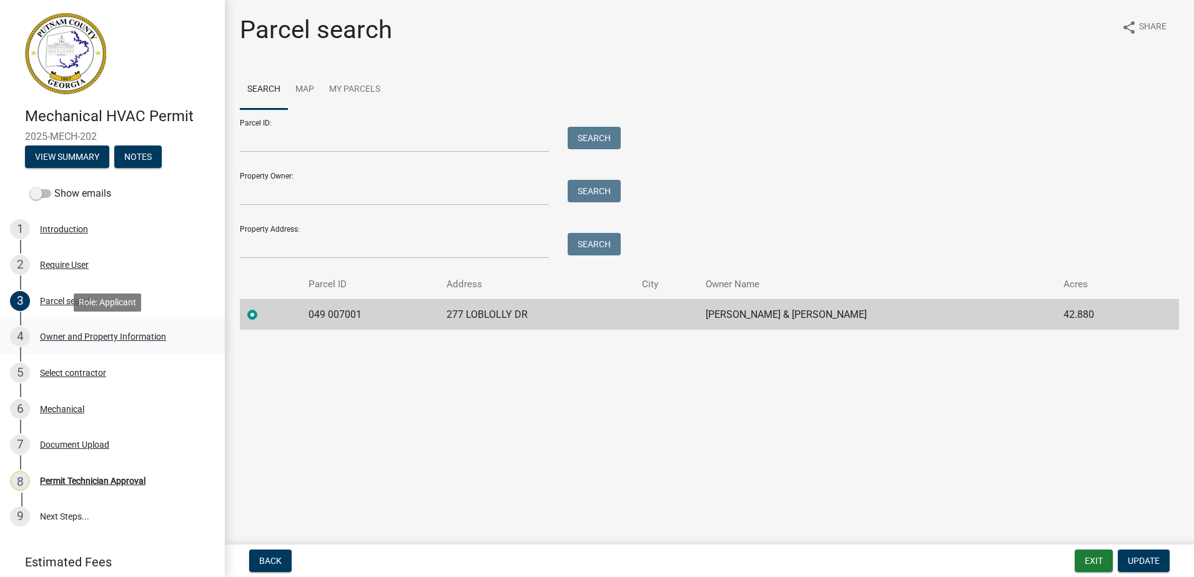
click at [72, 334] on div "Owner and Property Information" at bounding box center [103, 336] width 126 height 9
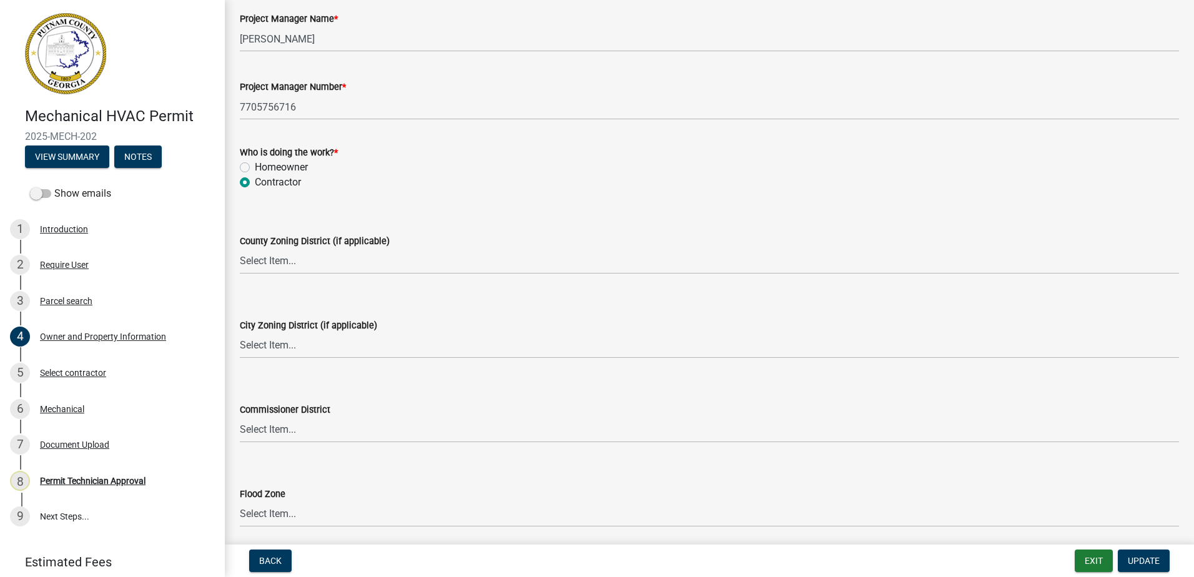
scroll to position [2061, 0]
click at [296, 265] on select "Select Item... AG-1 R-1R R-1 R-2 MHP RM-1 RM-3 C-1 C-2 I-M PUD N/A" at bounding box center [709, 260] width 939 height 26
click at [529, 207] on div "County Zoning District (if applicable) Select Item... AG-1 R-1R R-1 R-2 MHP RM-…" at bounding box center [709, 236] width 939 height 73
drag, startPoint x: 290, startPoint y: 357, endPoint x: 284, endPoint y: 353, distance: 7.6
click at [286, 357] on wm-data-entity-input "City Zoning District (if applicable) Select Item... A-1 A-2 R-1 R-2 R-3 R-4 MHP…" at bounding box center [709, 326] width 939 height 84
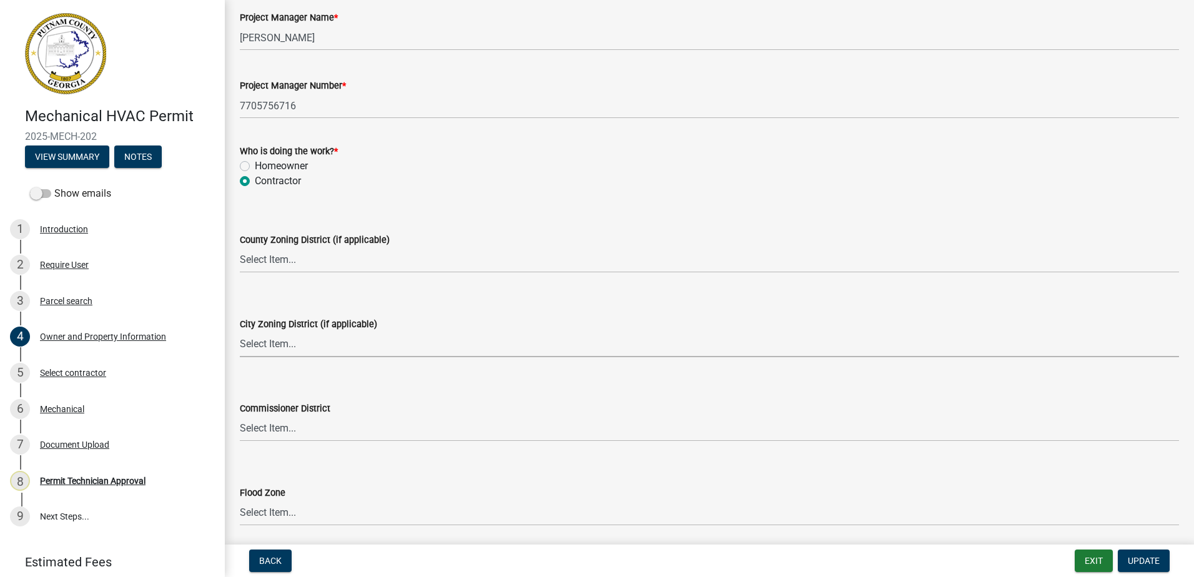
click at [283, 345] on select "Select Item... A-1 A-2 R-1 R-2 R-3 R-4 MHP C-1 C-2 I-1 I-2 DB FH H-P N/A" at bounding box center [709, 345] width 939 height 26
click at [240, 332] on select "Select Item... A-1 A-2 R-1 R-2 R-3 R-4 MHP C-1 C-2 I-1 I-2 DB FH H-P N/A" at bounding box center [709, 345] width 939 height 26
select select "333e9b37-8f9e-4c36-bc21-2ca50ed92d5c"
click at [271, 250] on select "Select Item... AG-1 R-1R R-1 R-2 MHP RM-1 RM-3 C-1 C-2 I-M PUD N/A" at bounding box center [709, 260] width 939 height 26
click at [240, 247] on select "Select Item... AG-1 R-1R R-1 R-2 MHP RM-1 RM-3 C-1 C-2 I-M PUD N/A" at bounding box center [709, 260] width 939 height 26
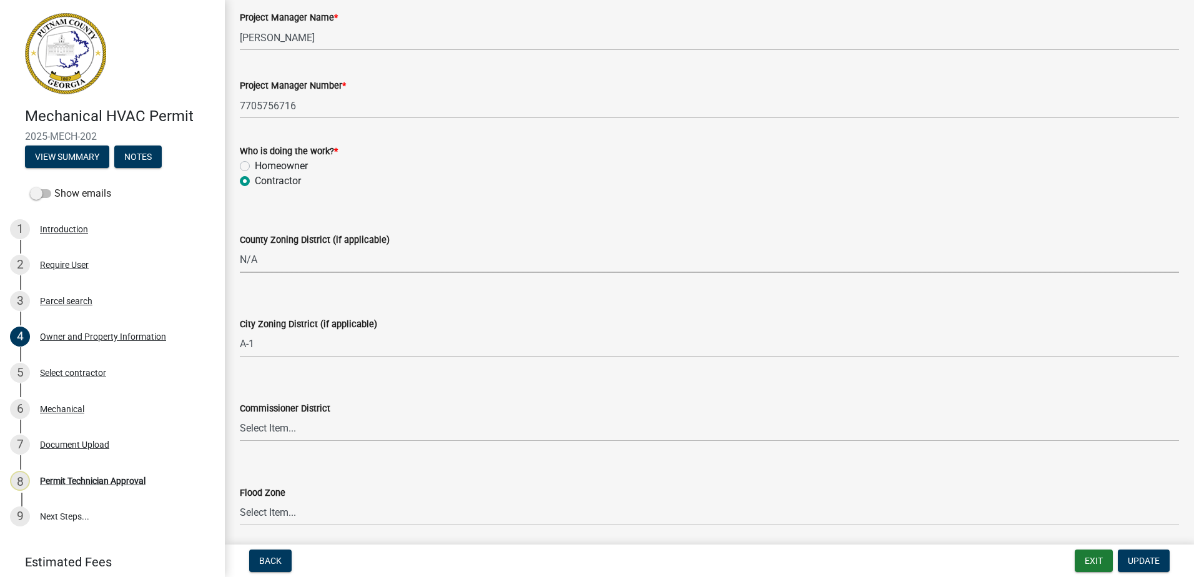
select select "ef7a1fc2-7a7a-426d-b1f0-c9b9b6ca7ff4"
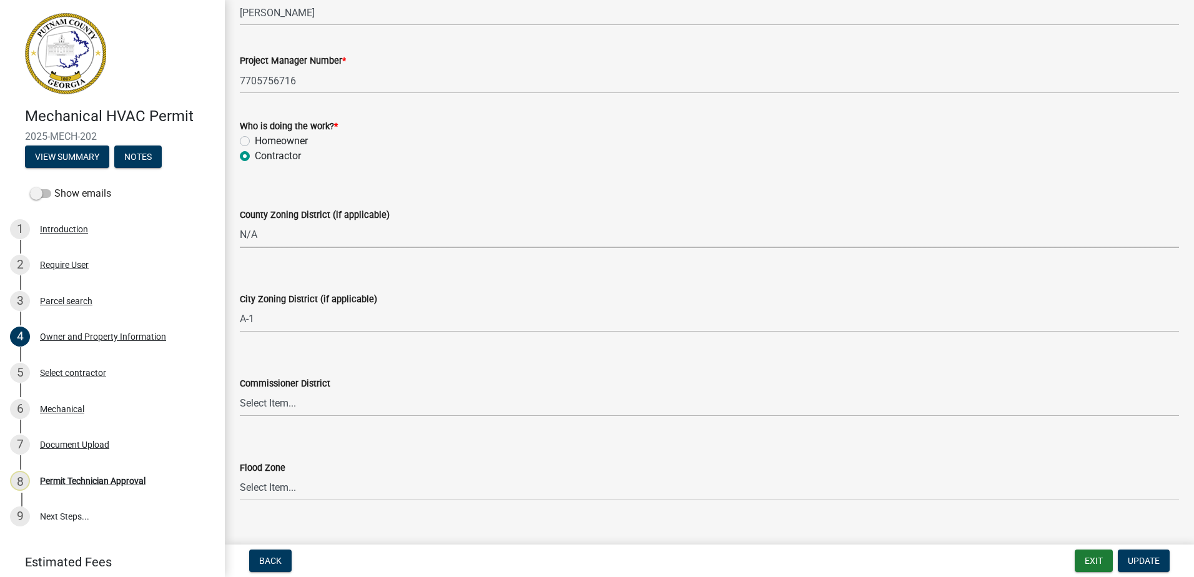
scroll to position [2107, 0]
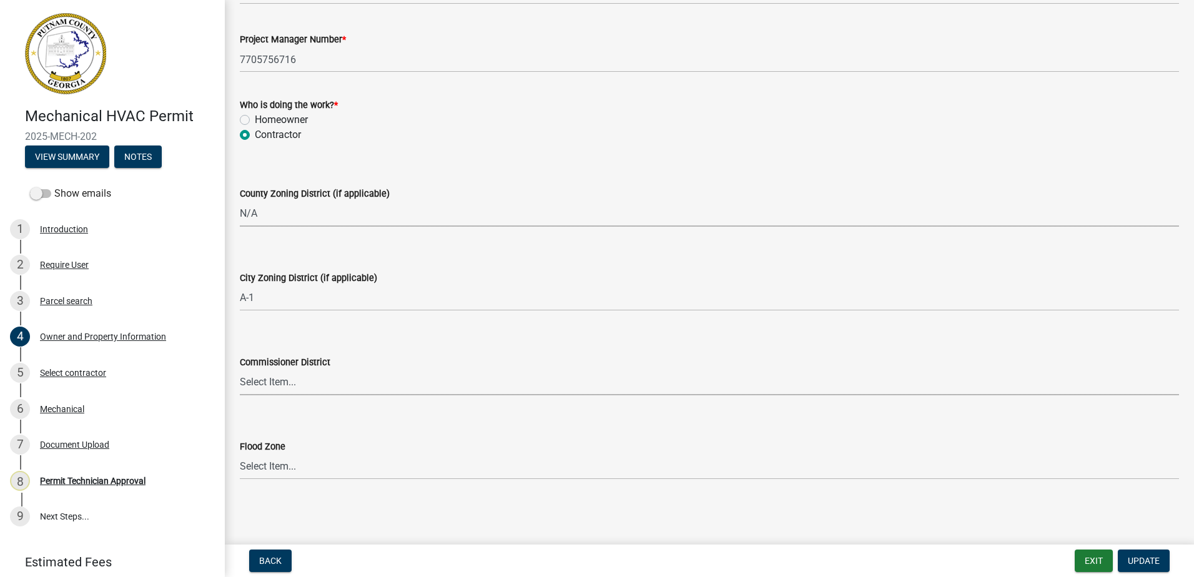
click at [260, 393] on select "Select Item... District 1 District 2 District 3 District 4" at bounding box center [709, 383] width 939 height 26
click at [240, 370] on select "Select Item... District 1 District 2 District 3 District 4" at bounding box center [709, 383] width 939 height 26
select select "95c2f08d-bd21-40ac-acc0-bf0ad2ba7c20"
click at [1144, 553] on button "Update" at bounding box center [1144, 561] width 52 height 22
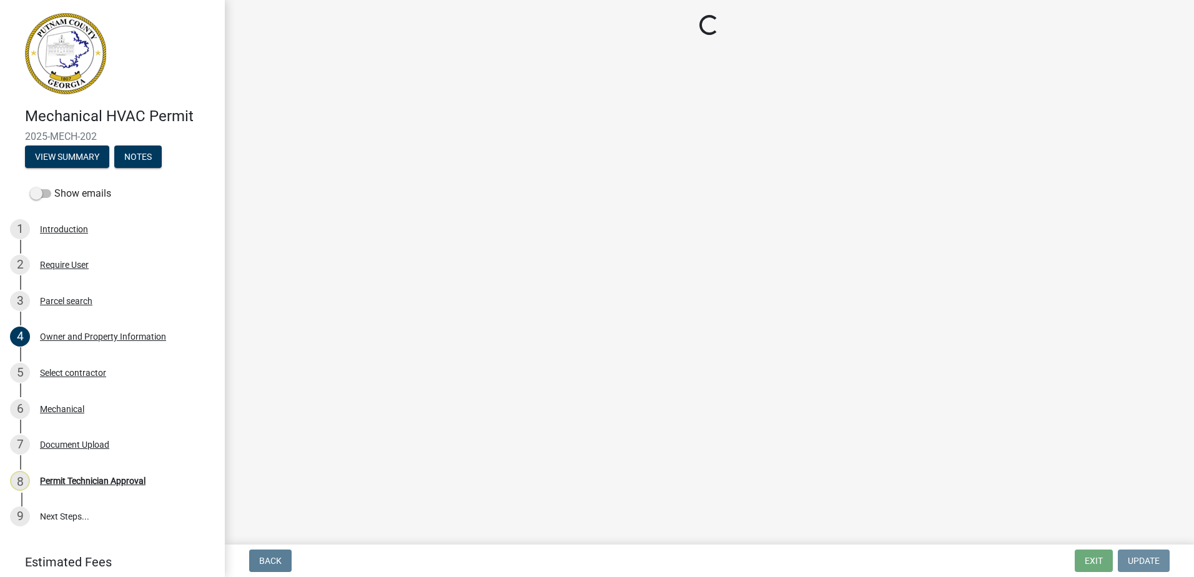
scroll to position [0, 0]
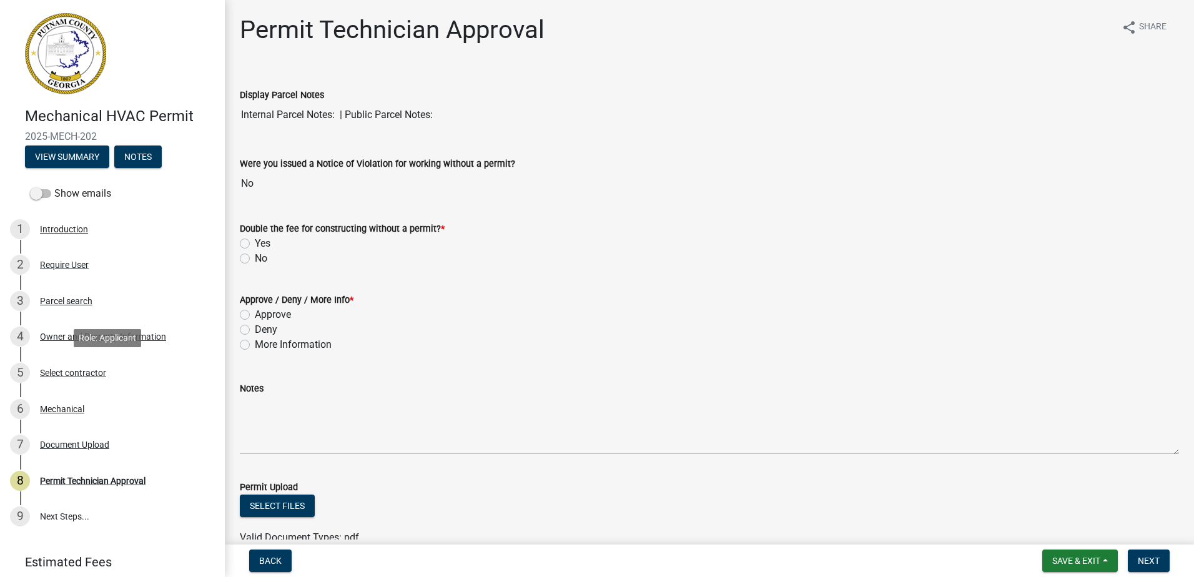
click at [61, 367] on div "5 Select contractor" at bounding box center [107, 373] width 195 height 20
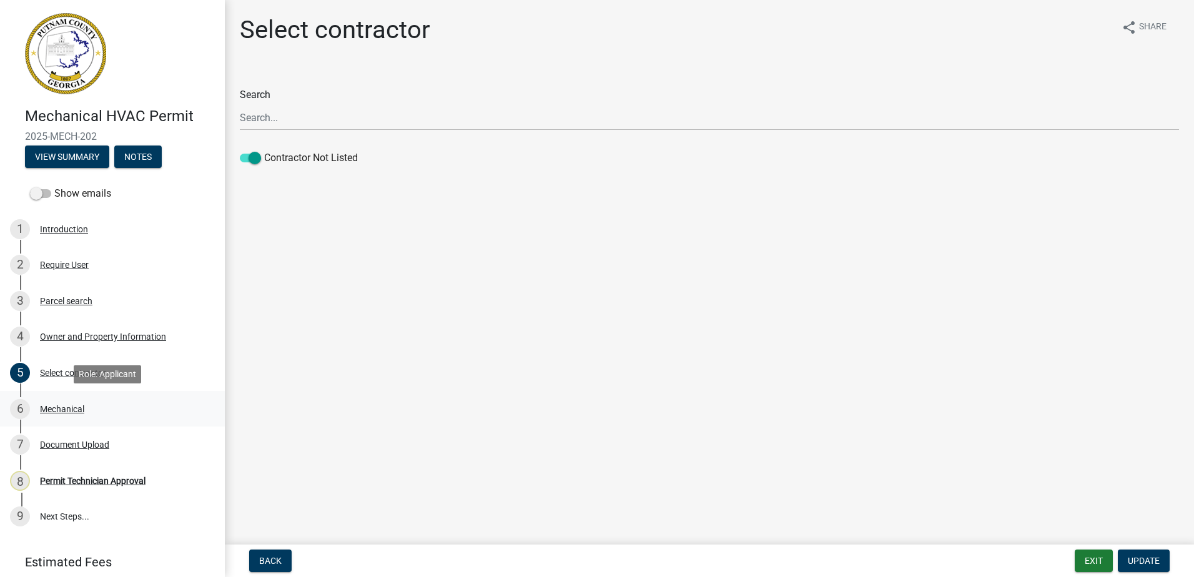
click at [60, 411] on div "Mechanical" at bounding box center [62, 409] width 44 height 9
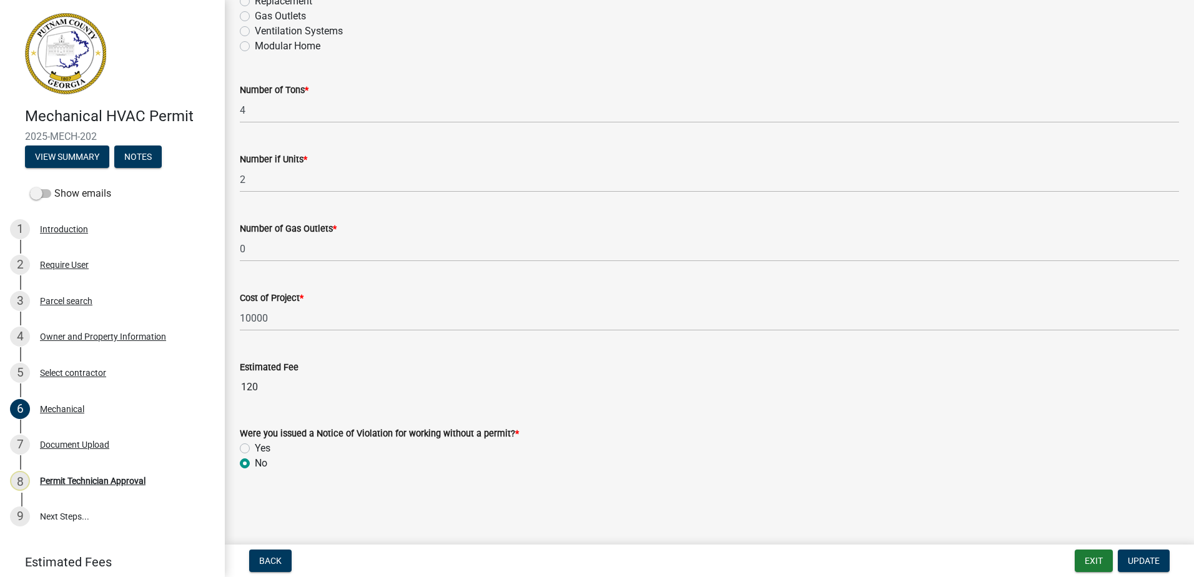
scroll to position [767, 0]
click at [70, 482] on div "Permit Technician Approval" at bounding box center [93, 481] width 106 height 9
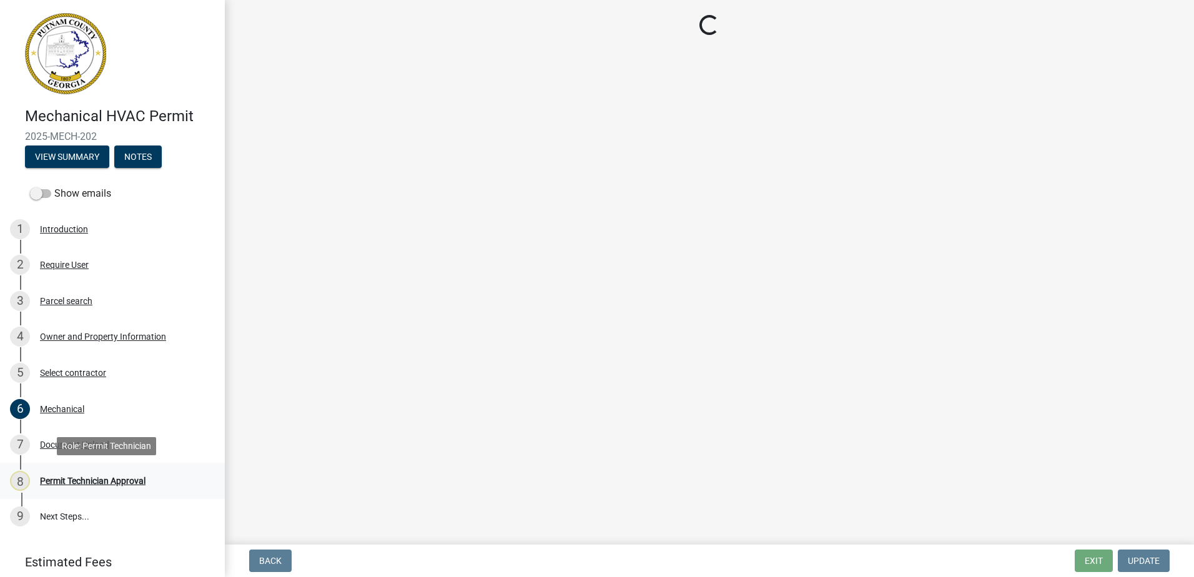
scroll to position [0, 0]
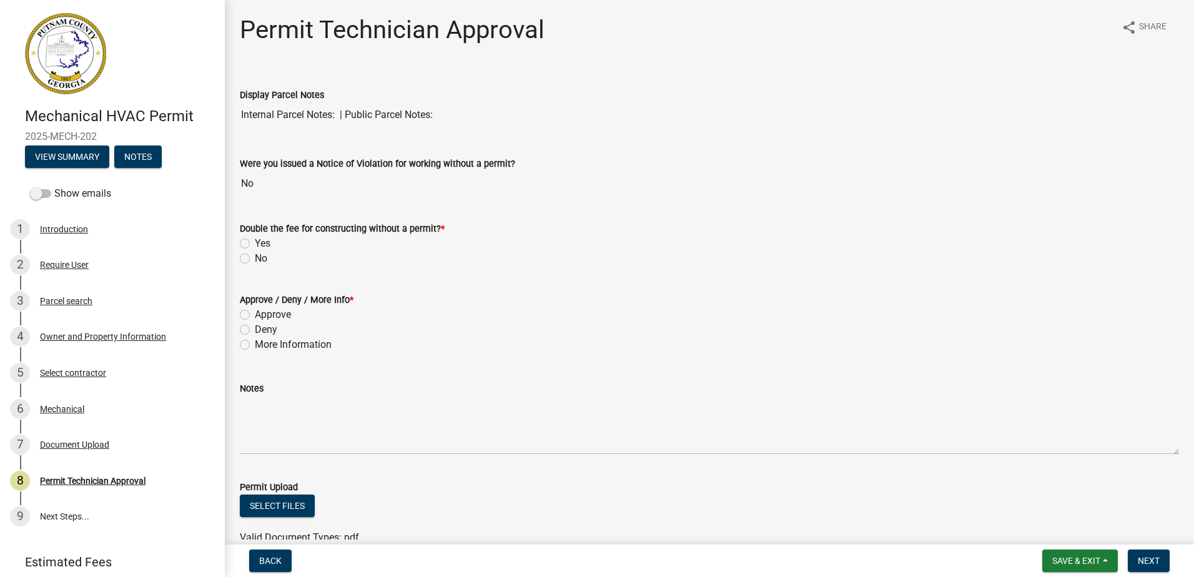
click at [255, 254] on label "No" at bounding box center [261, 258] width 12 height 15
click at [255, 254] on input "No" at bounding box center [259, 255] width 8 height 8
radio input "true"
click at [254, 312] on div "Approve" at bounding box center [709, 314] width 939 height 15
click at [255, 314] on label "Approve" at bounding box center [273, 314] width 36 height 15
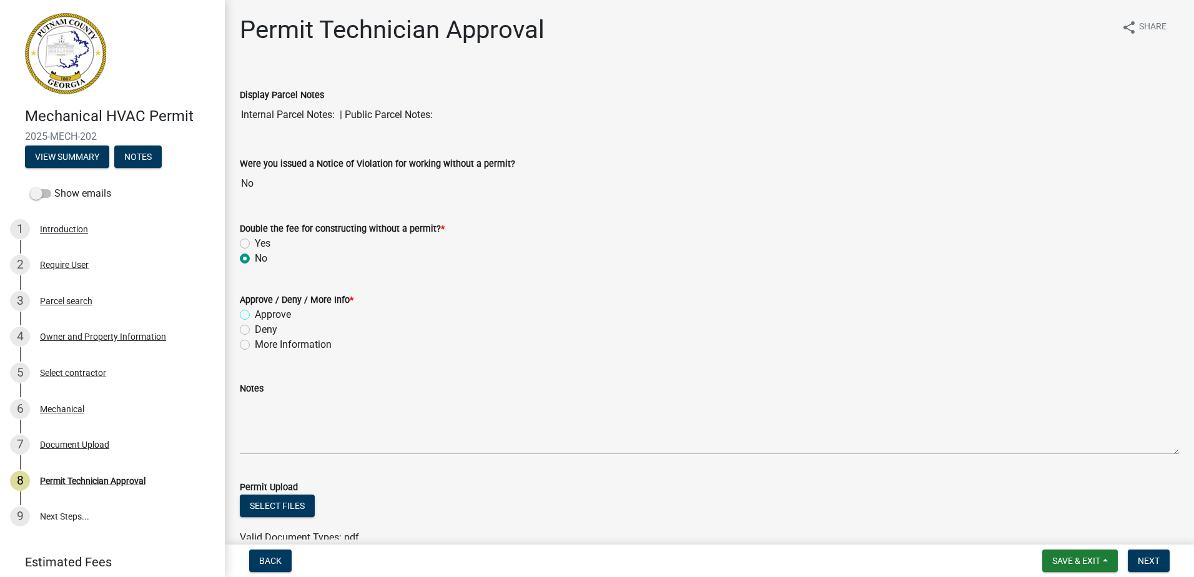
click at [255, 314] on input "Approve" at bounding box center [259, 311] width 8 height 8
radio input "true"
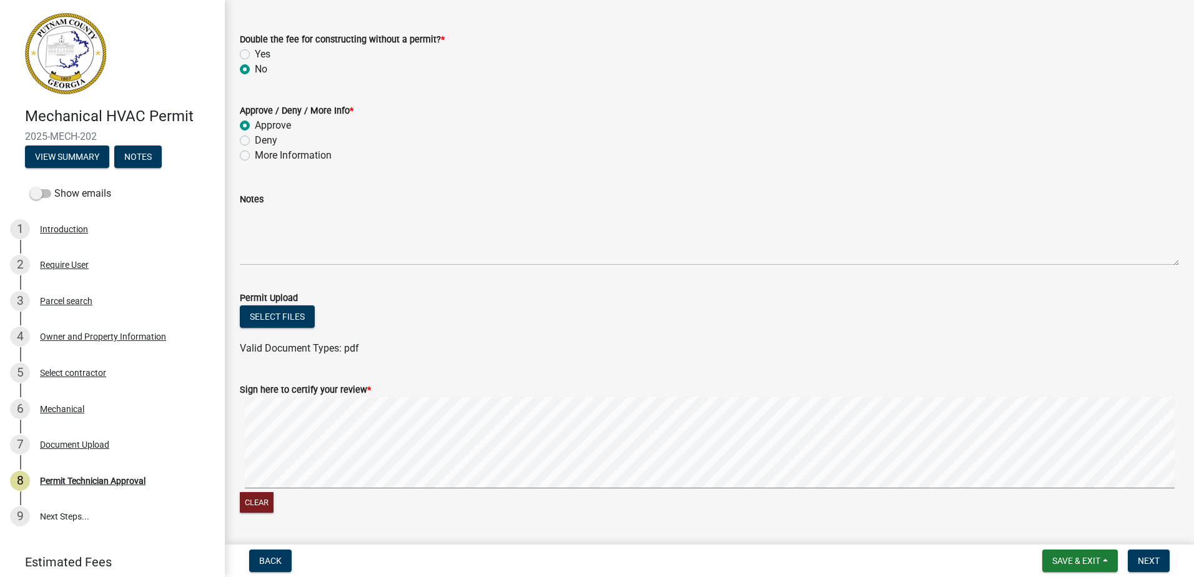
scroll to position [225, 0]
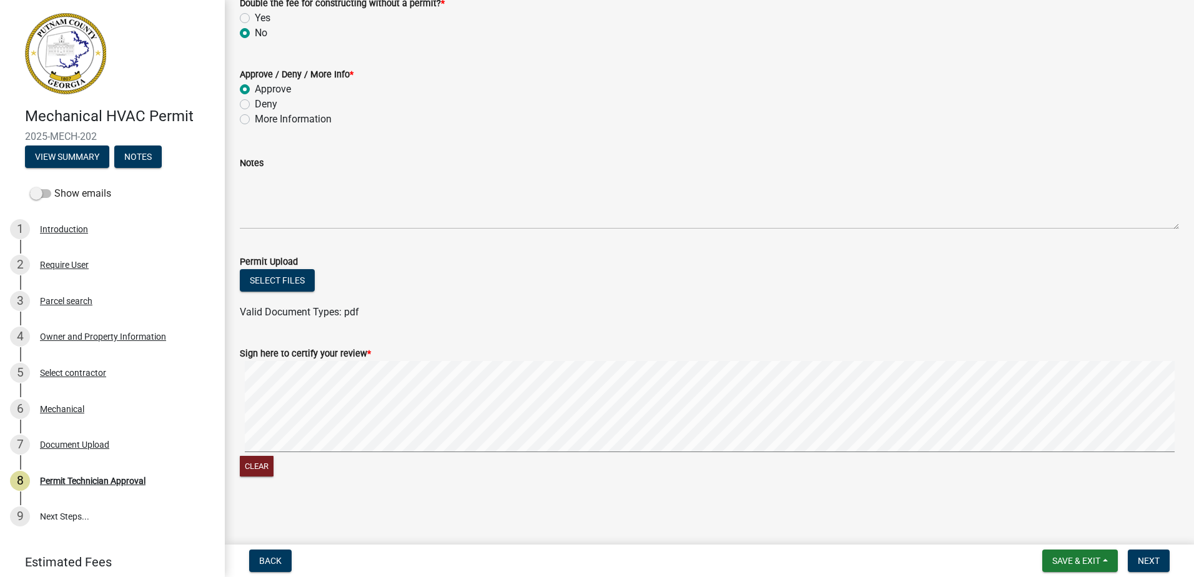
click at [529, 353] on form "Sign here to certify your review * Clear" at bounding box center [709, 405] width 939 height 149
click at [1150, 565] on button "Next" at bounding box center [1149, 561] width 42 height 22
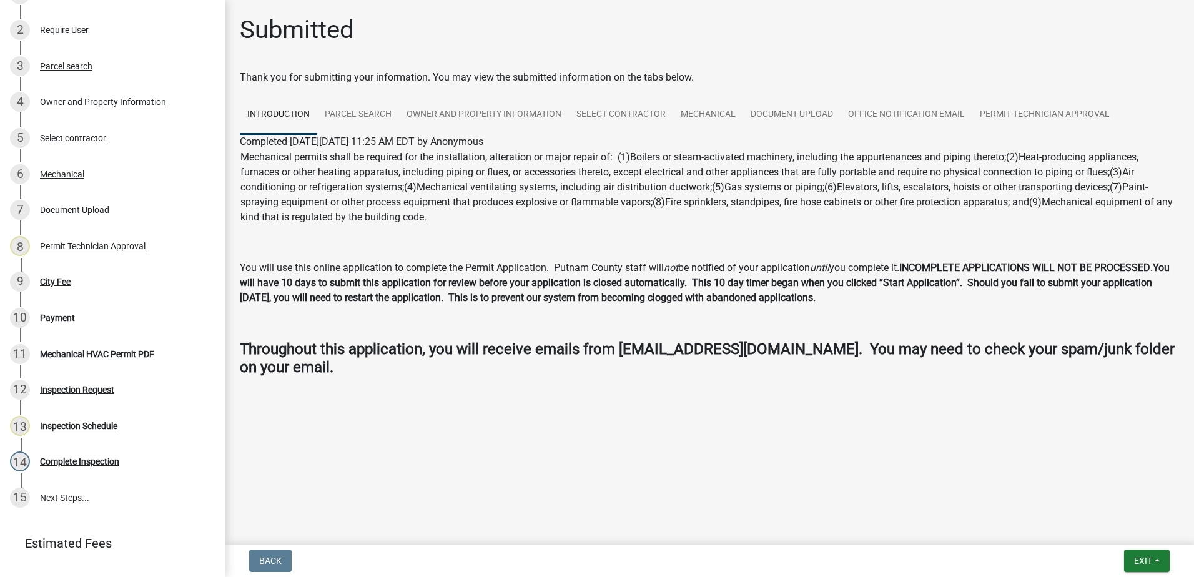
scroll to position [262, 0]
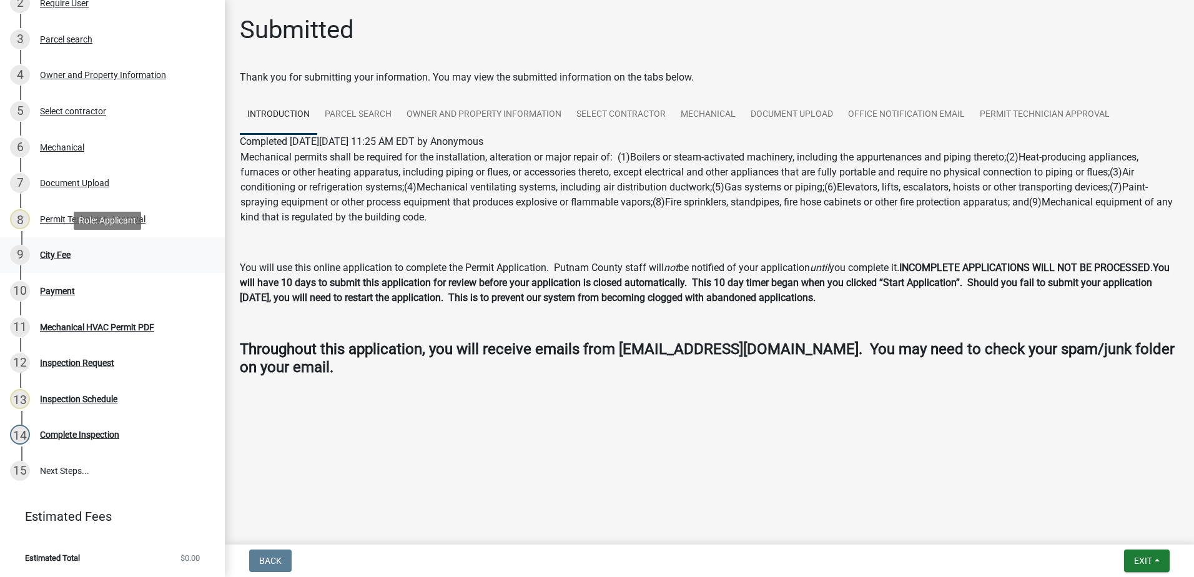
click at [57, 254] on div "City Fee" at bounding box center [55, 254] width 31 height 9
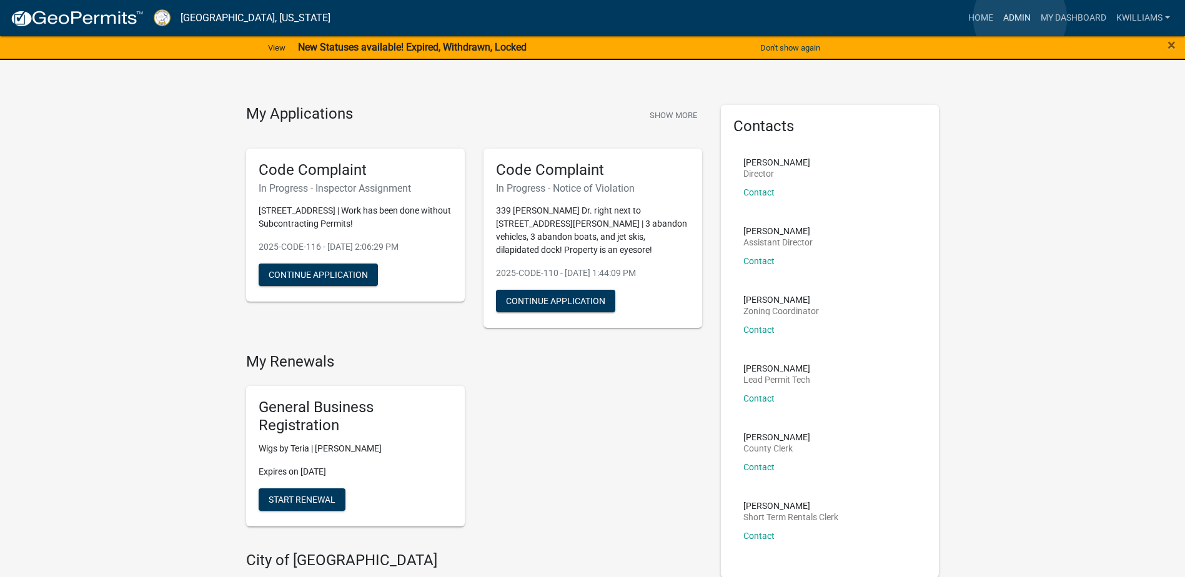
click at [1020, 18] on link "Admin" at bounding box center [1016, 18] width 37 height 24
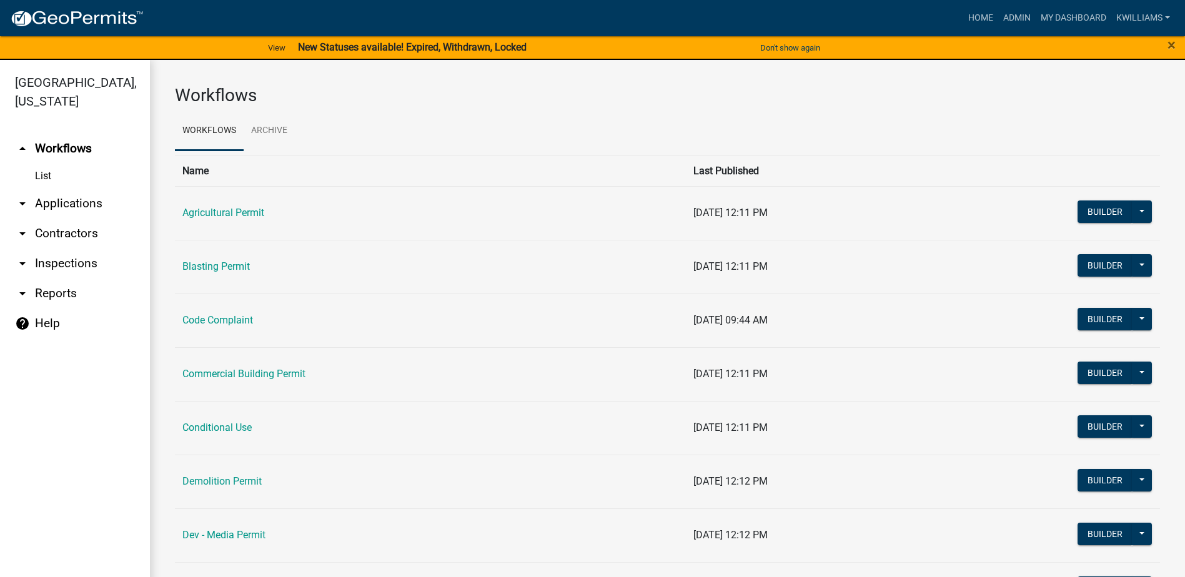
click at [64, 204] on link "arrow_drop_down Applications" at bounding box center [75, 204] width 150 height 30
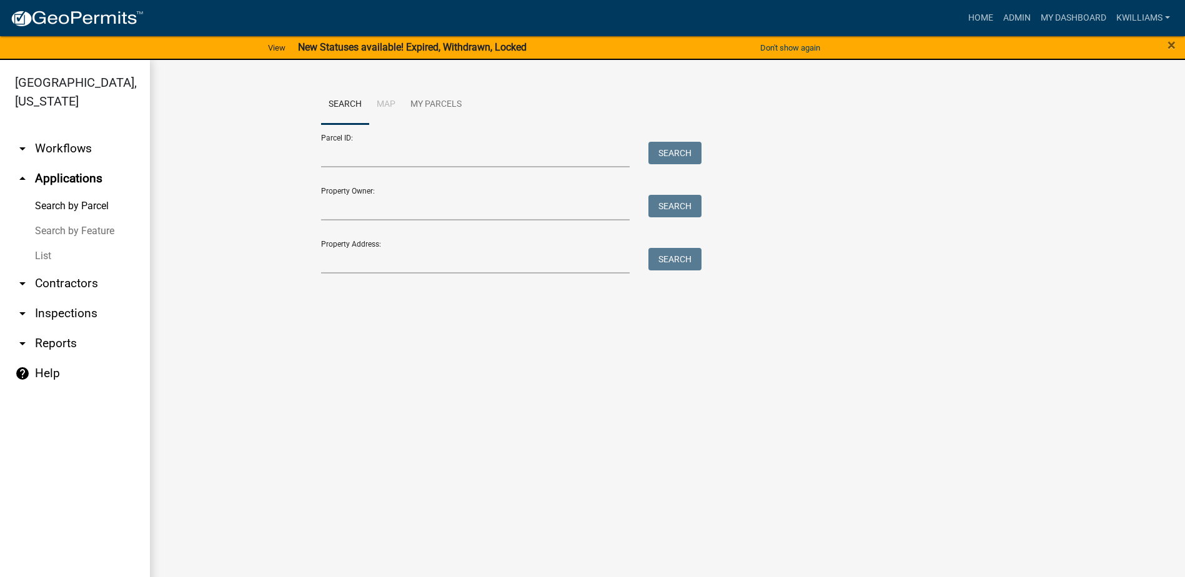
click at [55, 259] on link "List" at bounding box center [75, 256] width 150 height 25
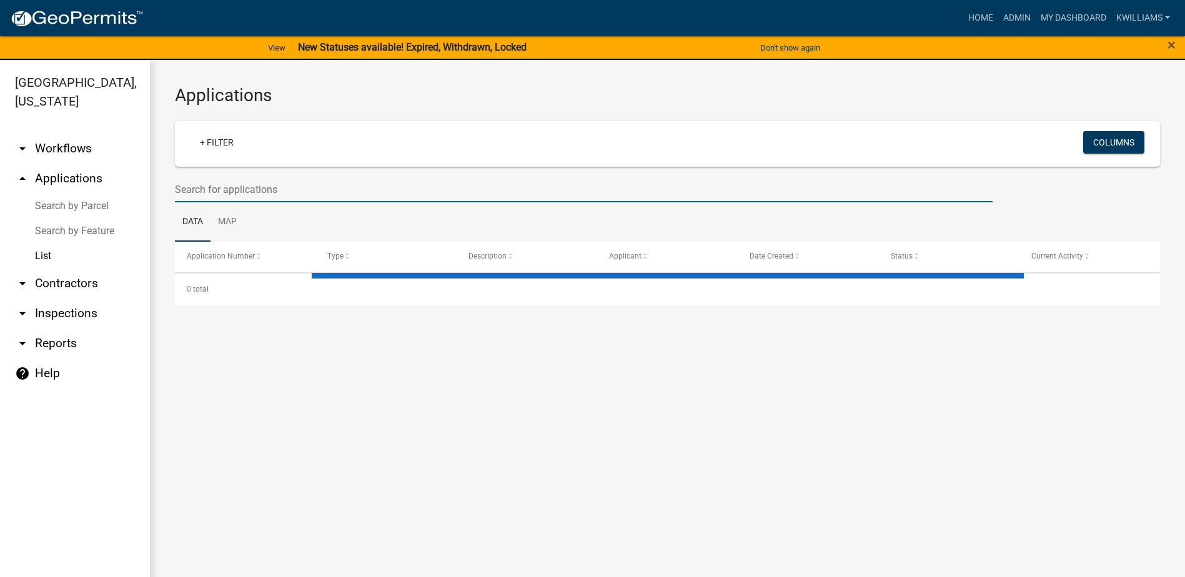
click at [228, 195] on input "text" at bounding box center [584, 190] width 818 height 26
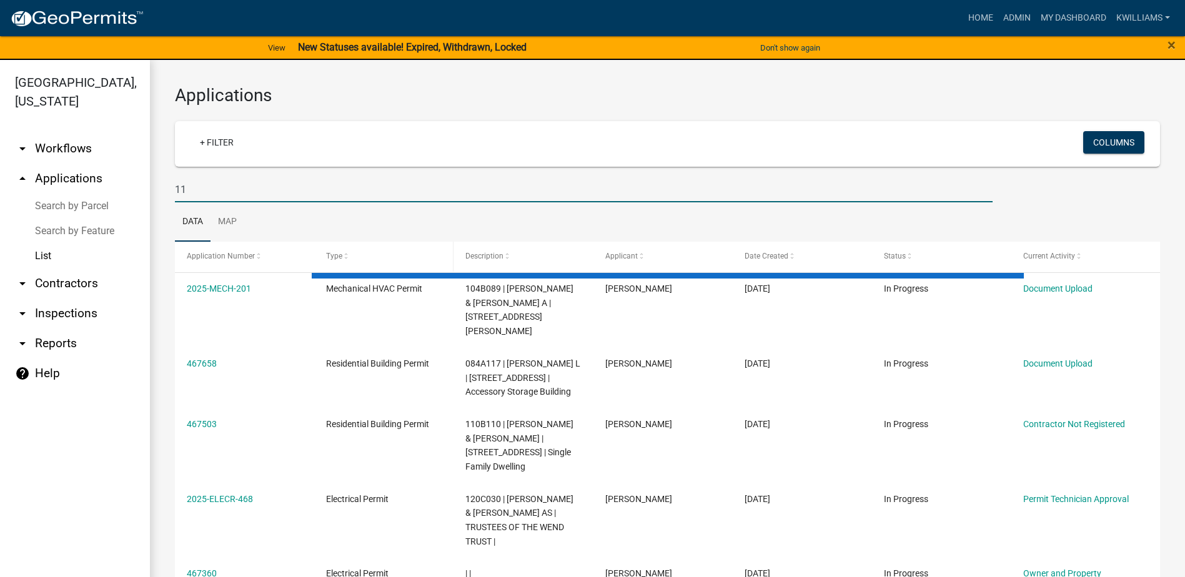
type input "1"
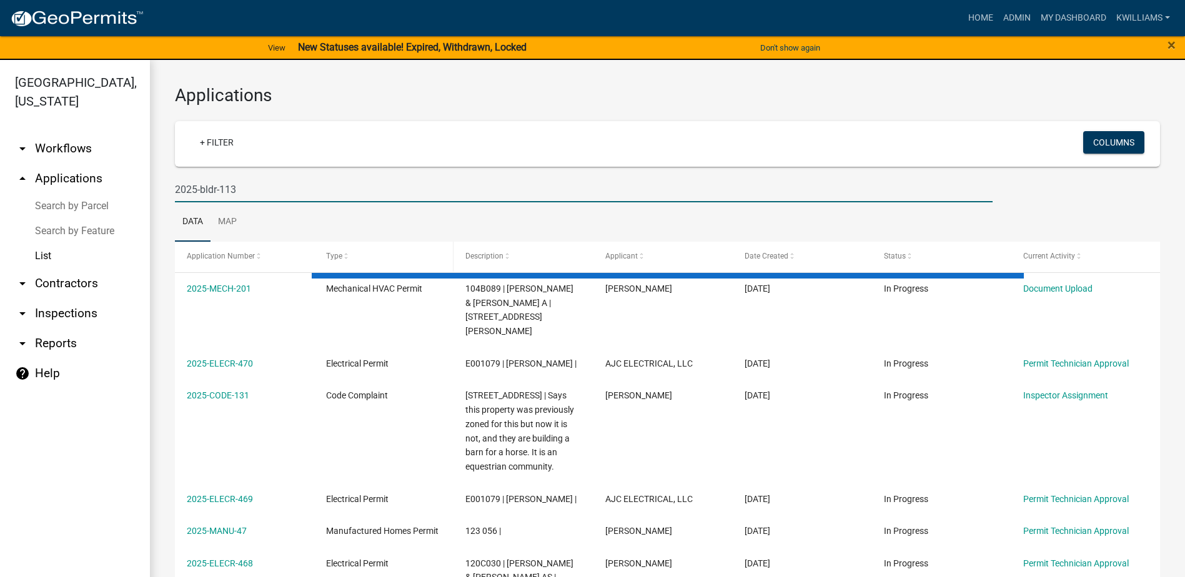
type input "2025-bldr-113"
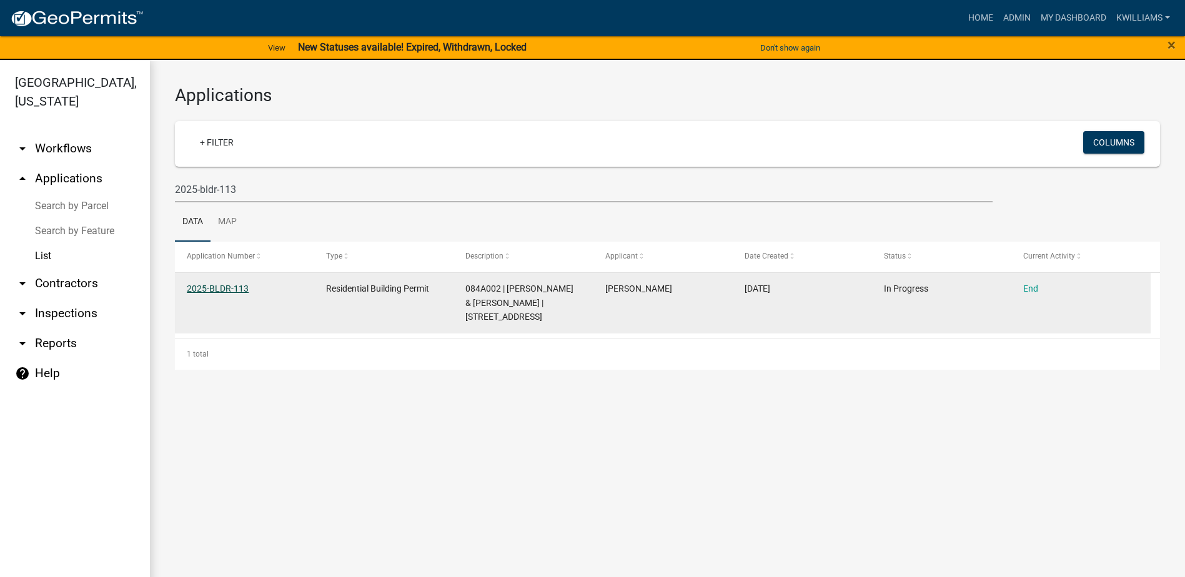
click at [224, 292] on link "2025-BLDR-113" at bounding box center [218, 289] width 62 height 10
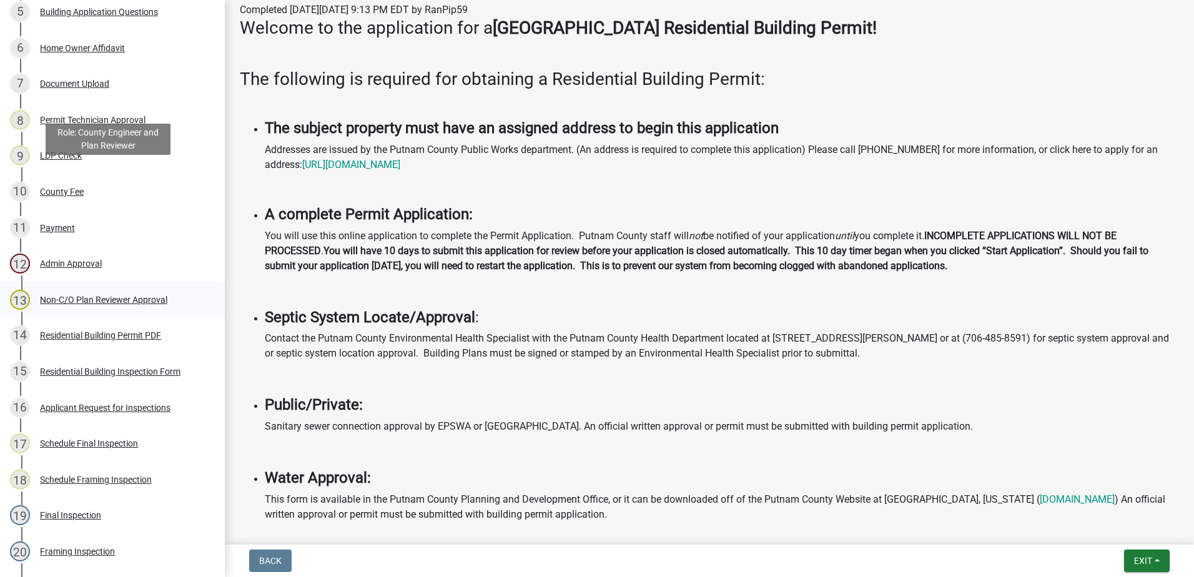
scroll to position [505, 0]
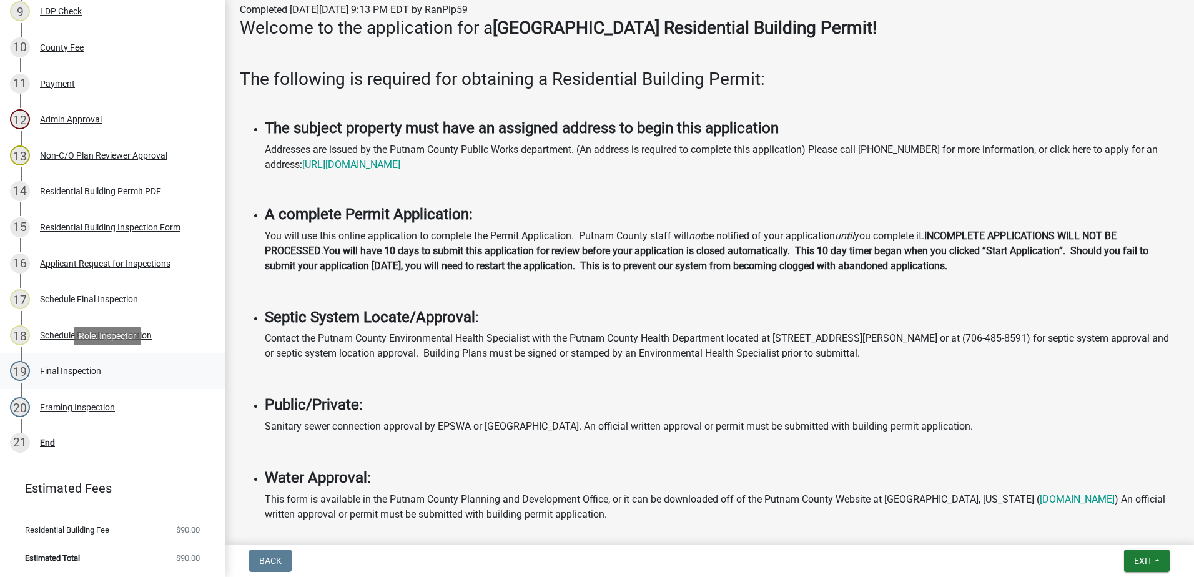
click at [63, 374] on div "Final Inspection" at bounding box center [70, 371] width 61 height 9
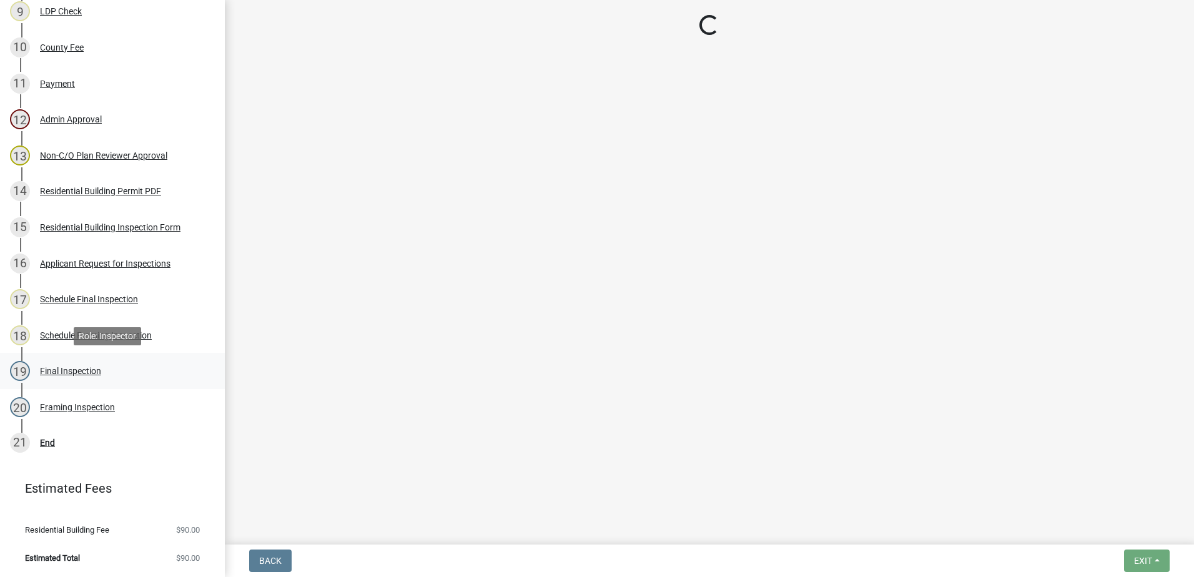
scroll to position [0, 0]
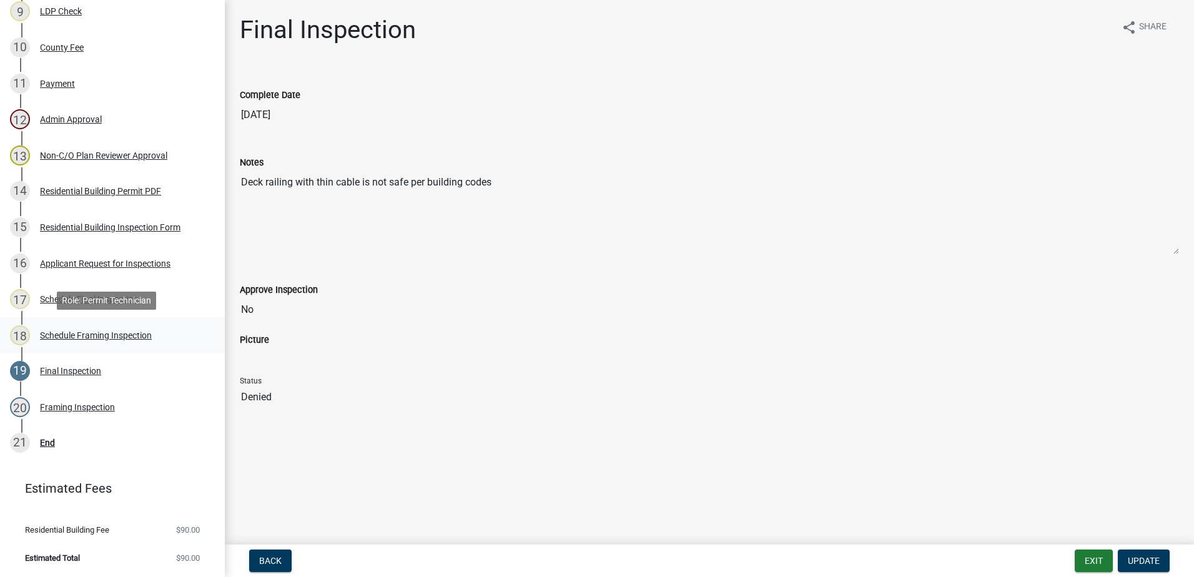
click at [101, 331] on div "Schedule Framing Inspection" at bounding box center [96, 335] width 112 height 9
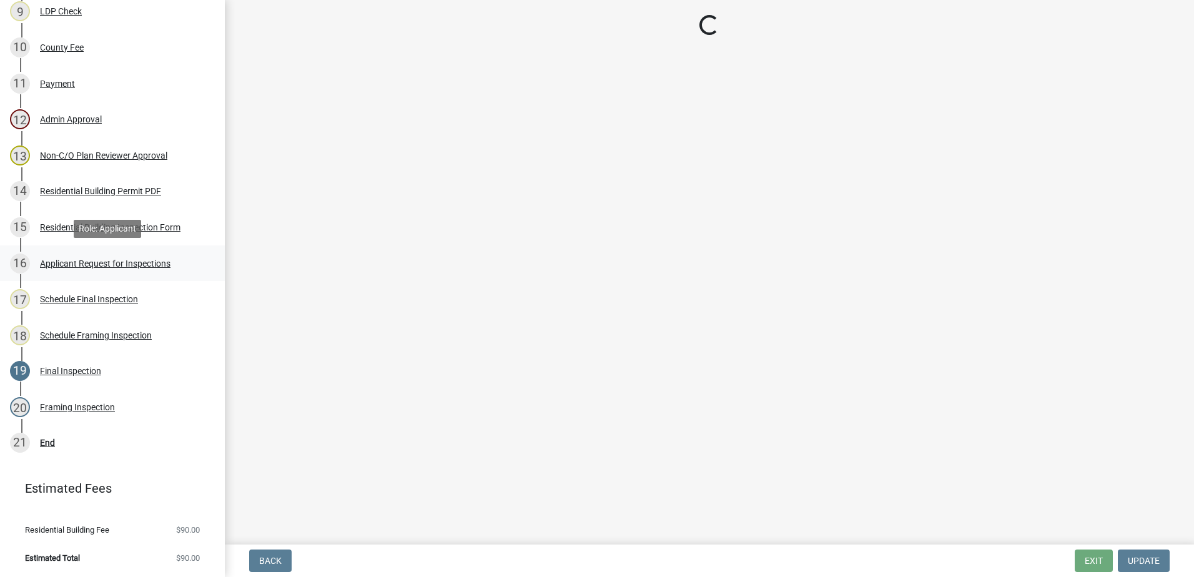
select select "a0ea4169-8540-4a2c-b9f4-cf4c1ffdeb95"
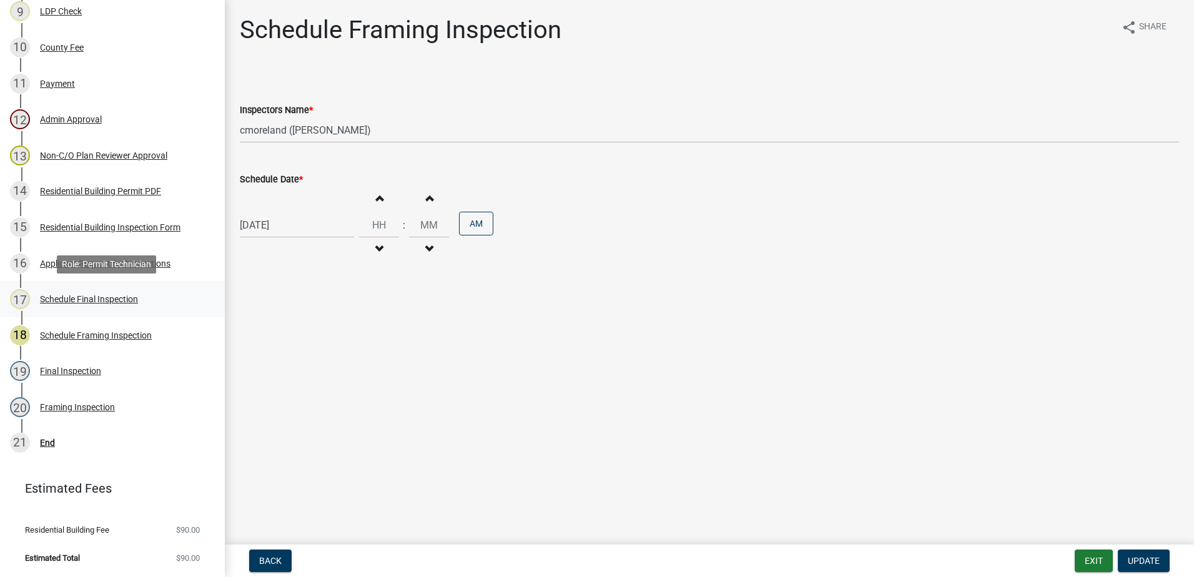
click at [100, 303] on div "Schedule Final Inspection" at bounding box center [89, 299] width 98 height 9
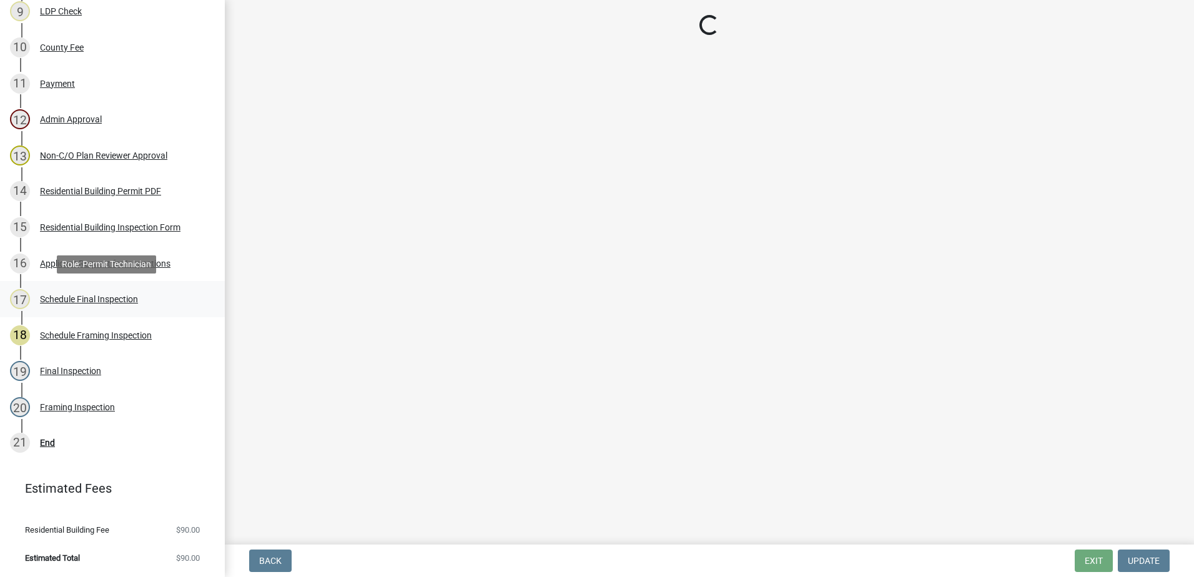
select select "07642ab0-564c-47bb-824b-0ccf2da83593"
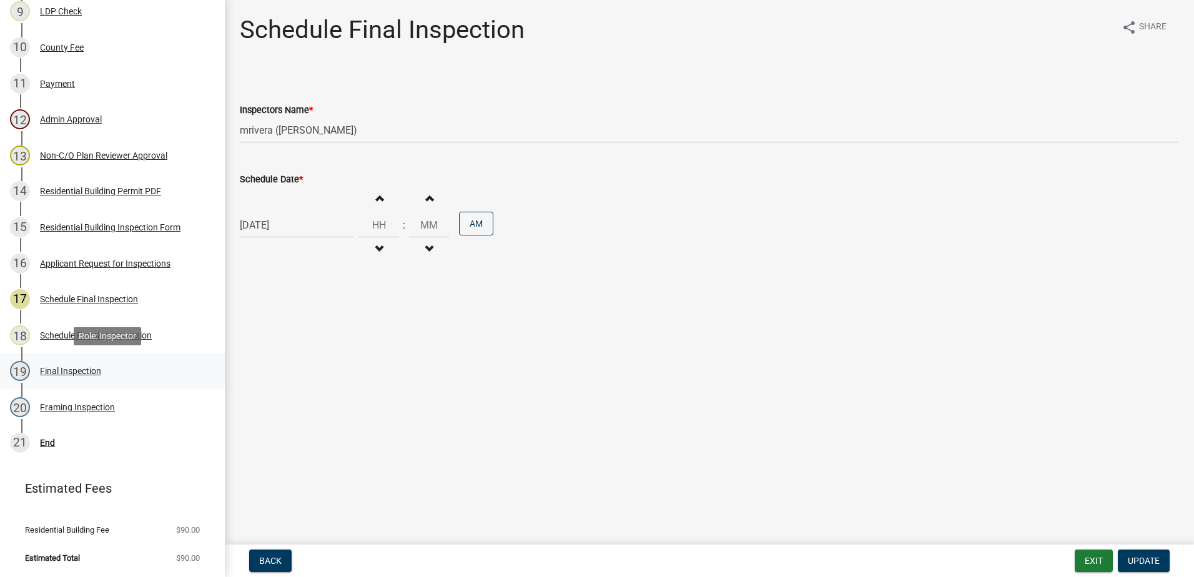
click at [81, 367] on div "Final Inspection" at bounding box center [70, 371] width 61 height 9
